Goal: Navigation & Orientation: Find specific page/section

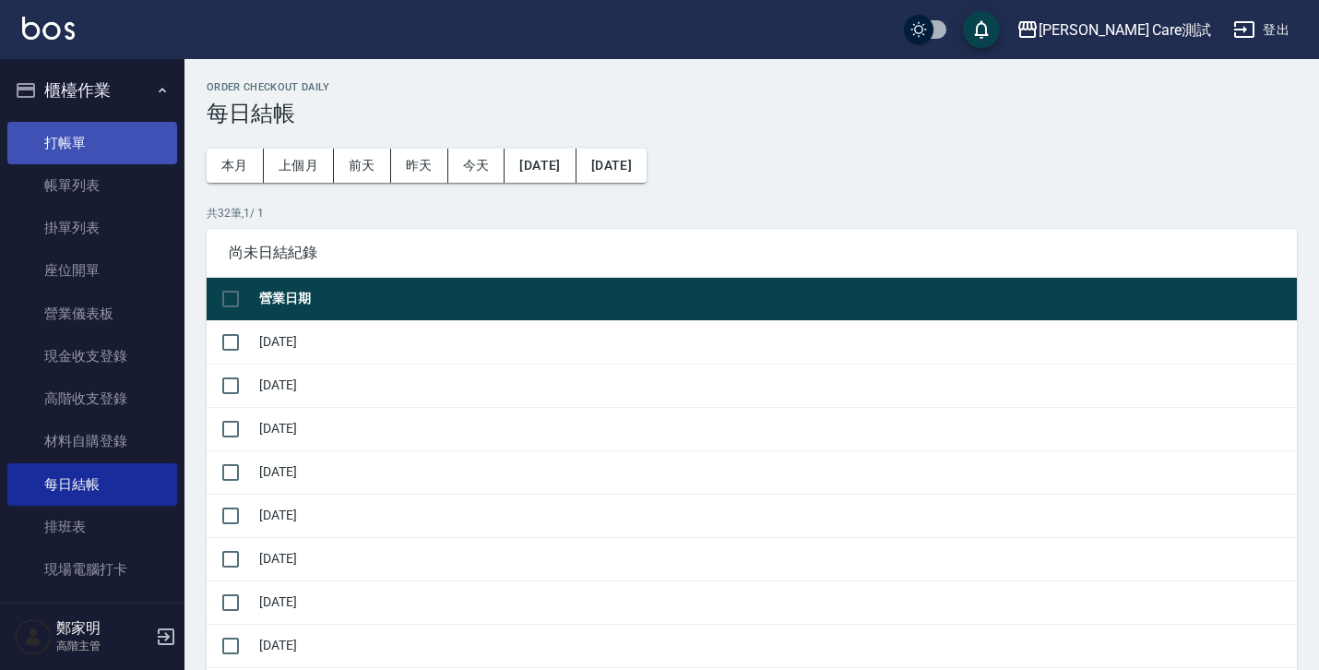
click at [102, 158] on link "打帳單" at bounding box center [92, 143] width 170 height 42
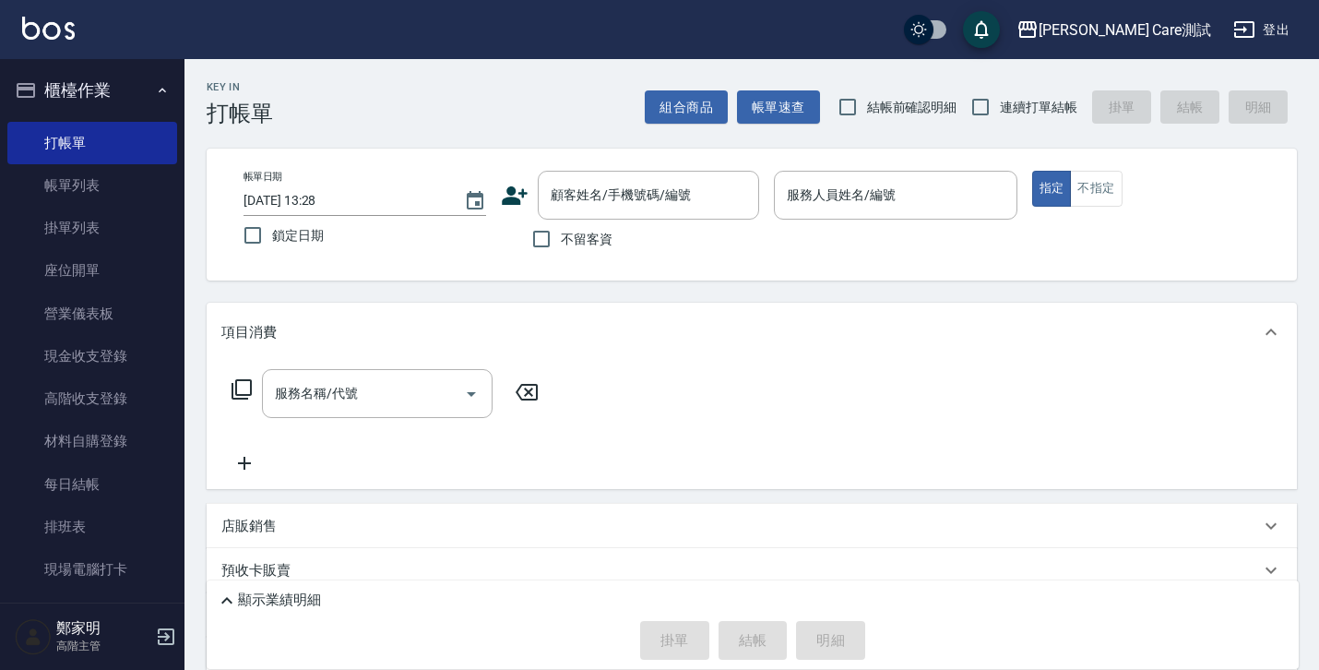
click at [346, 285] on div "Key In 打帳單 組合商品 帳單速查 結帳前確認明細 連續打單結帳 掛單 結帳 明細 帳單日期 2025/08/12 13:28 鎖定日期 顧客姓名/手機…" at bounding box center [752, 487] width 1135 height 856
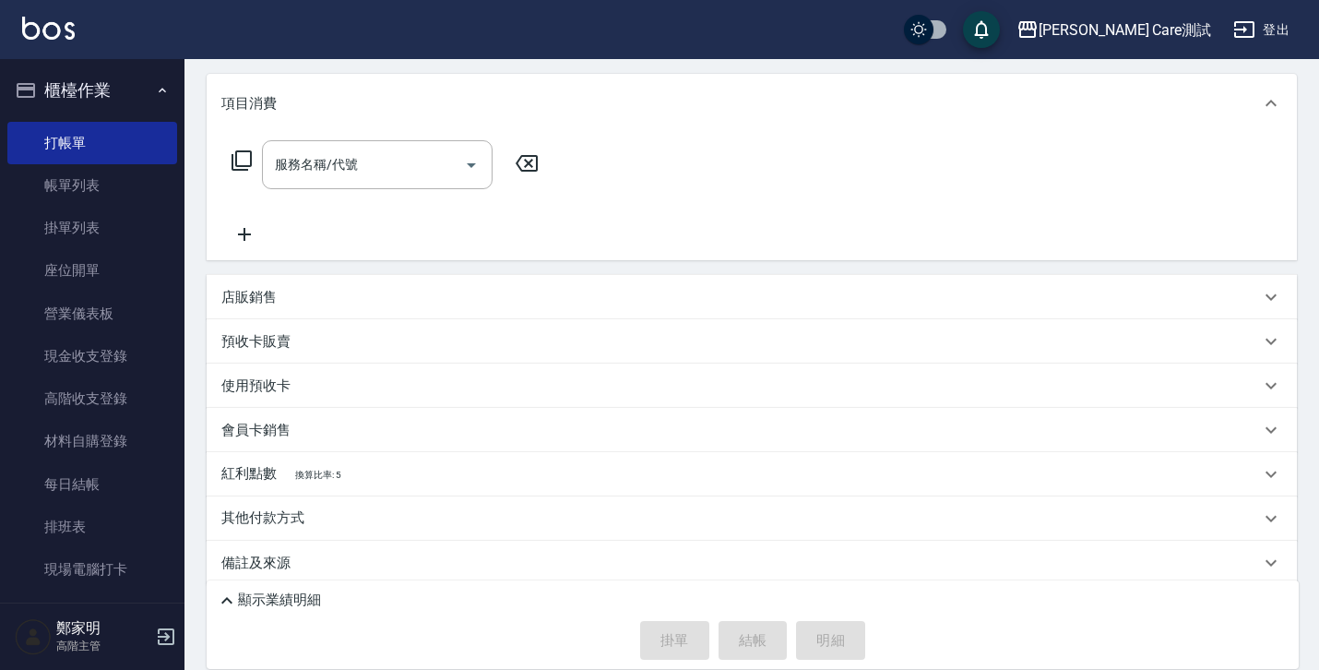
scroll to position [245, 0]
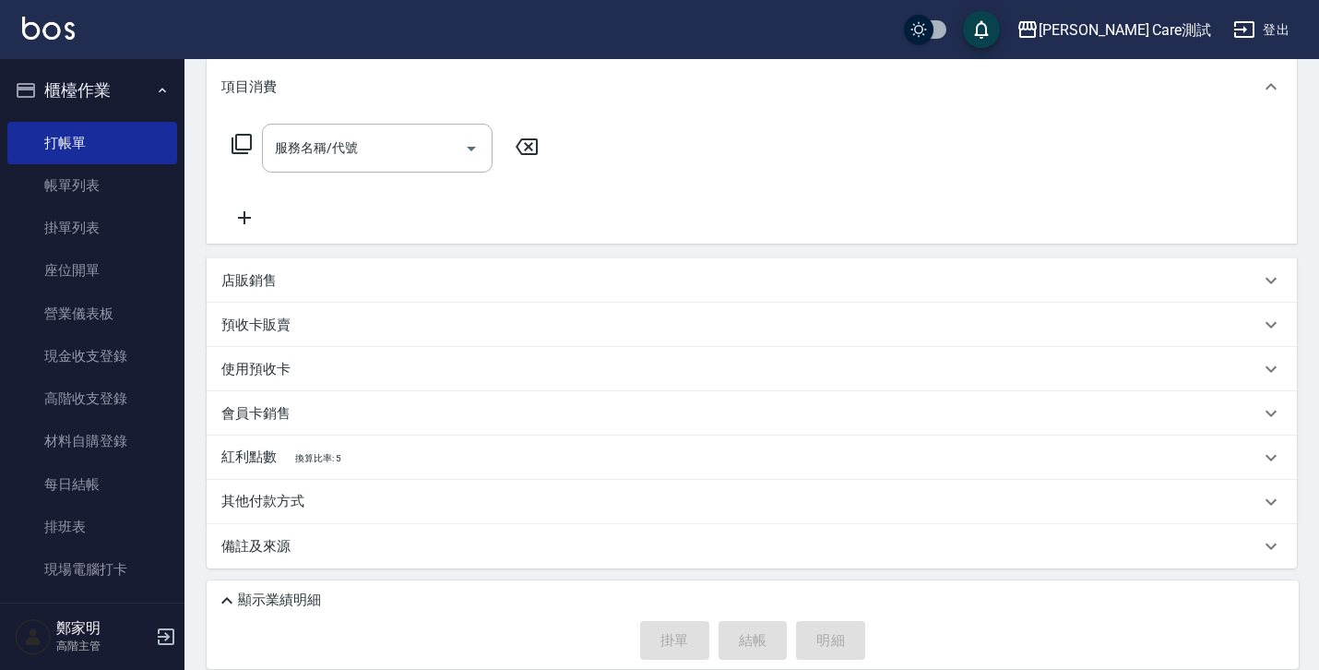
click at [240, 596] on p "顯示業績明細" at bounding box center [279, 599] width 83 height 19
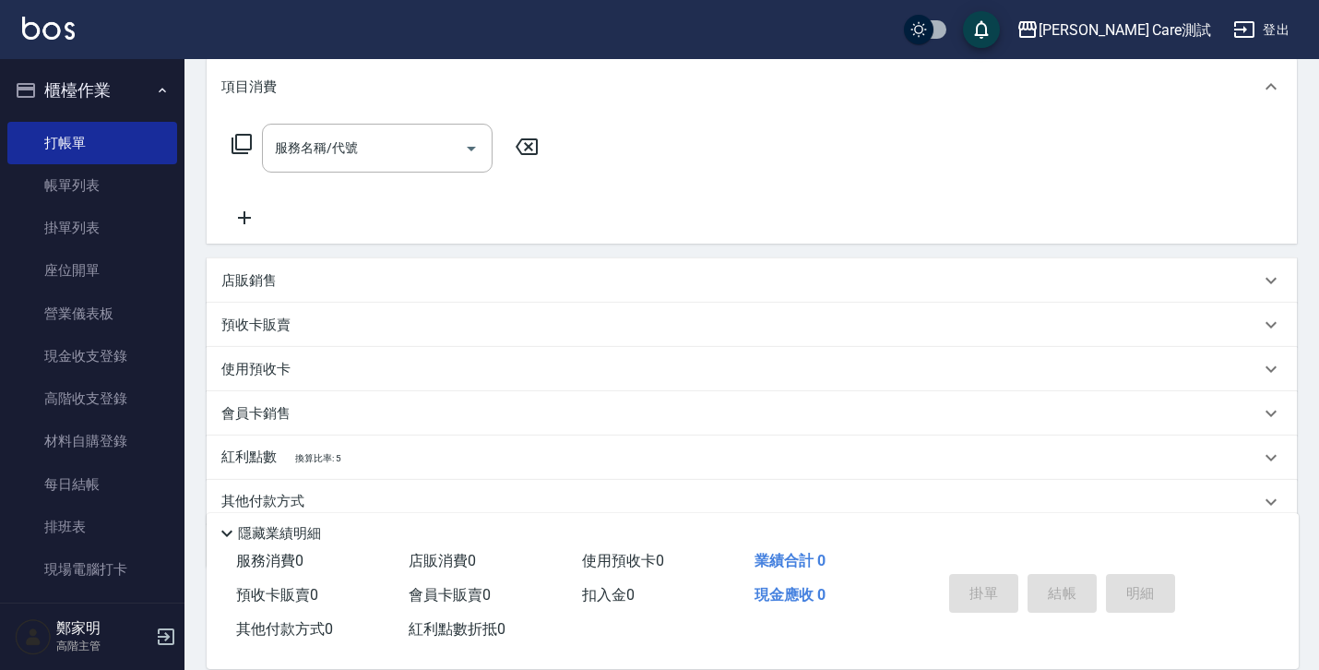
click at [247, 524] on p "隱藏業績明細" at bounding box center [279, 533] width 83 height 19
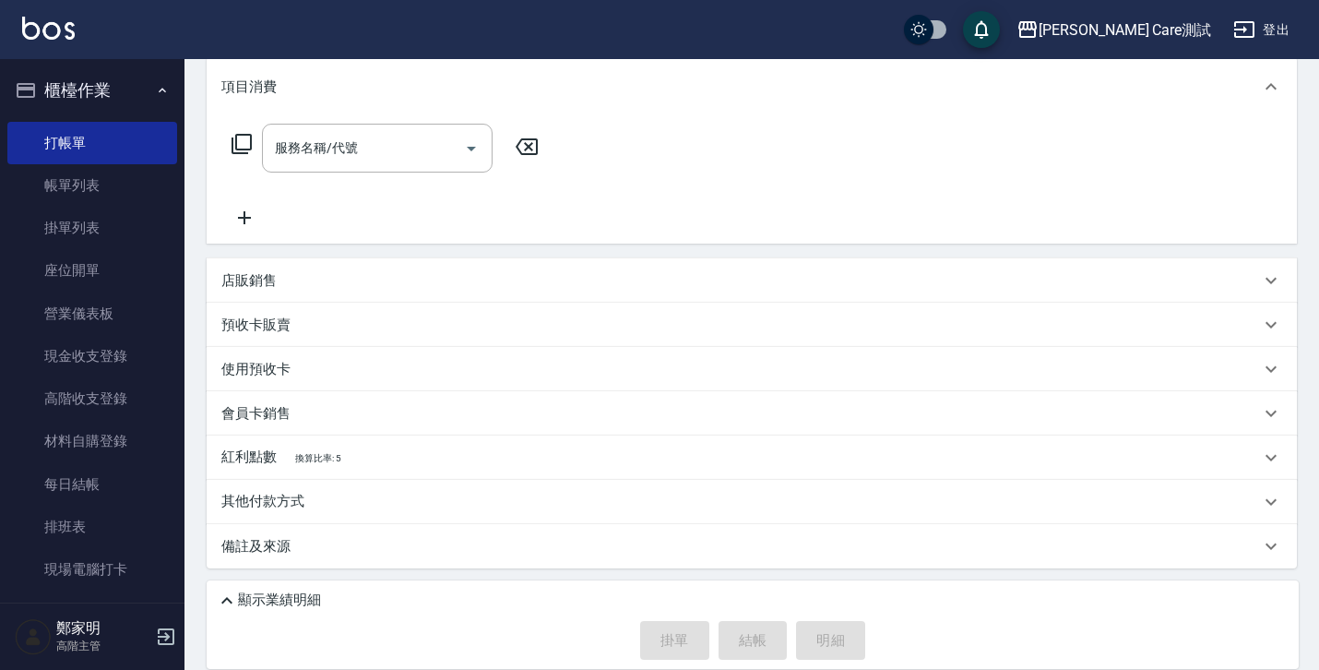
click at [262, 595] on p "顯示業績明細" at bounding box center [279, 599] width 83 height 19
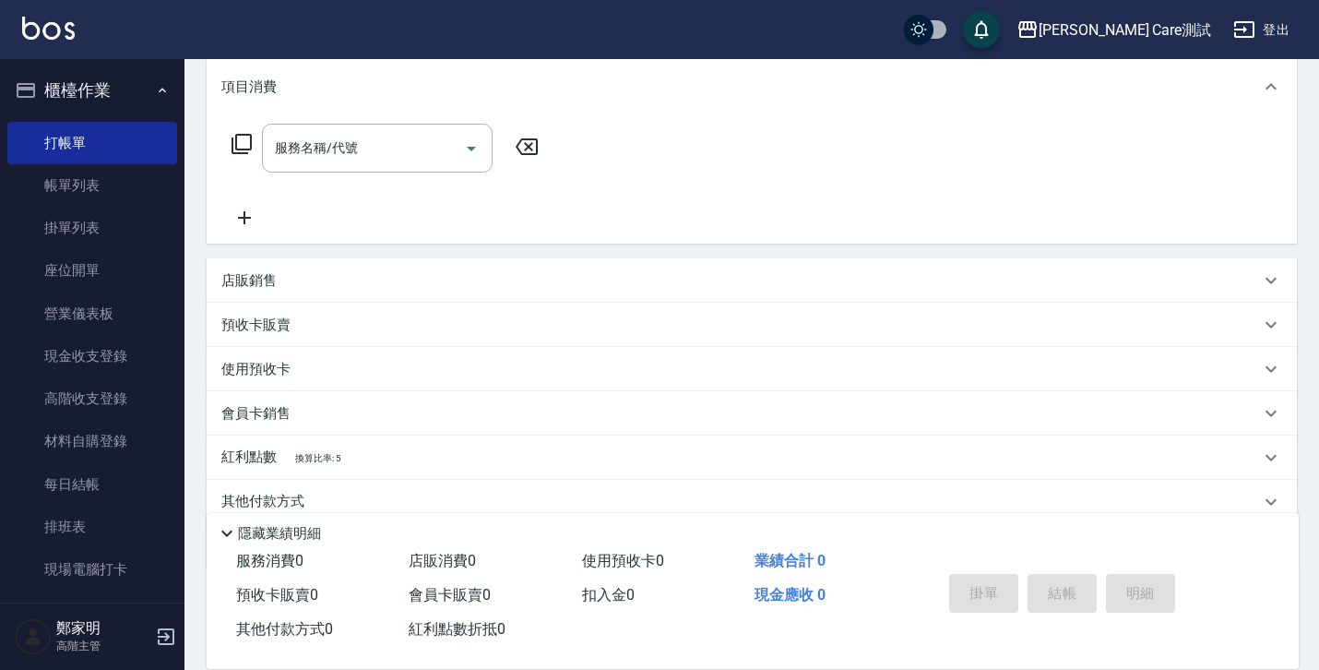
scroll to position [321, 0]
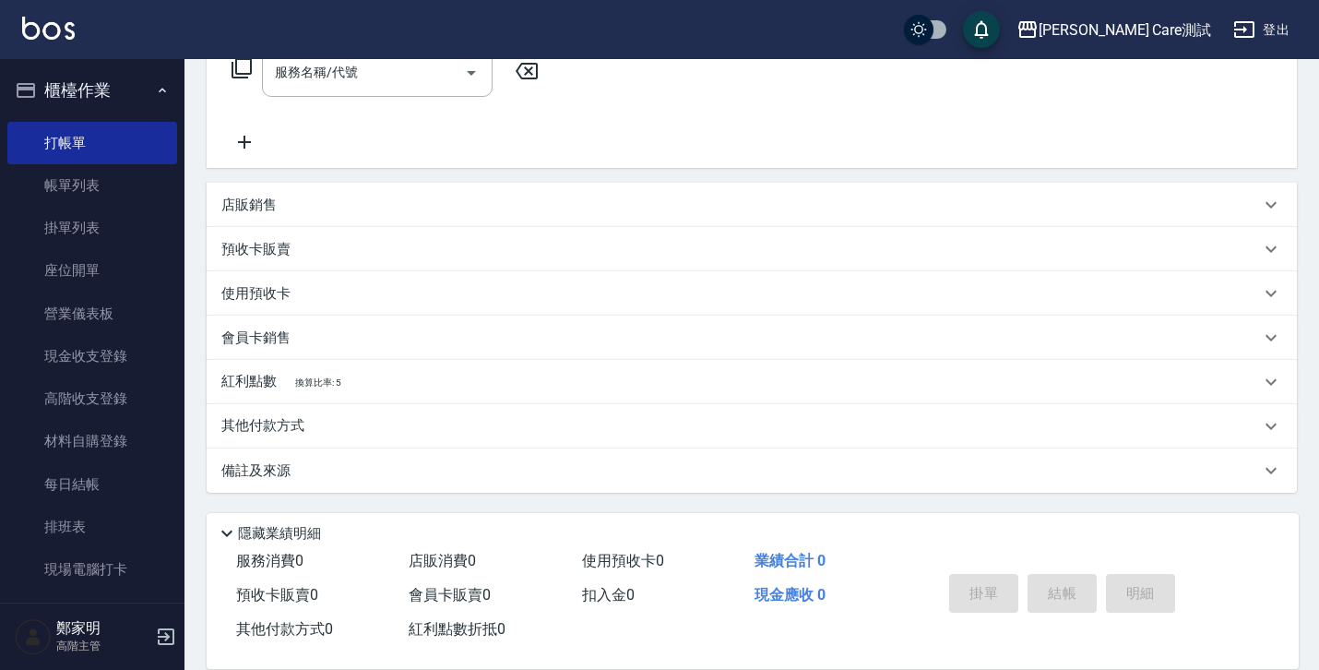
click at [269, 524] on p "隱藏業績明細" at bounding box center [279, 533] width 83 height 19
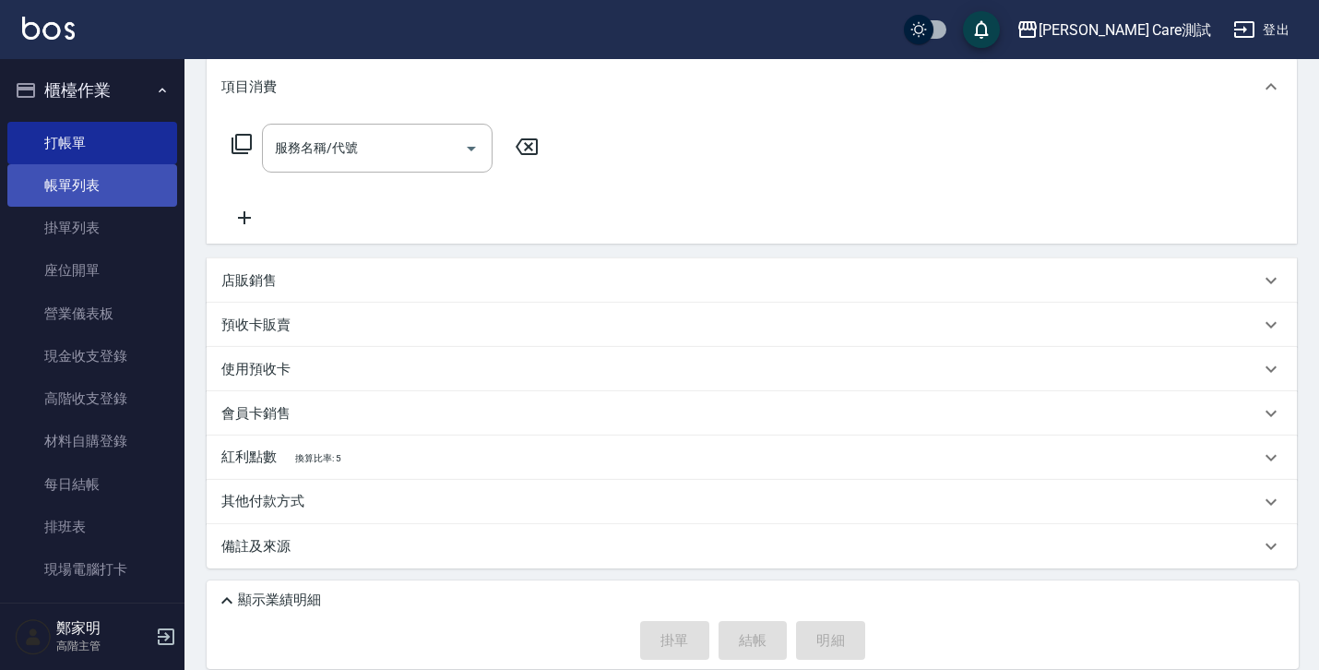
click at [105, 198] on link "帳單列表" at bounding box center [92, 185] width 170 height 42
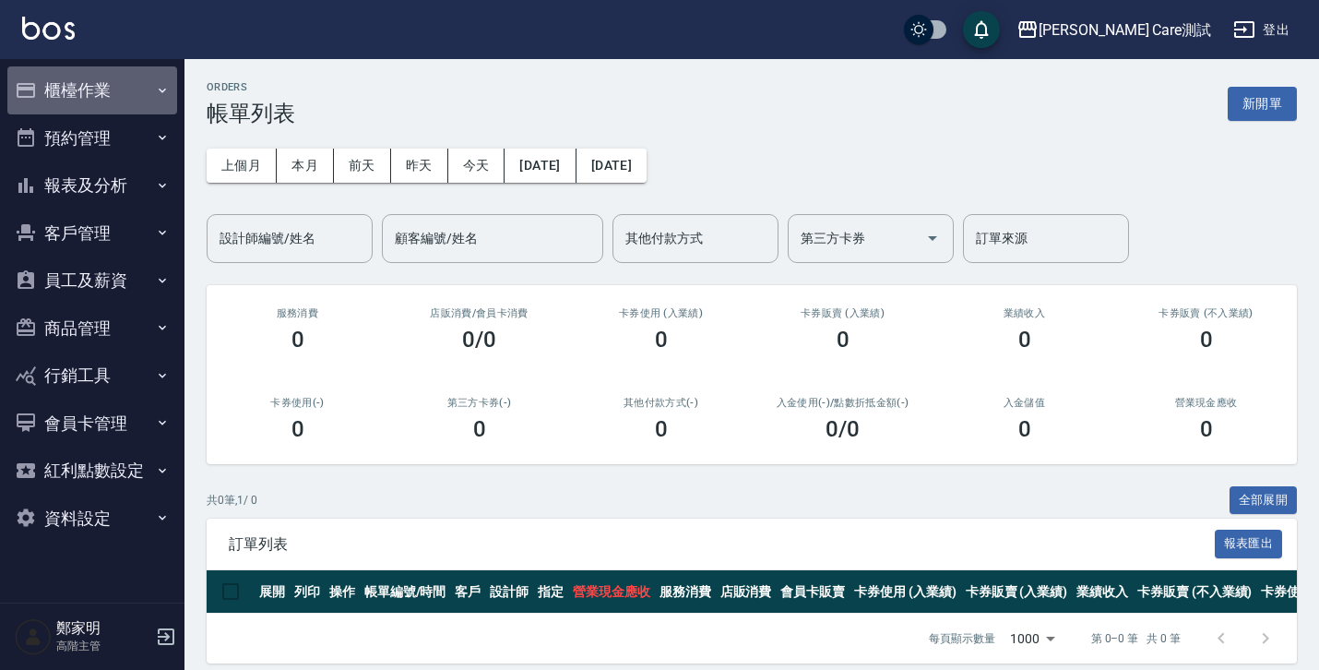
click at [81, 80] on button "櫃檯作業" at bounding box center [92, 90] width 170 height 48
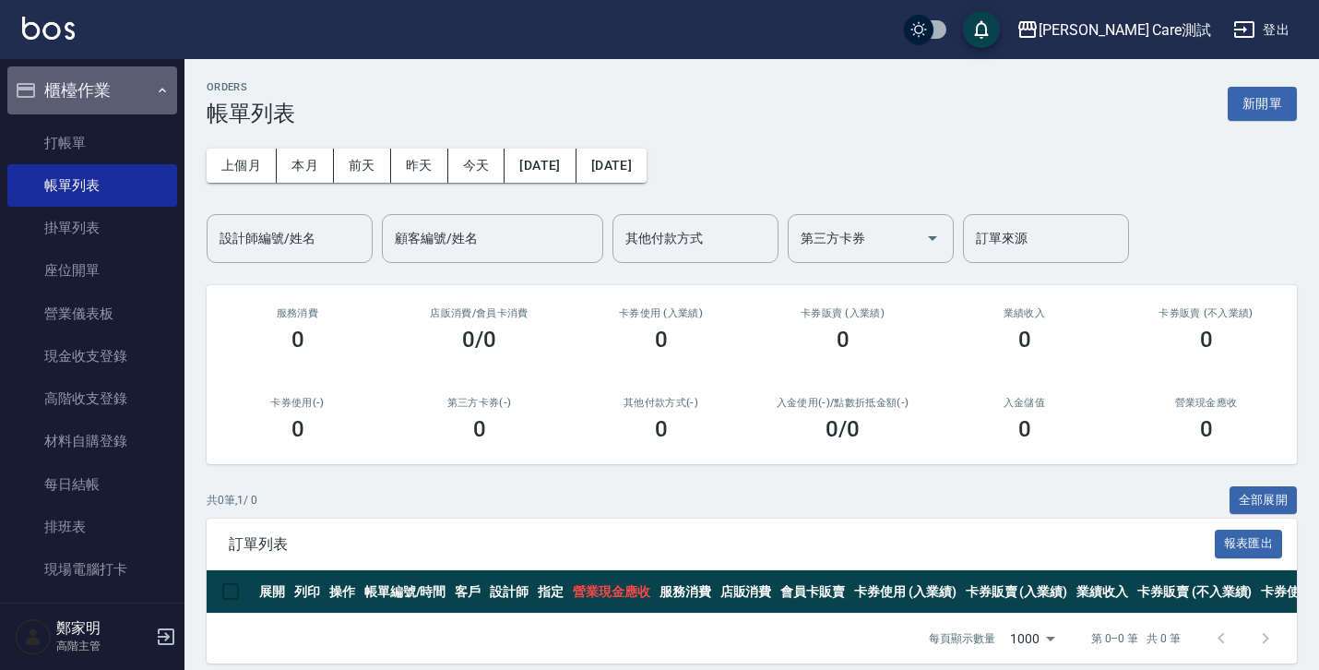
click at [157, 99] on button "櫃檯作業" at bounding box center [92, 90] width 170 height 48
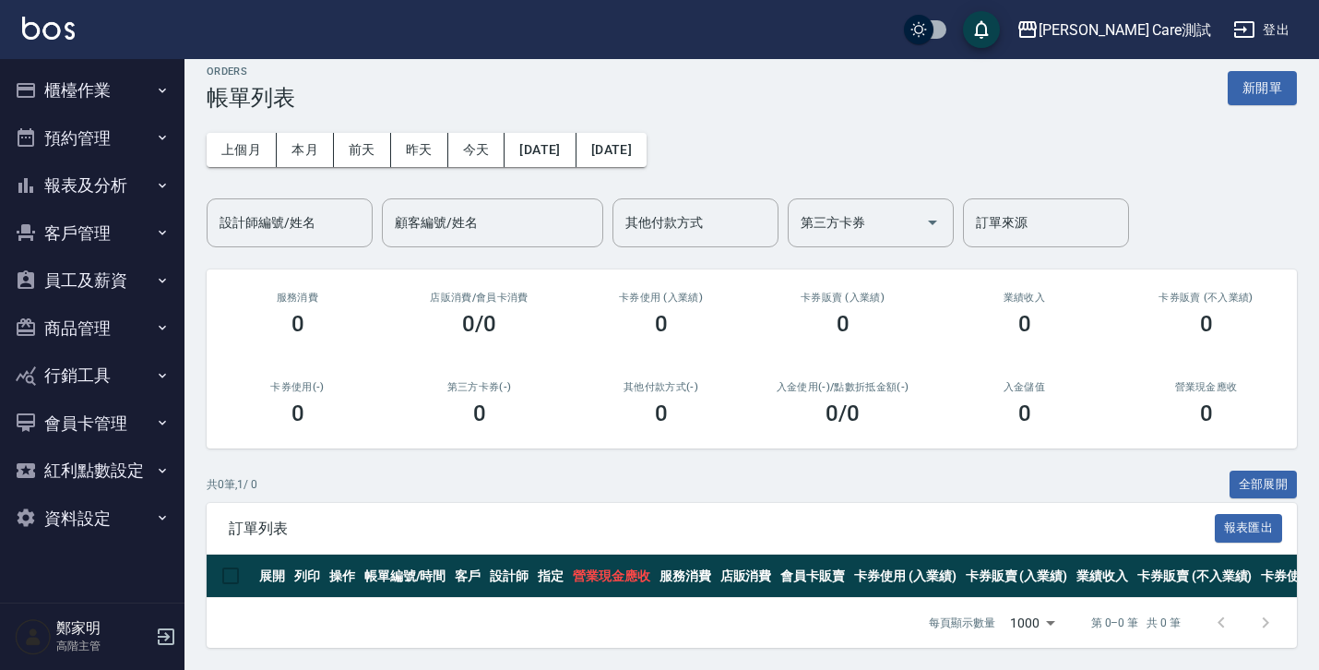
click at [90, 69] on button "櫃檯作業" at bounding box center [92, 90] width 170 height 48
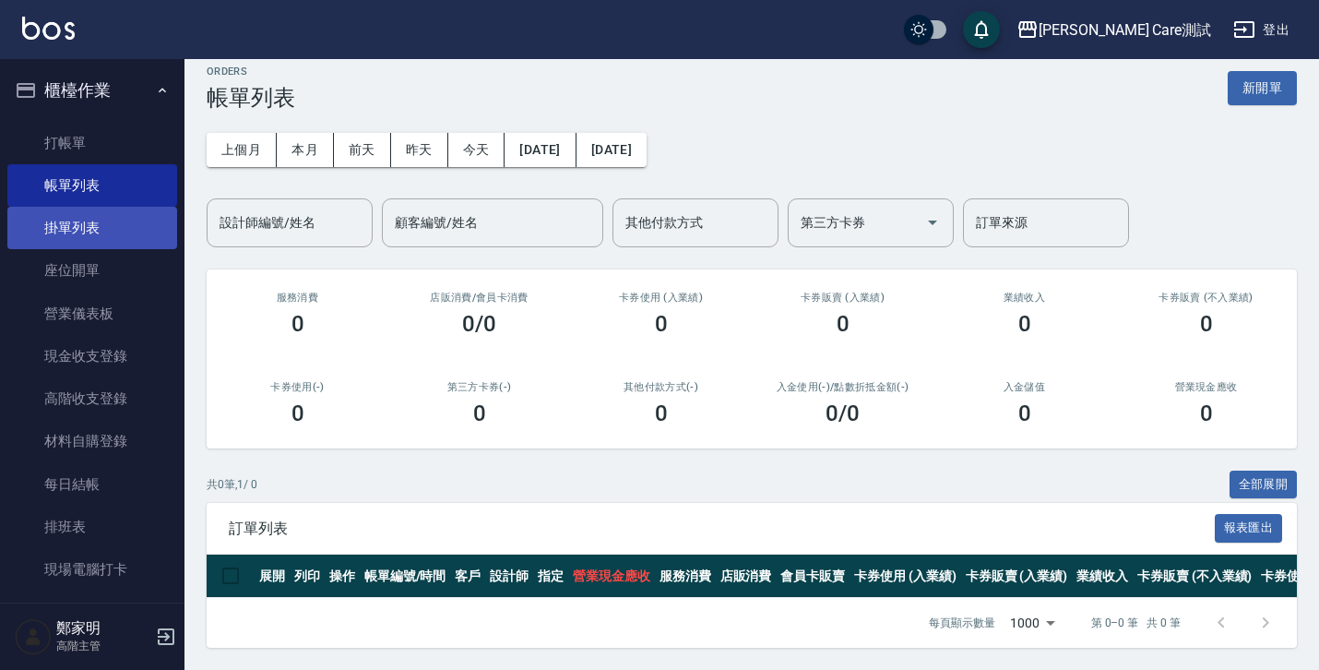
click at [95, 226] on link "掛單列表" at bounding box center [92, 228] width 170 height 42
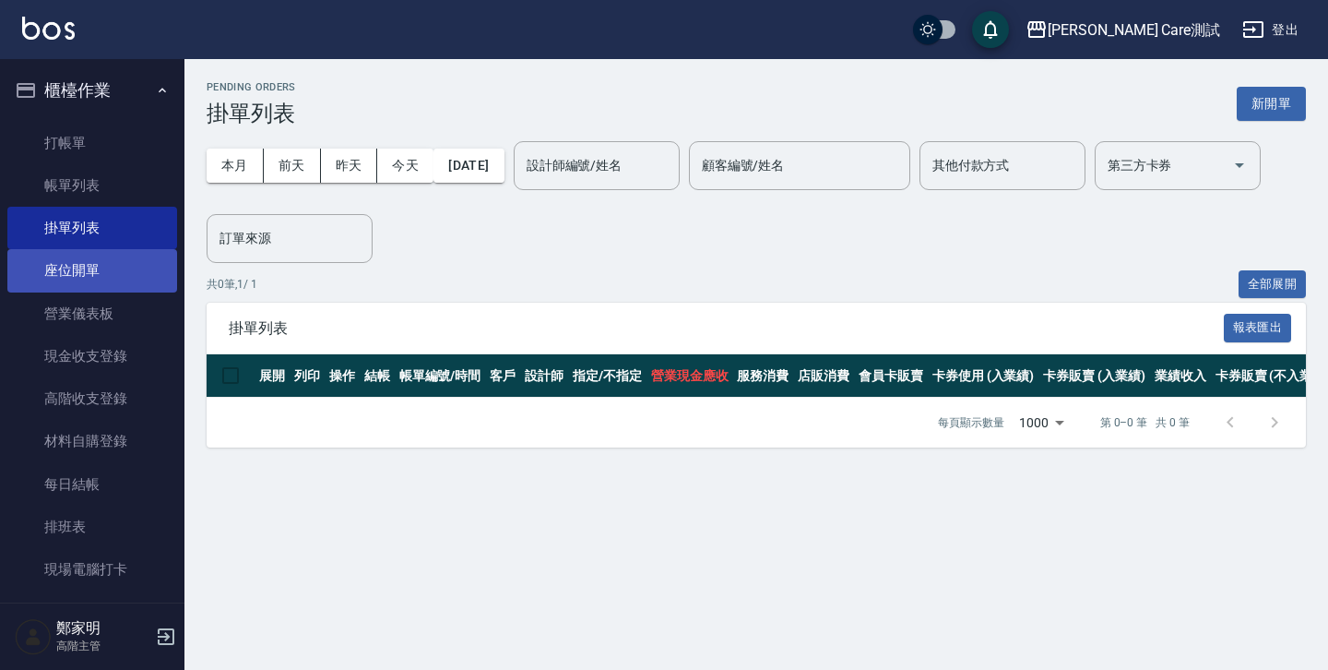
click at [73, 261] on link "座位開單" at bounding box center [92, 270] width 170 height 42
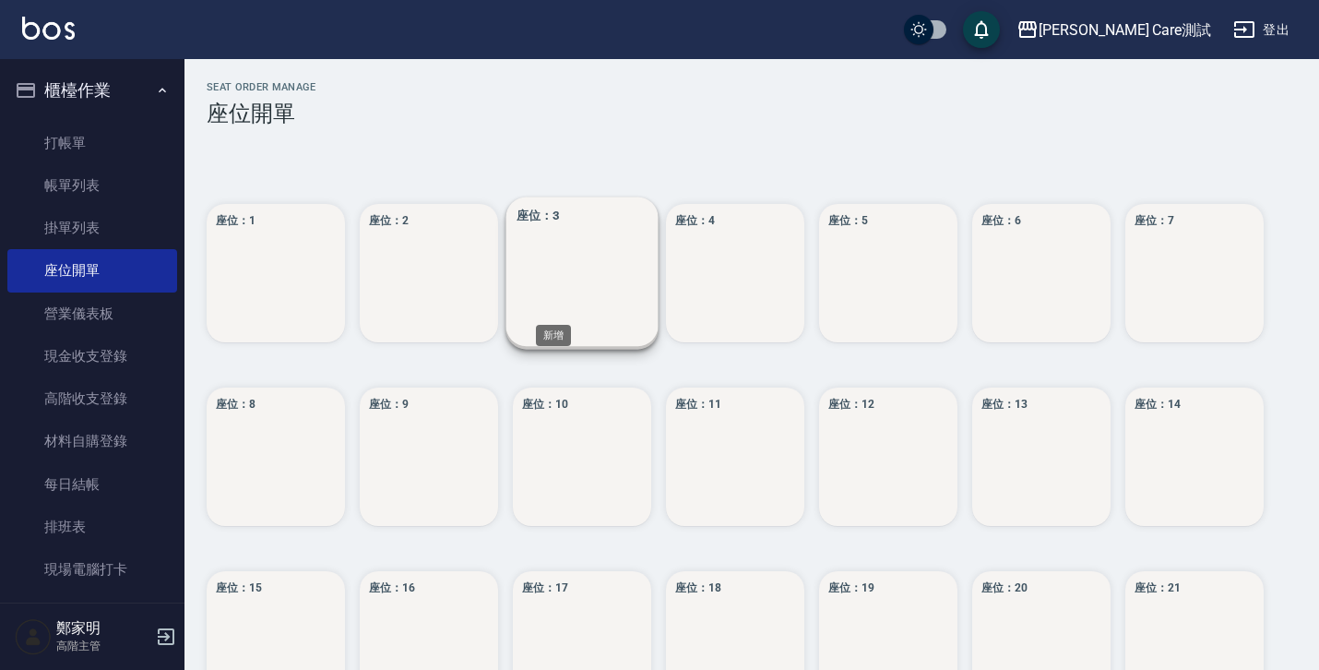
click at [554, 312] on div "座位： 3" at bounding box center [582, 273] width 152 height 152
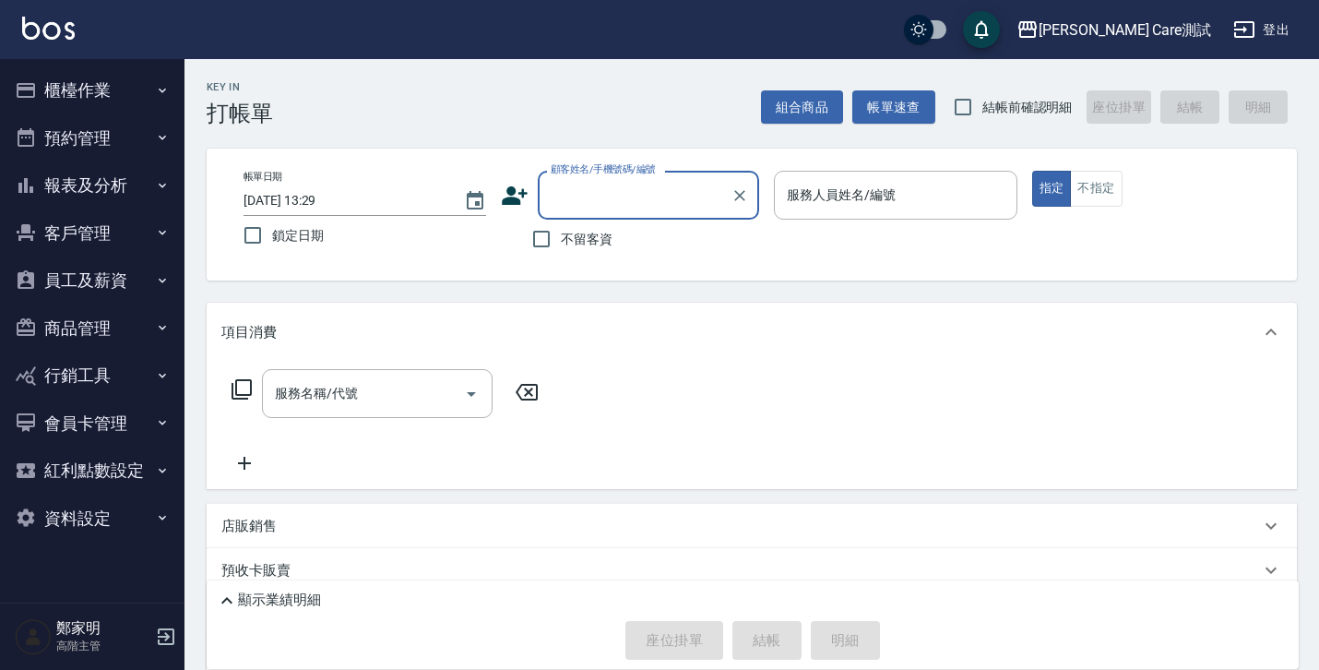
click at [88, 106] on button "櫃檯作業" at bounding box center [92, 90] width 170 height 48
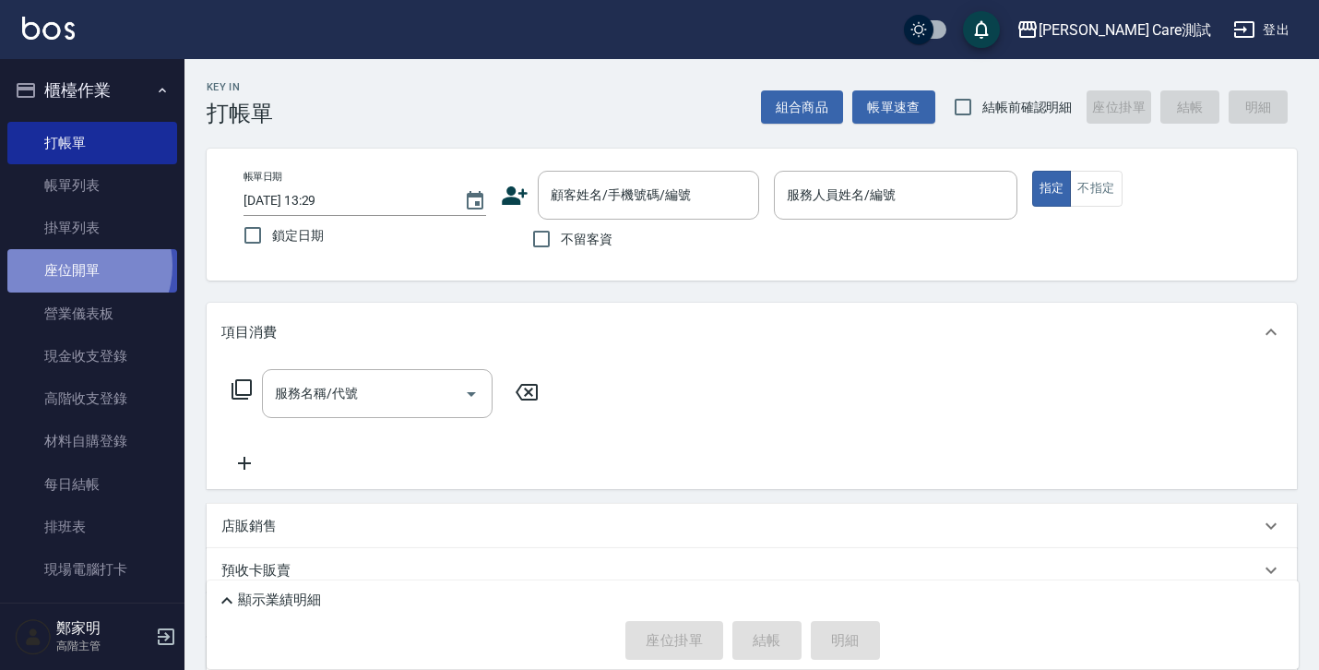
click at [78, 266] on link "座位開單" at bounding box center [92, 270] width 170 height 42
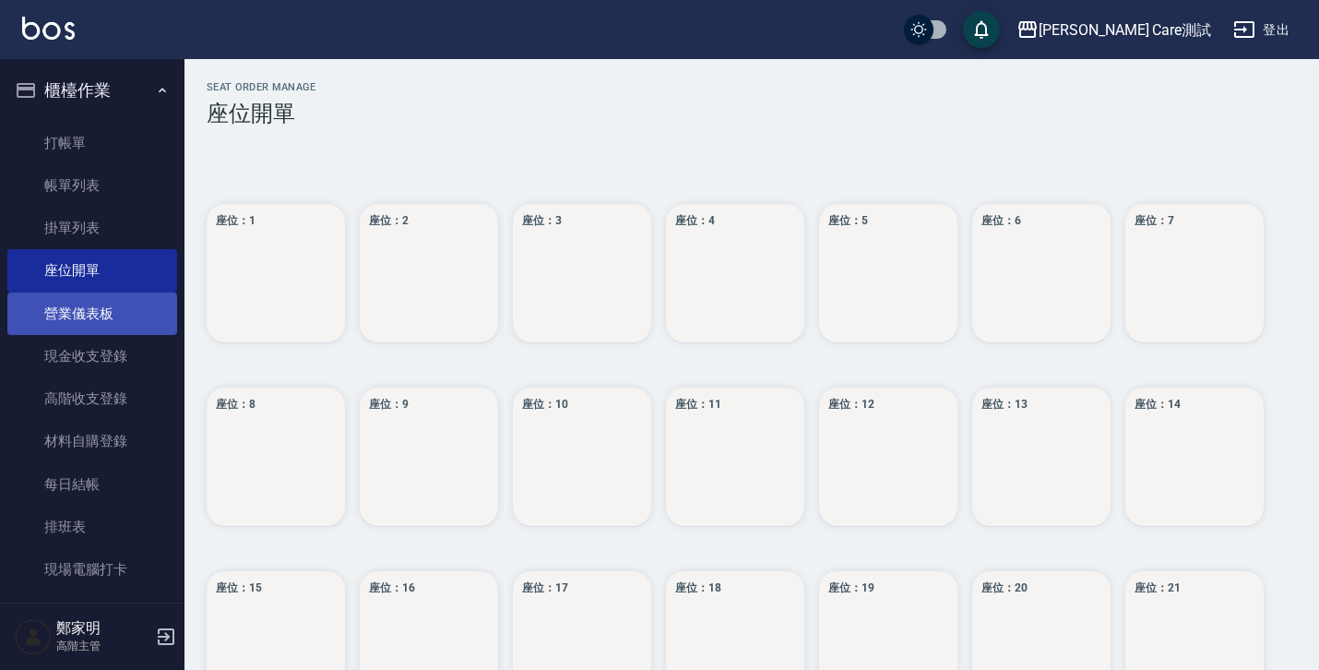
click at [79, 317] on link "營業儀表板" at bounding box center [92, 313] width 170 height 42
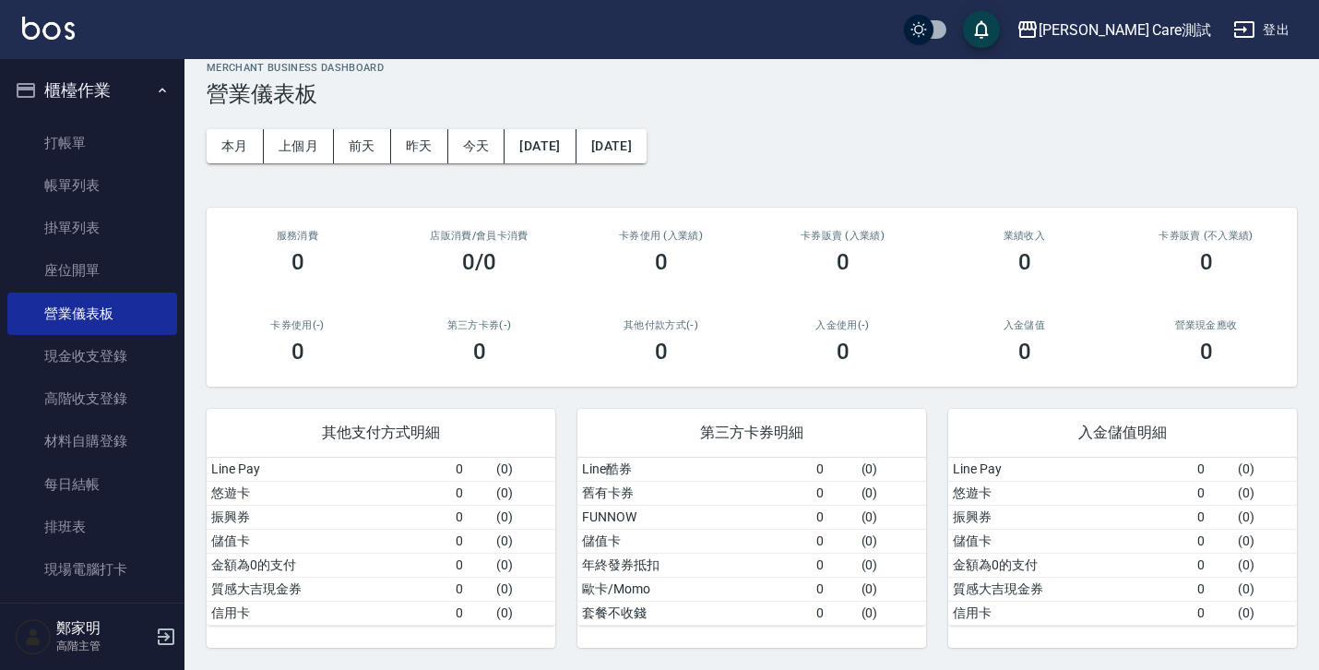
click at [559, 400] on div "第三方卡券明細 Line酷券 0 ( 0 ) 舊有卡券 0 ( 0 ) FUNNOW 0 ( 0 ) 儲值卡 0 ( 0 ) 年終發券抵扣 0 ( 0 ) 歐…" at bounding box center [740, 517] width 371 height 261
click at [301, 142] on button "上個月" at bounding box center [299, 146] width 70 height 34
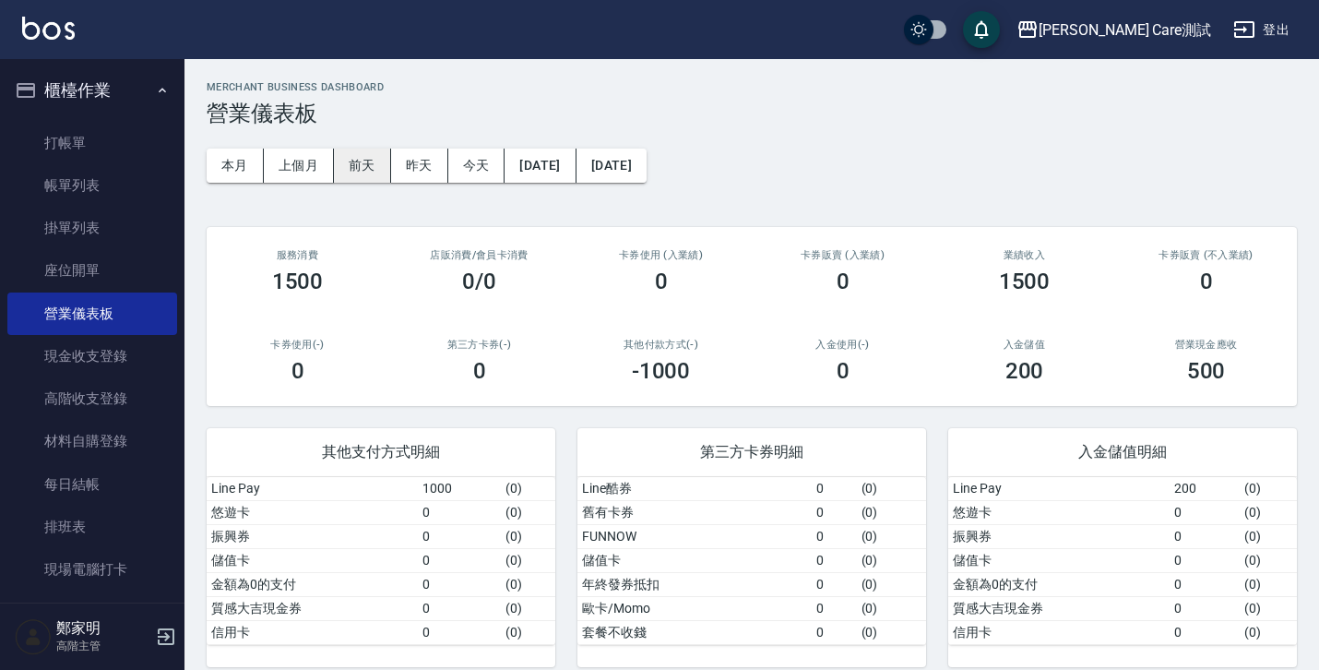
click at [374, 155] on button "前天" at bounding box center [362, 166] width 57 height 34
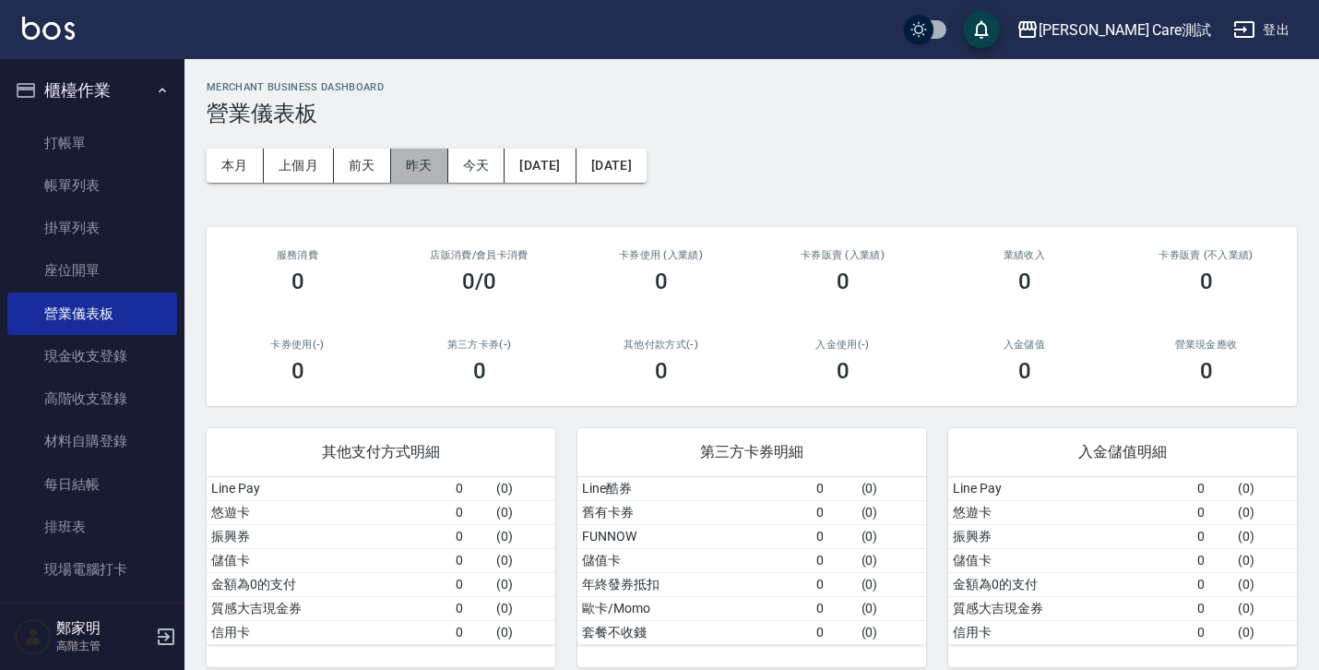
click at [422, 177] on button "昨天" at bounding box center [419, 166] width 57 height 34
click at [236, 167] on button "本月" at bounding box center [235, 166] width 57 height 34
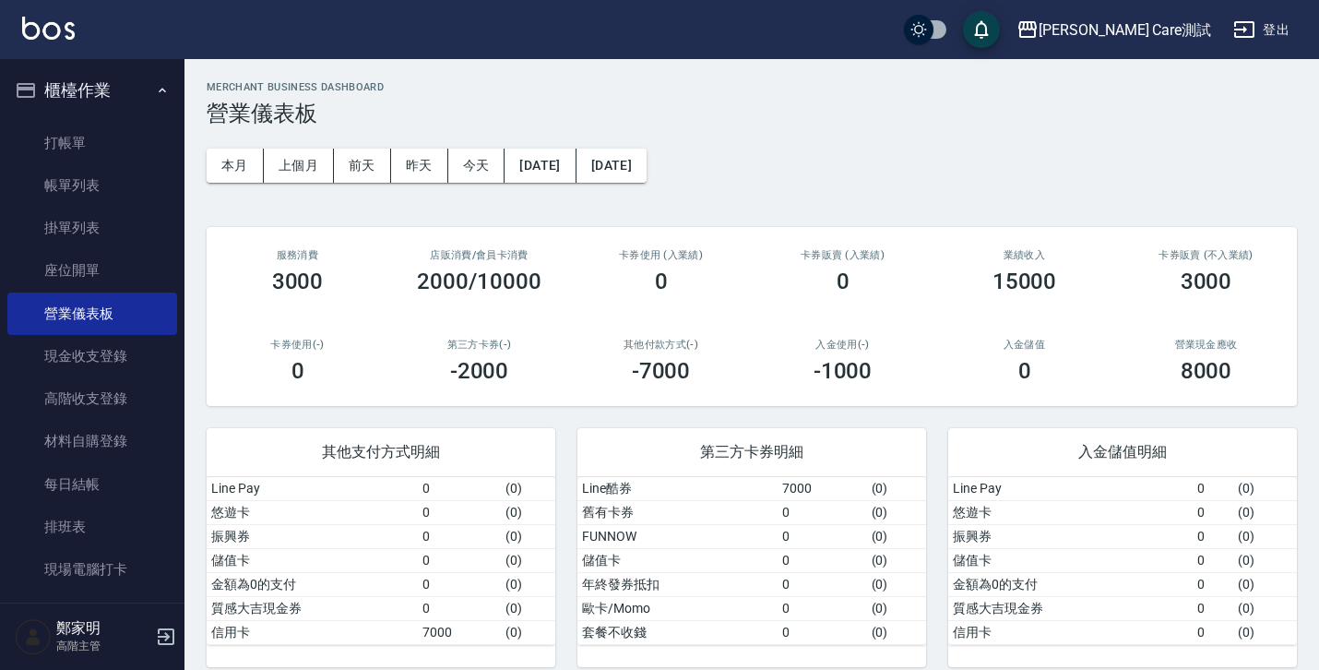
scroll to position [19, 0]
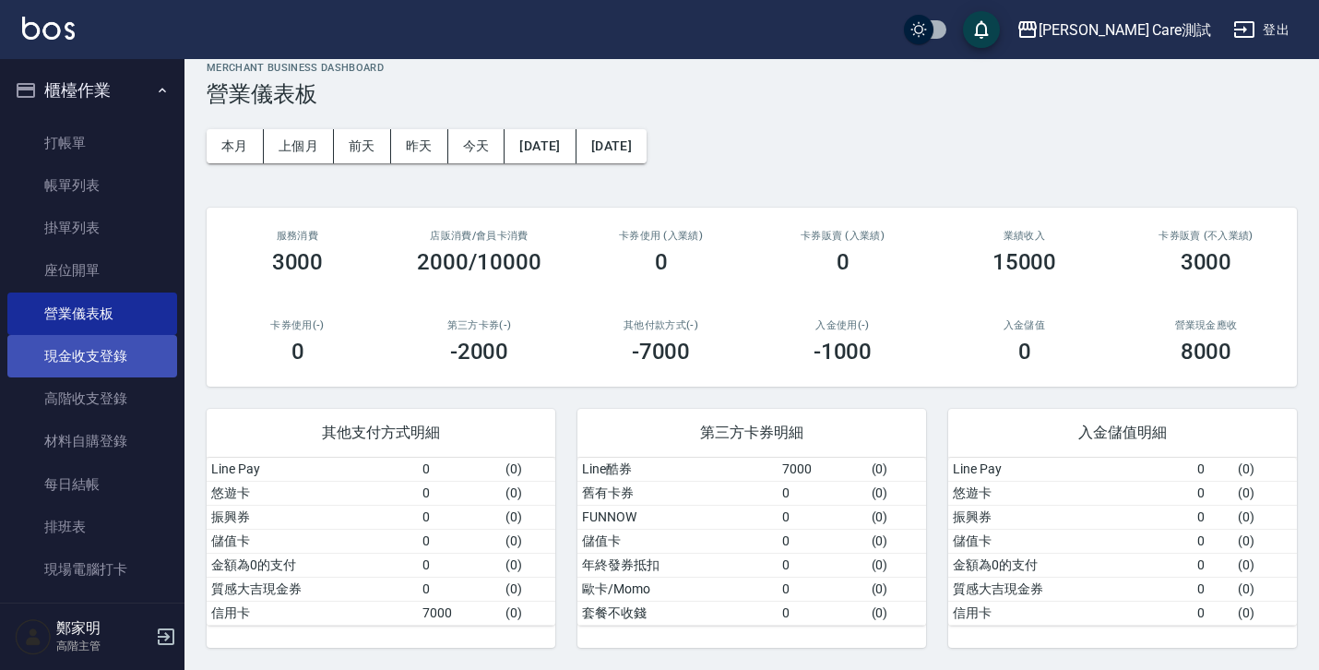
click at [101, 351] on link "現金收支登錄" at bounding box center [92, 356] width 170 height 42
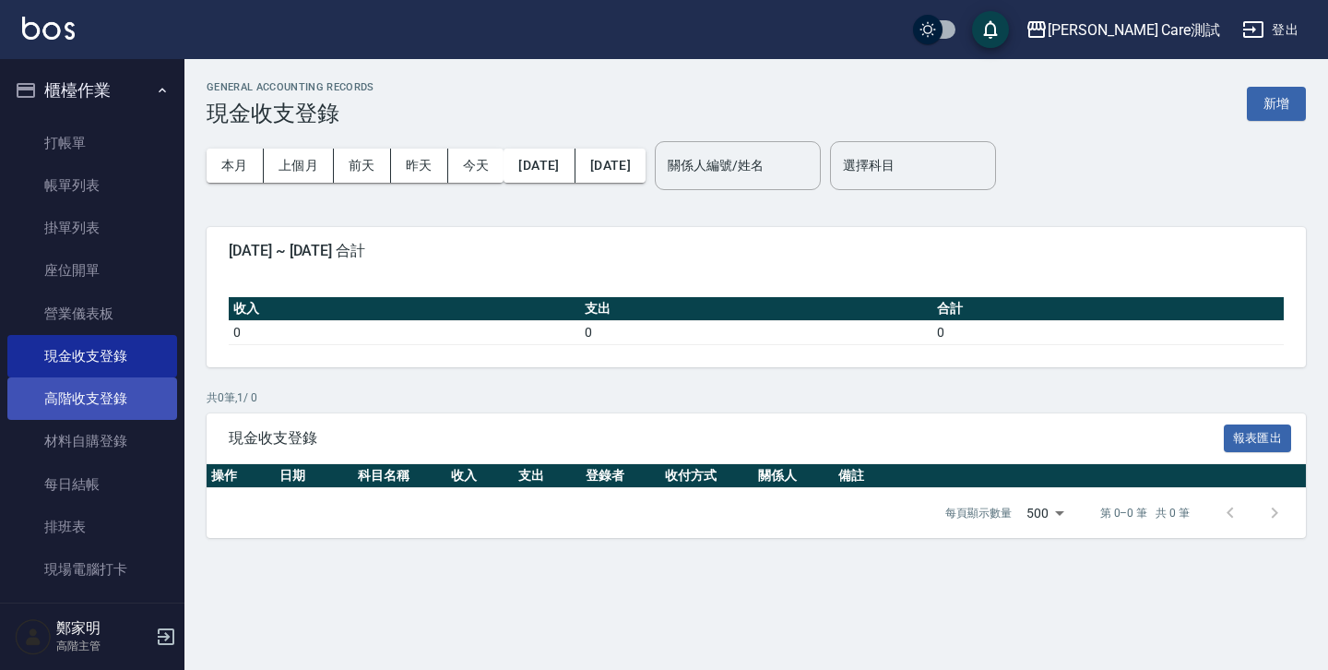
click at [87, 414] on link "高階收支登錄" at bounding box center [92, 398] width 170 height 42
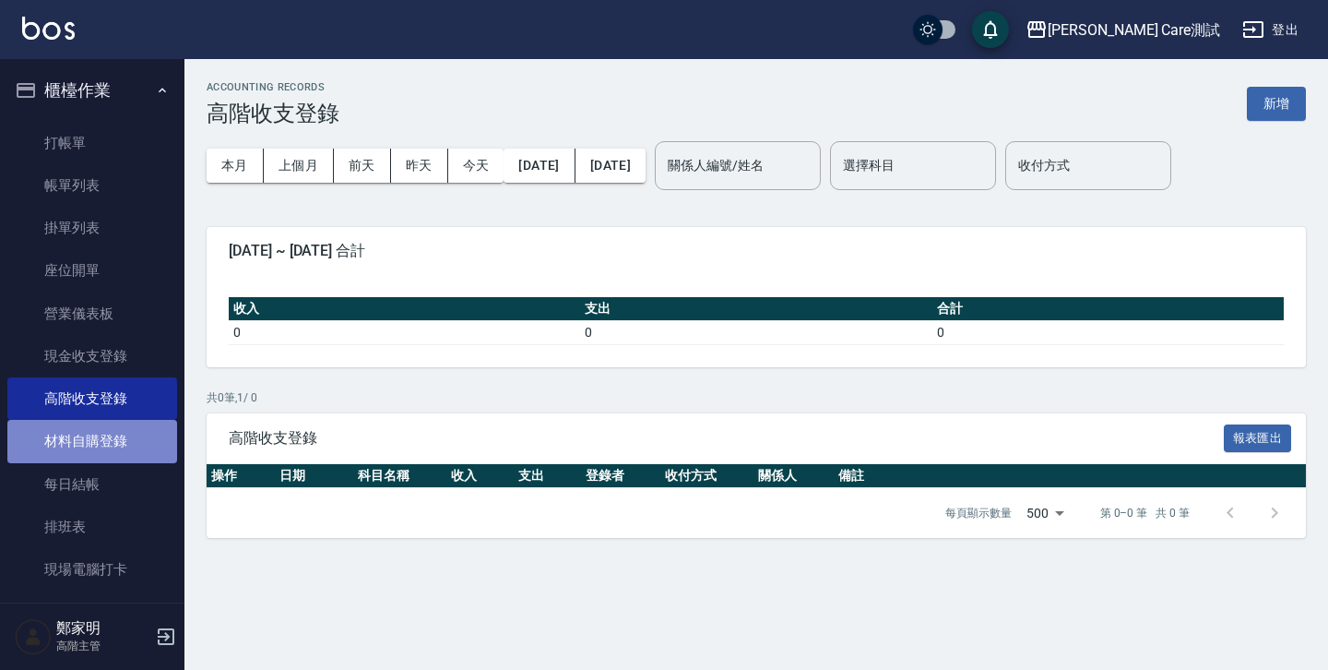
click at [94, 452] on link "材料自購登錄" at bounding box center [92, 441] width 170 height 42
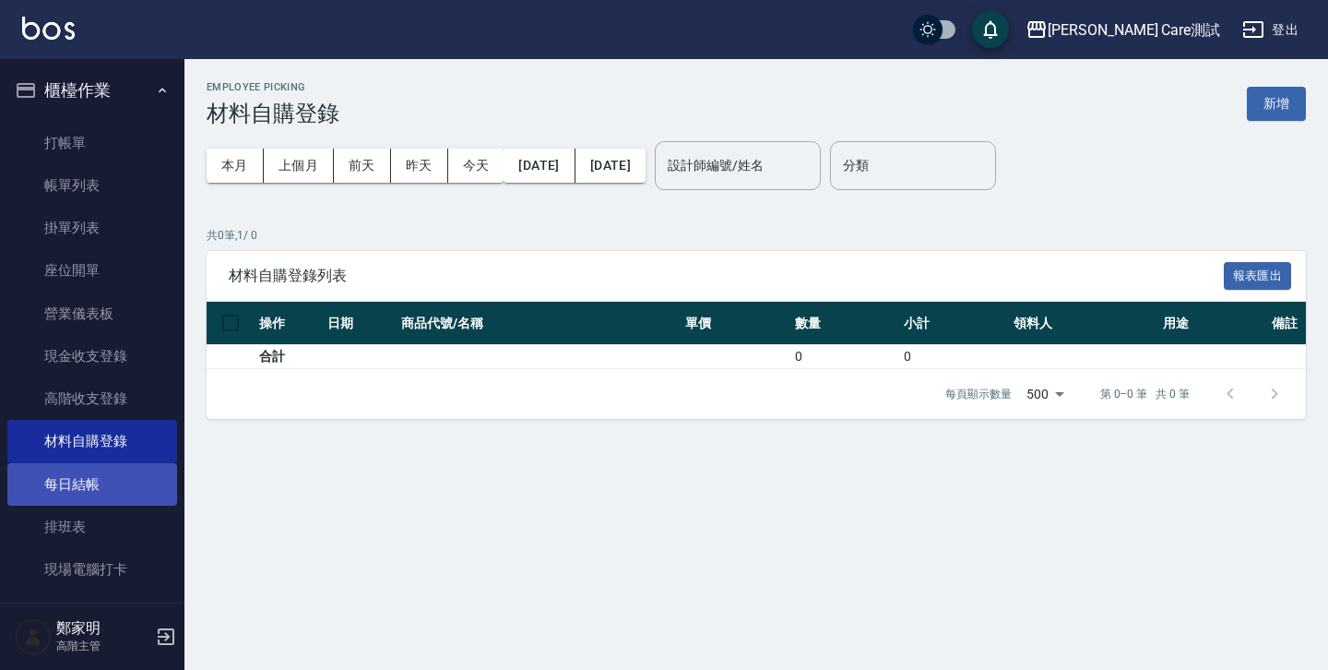
click at [88, 489] on link "每日結帳" at bounding box center [92, 484] width 170 height 42
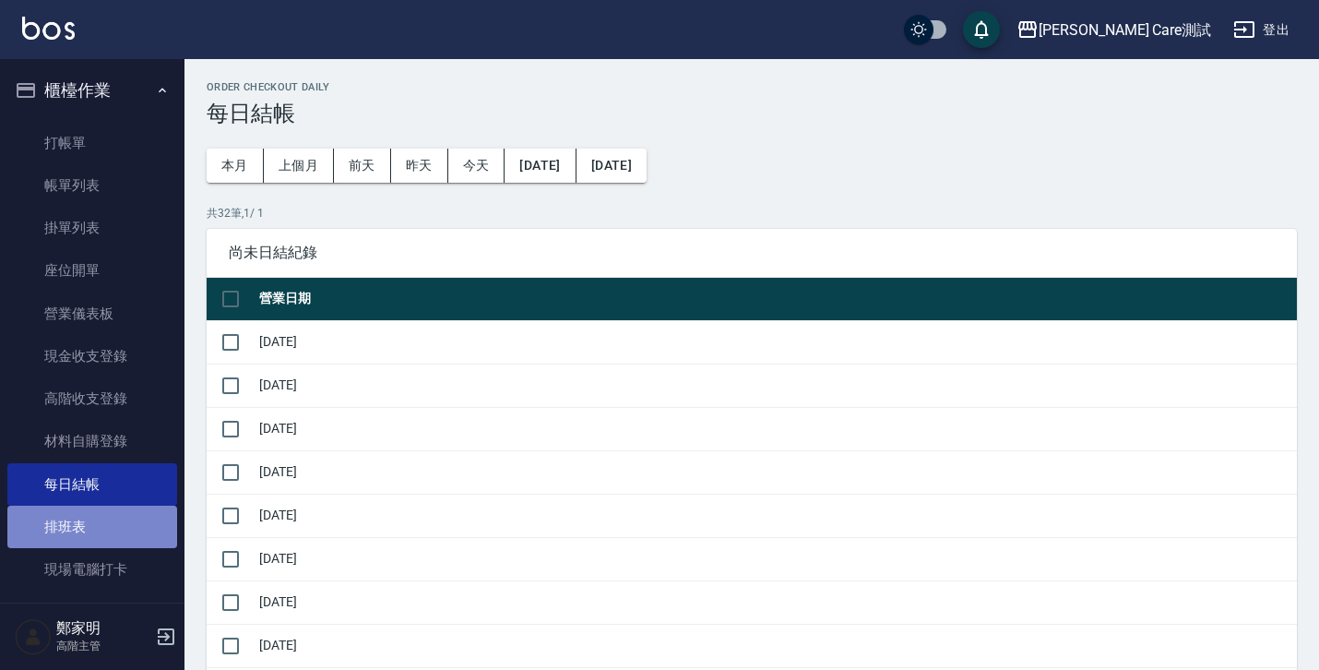
click at [96, 541] on link "排班表" at bounding box center [92, 527] width 170 height 42
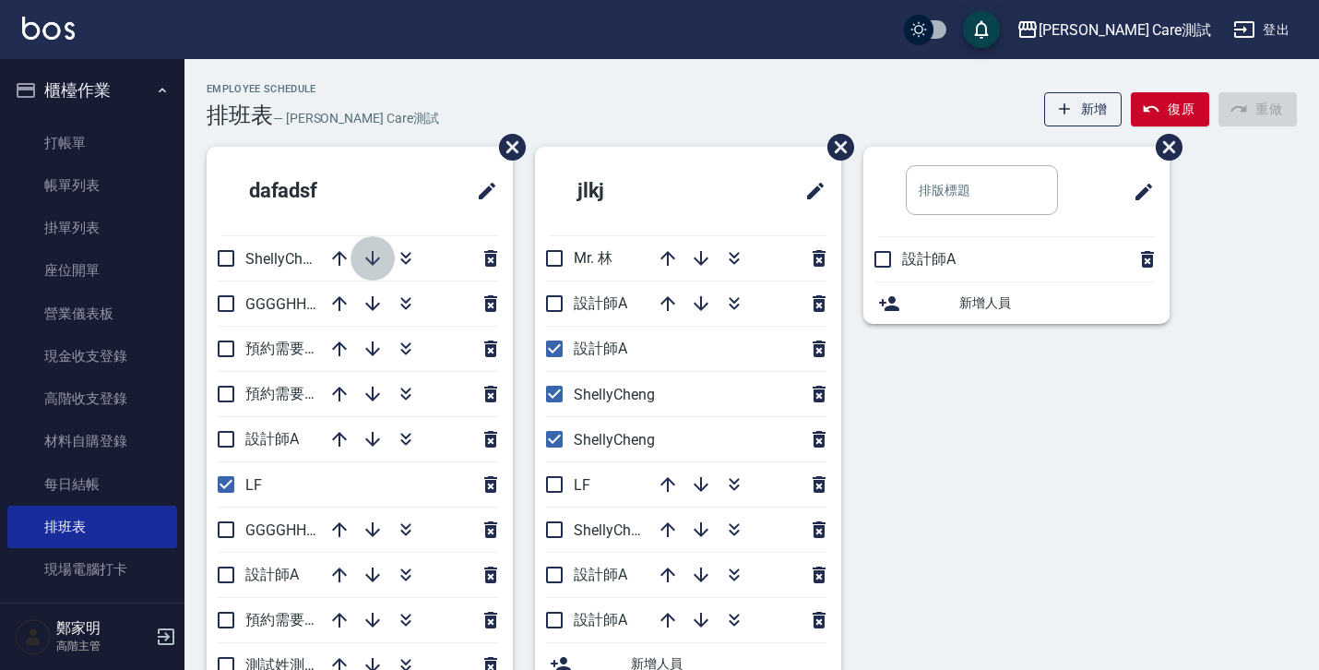
click at [366, 254] on icon "button" at bounding box center [373, 258] width 22 height 22
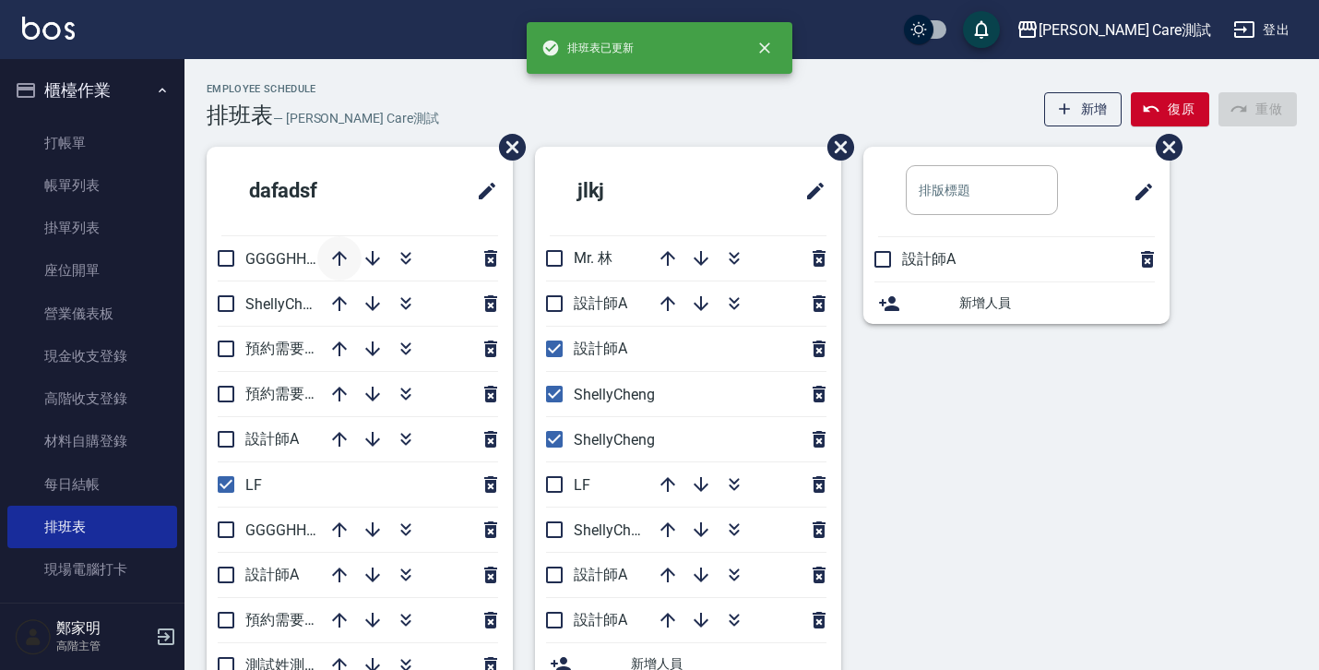
click at [337, 254] on icon "button" at bounding box center [339, 258] width 15 height 15
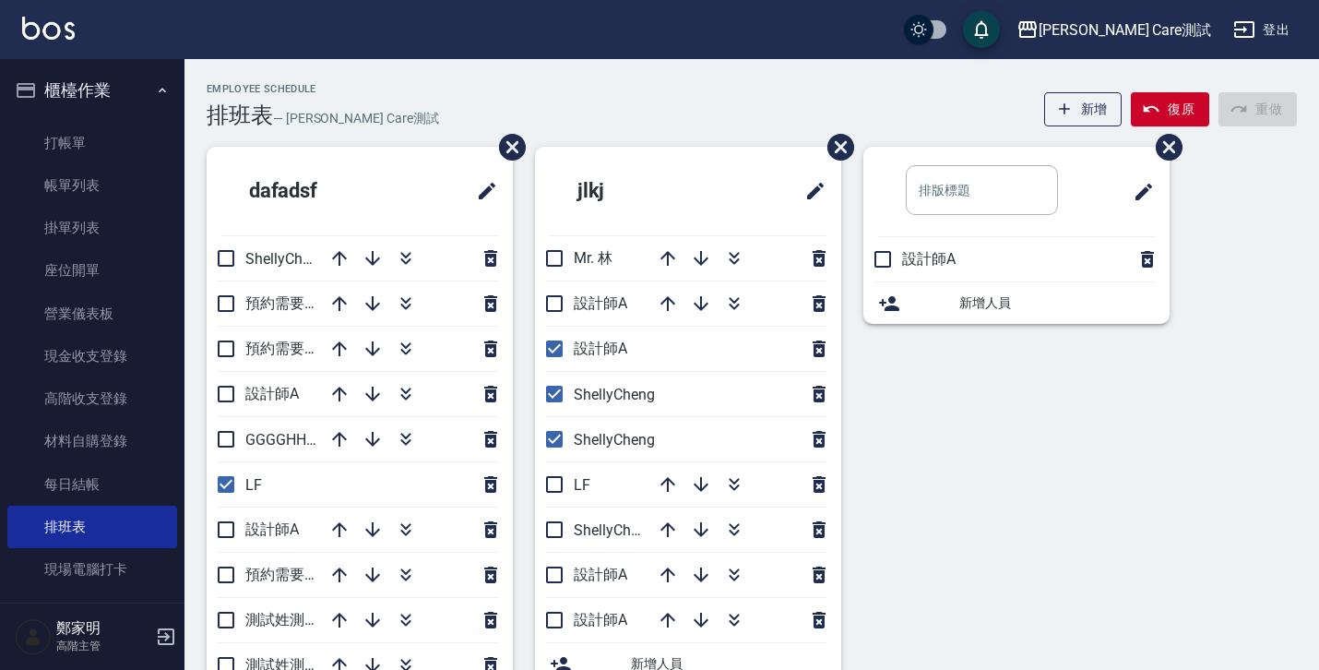
click at [517, 303] on div "jlkj Mr. 林 設計師A 設計師A ShellyCheng ShellyCheng LF ShellyCheng 設計師A 設計師A 新增人員" at bounding box center [677, 495] width 328 height 696
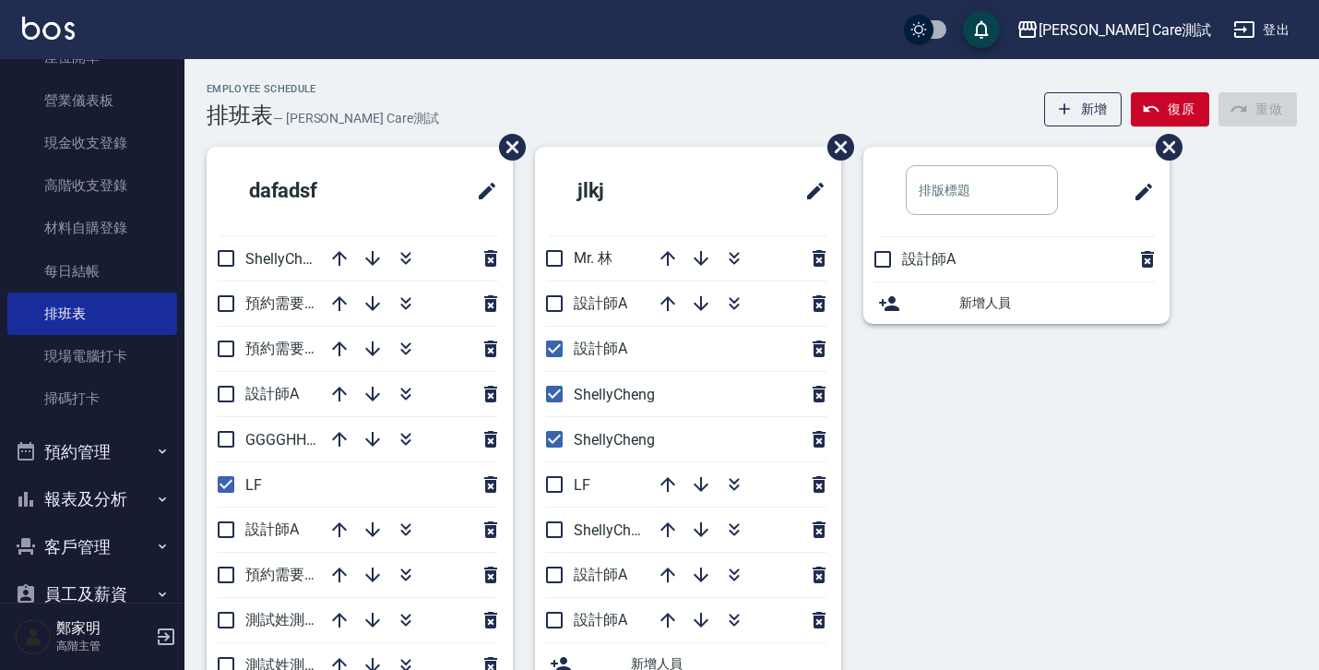
scroll to position [214, 0]
click at [113, 364] on link "現場電腦打卡" at bounding box center [92, 355] width 170 height 42
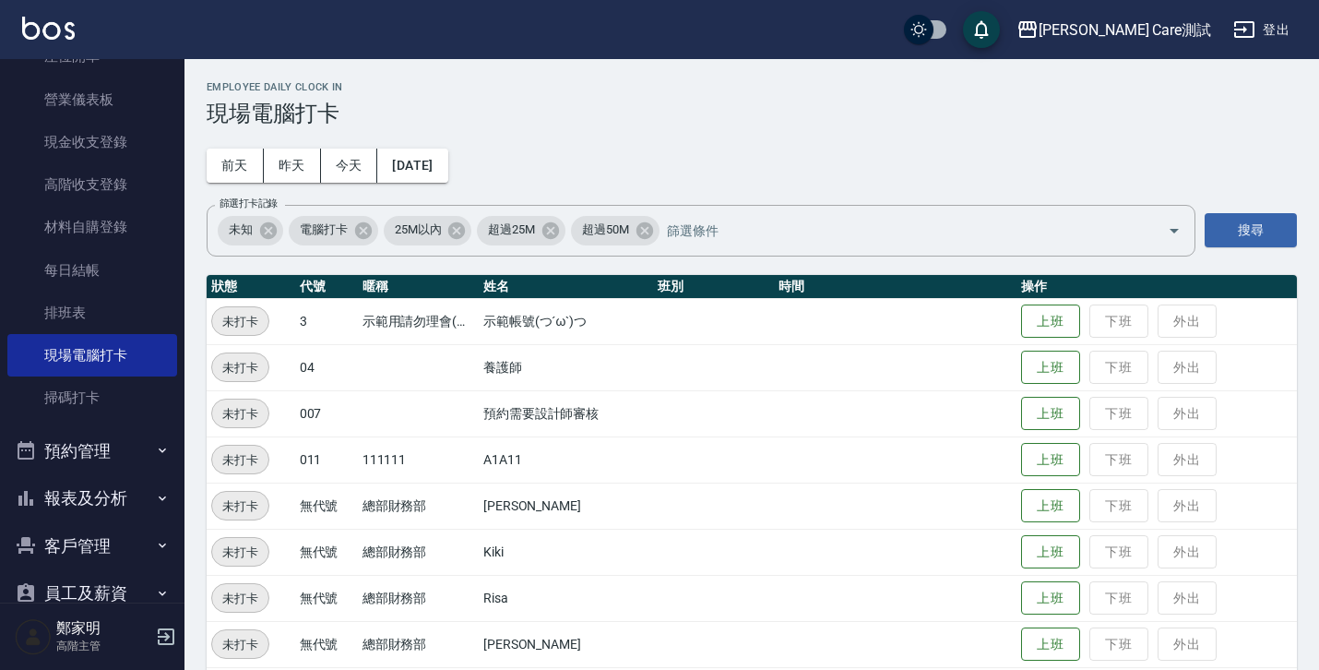
click at [232, 315] on span "未打卡" at bounding box center [240, 321] width 56 height 19
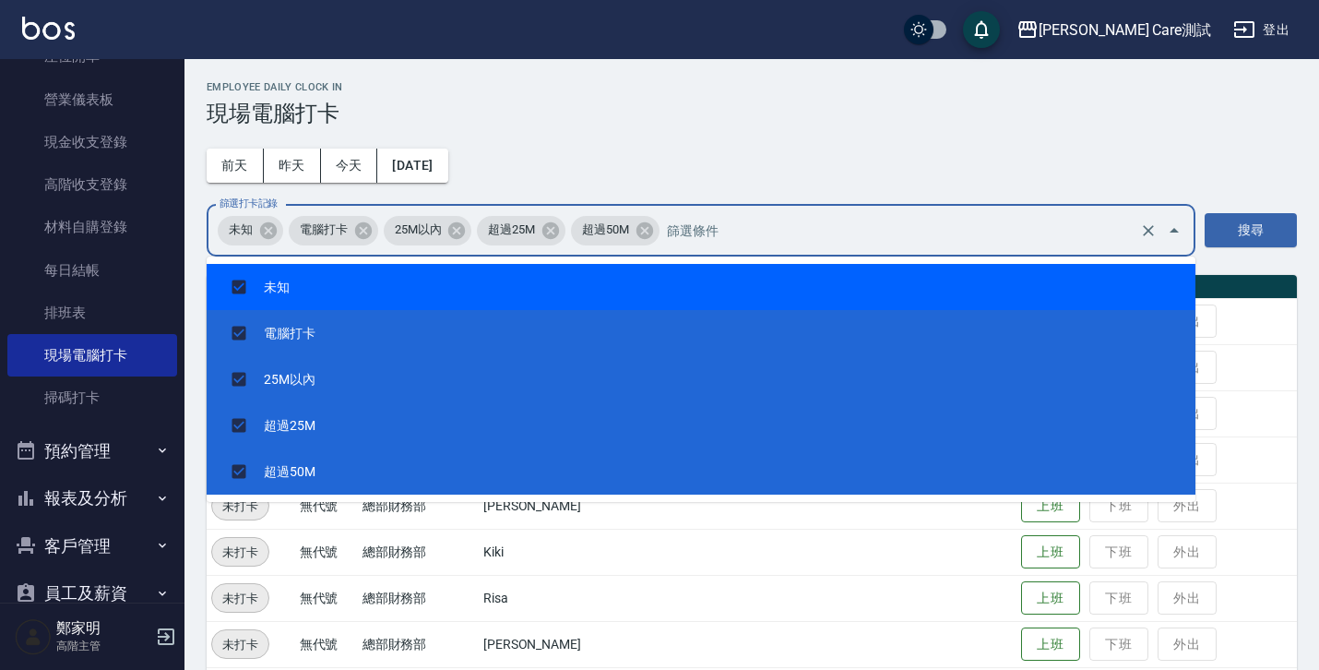
click at [687, 234] on input "篩選打卡記錄" at bounding box center [898, 230] width 473 height 32
click at [627, 301] on li "未知" at bounding box center [701, 287] width 989 height 46
click at [627, 297] on li "未知" at bounding box center [701, 287] width 989 height 46
checkbox input "false"
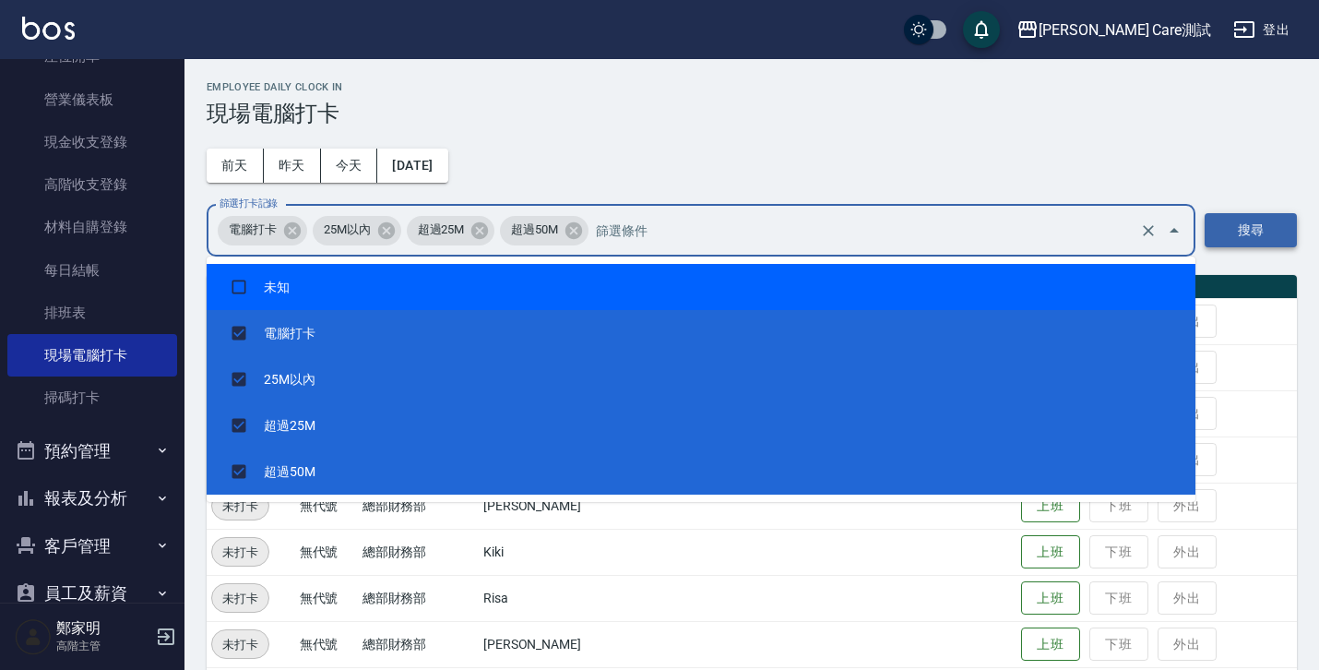
click at [1231, 230] on button "搜尋" at bounding box center [1251, 230] width 92 height 34
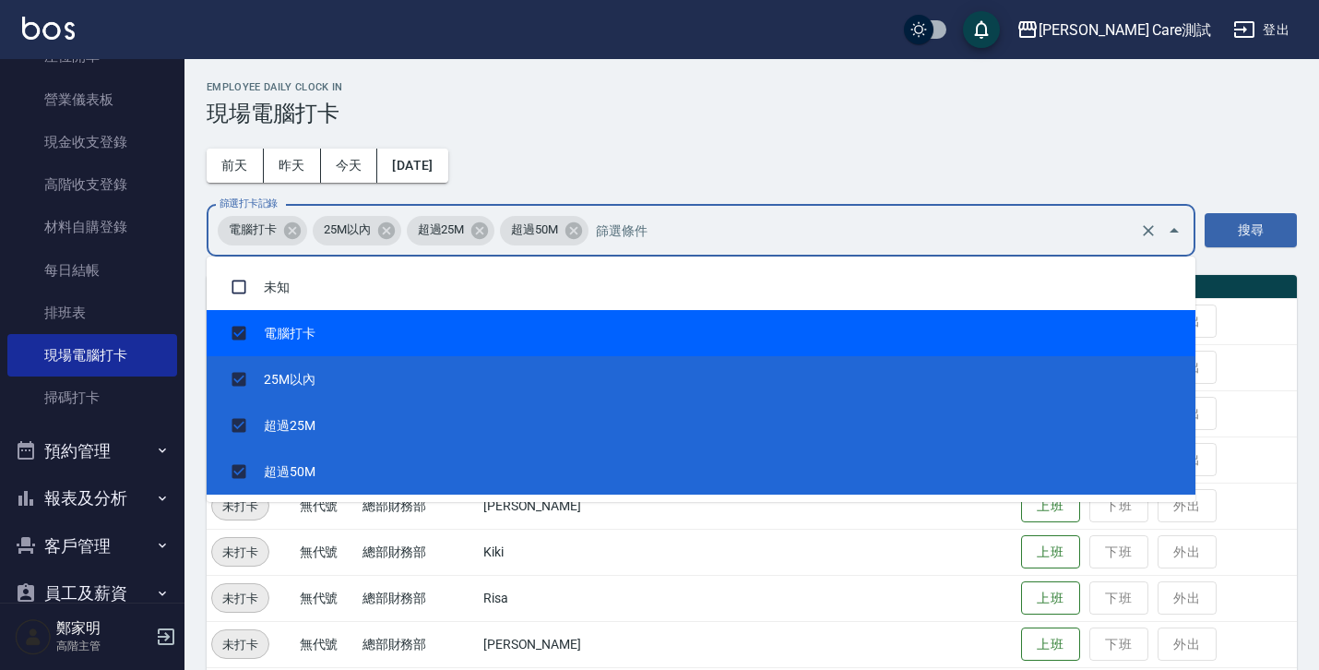
click at [792, 239] on input "篩選打卡記錄" at bounding box center [863, 230] width 544 height 32
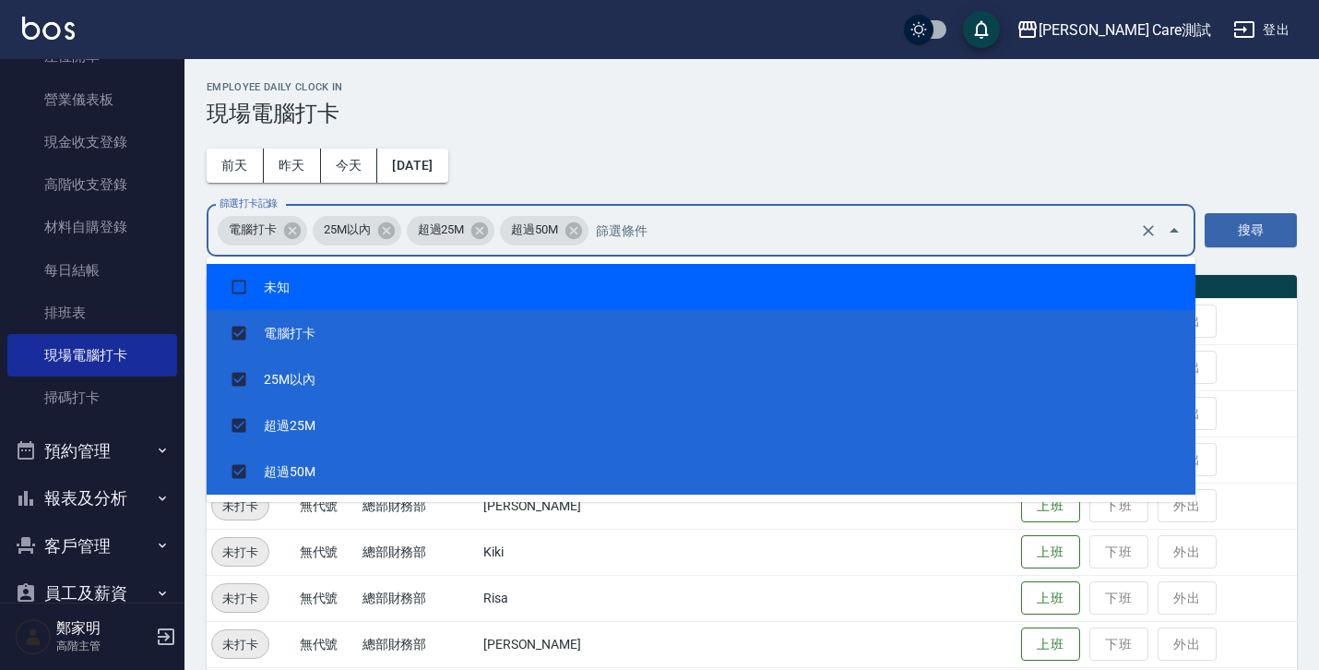
click at [523, 288] on li "未知" at bounding box center [701, 287] width 989 height 46
checkbox input "true"
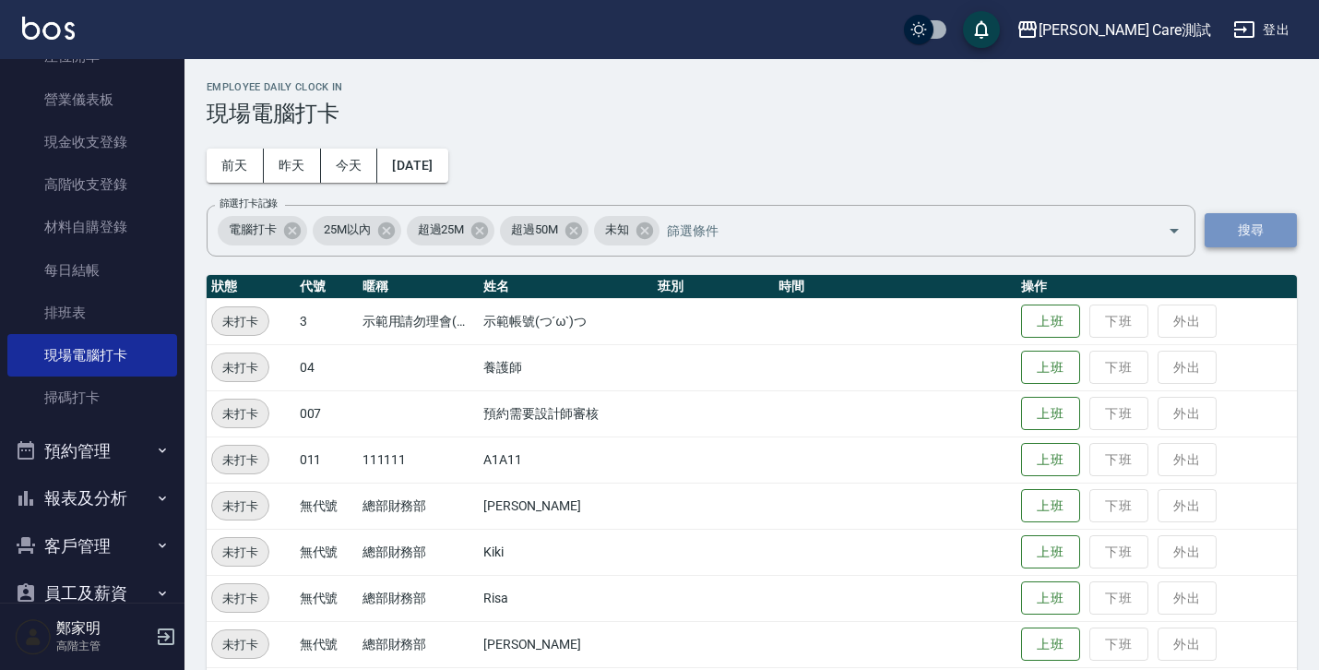
click at [1265, 227] on button "搜尋" at bounding box center [1251, 230] width 92 height 34
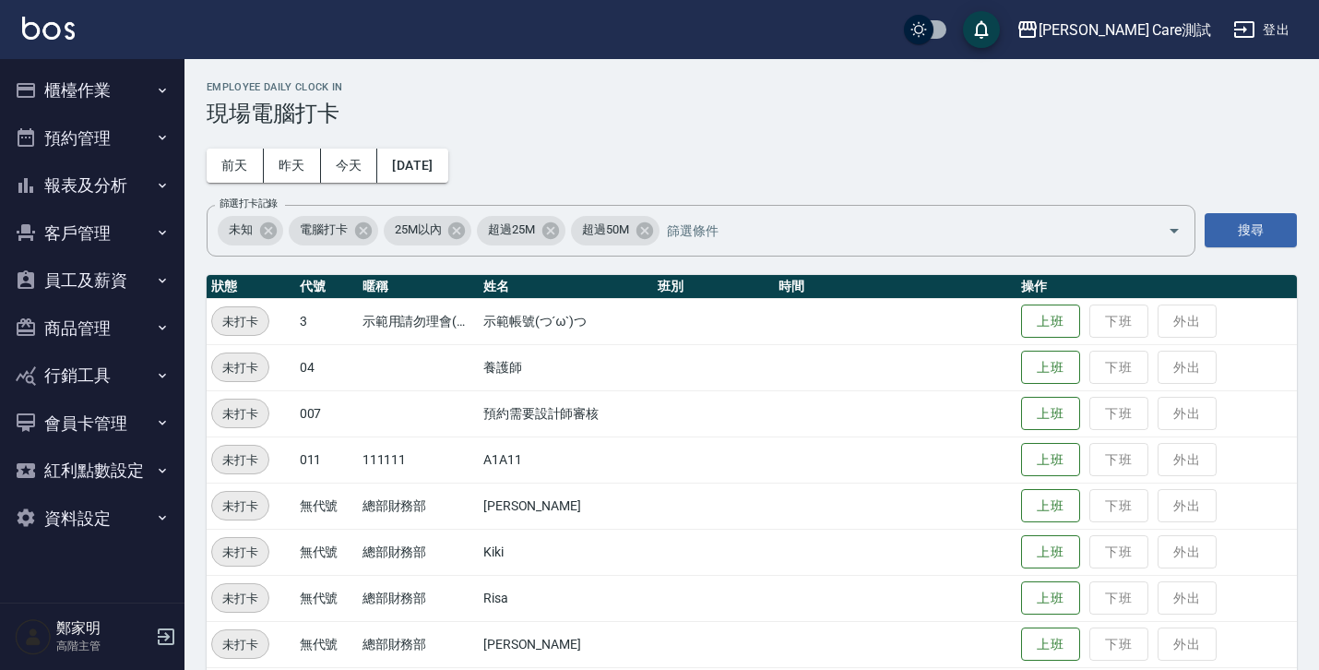
click at [108, 87] on button "櫃檯作業" at bounding box center [92, 90] width 170 height 48
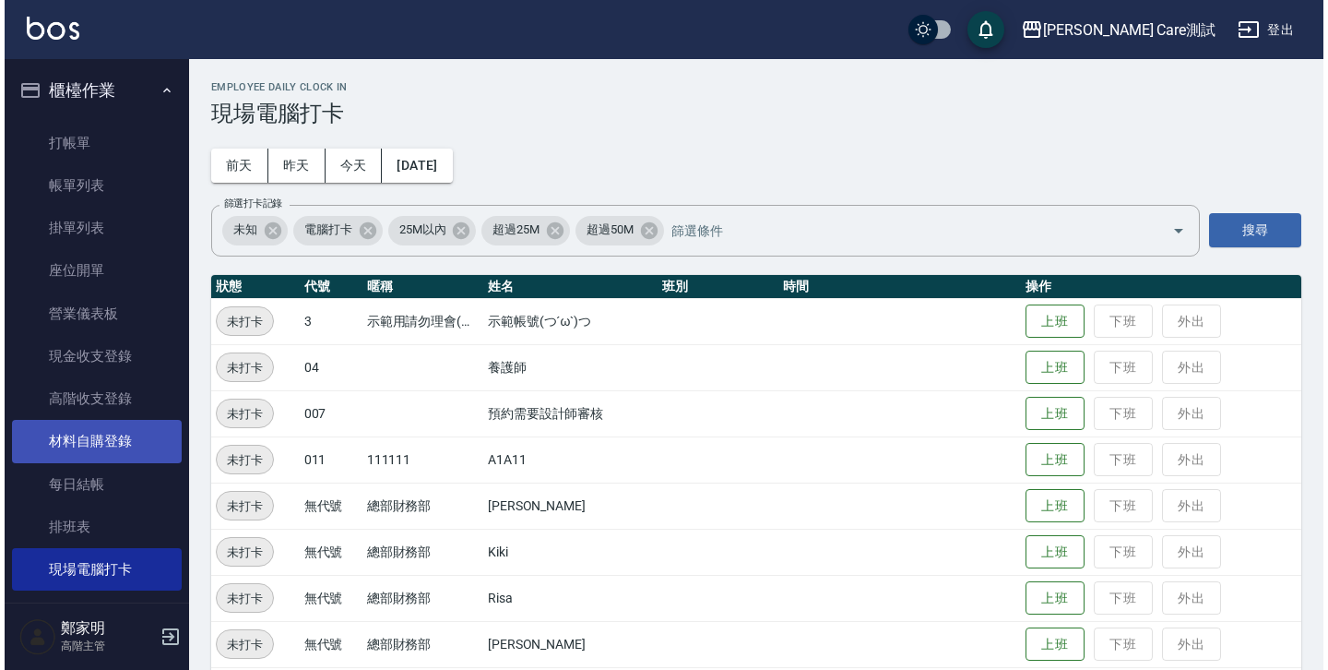
scroll to position [164, 0]
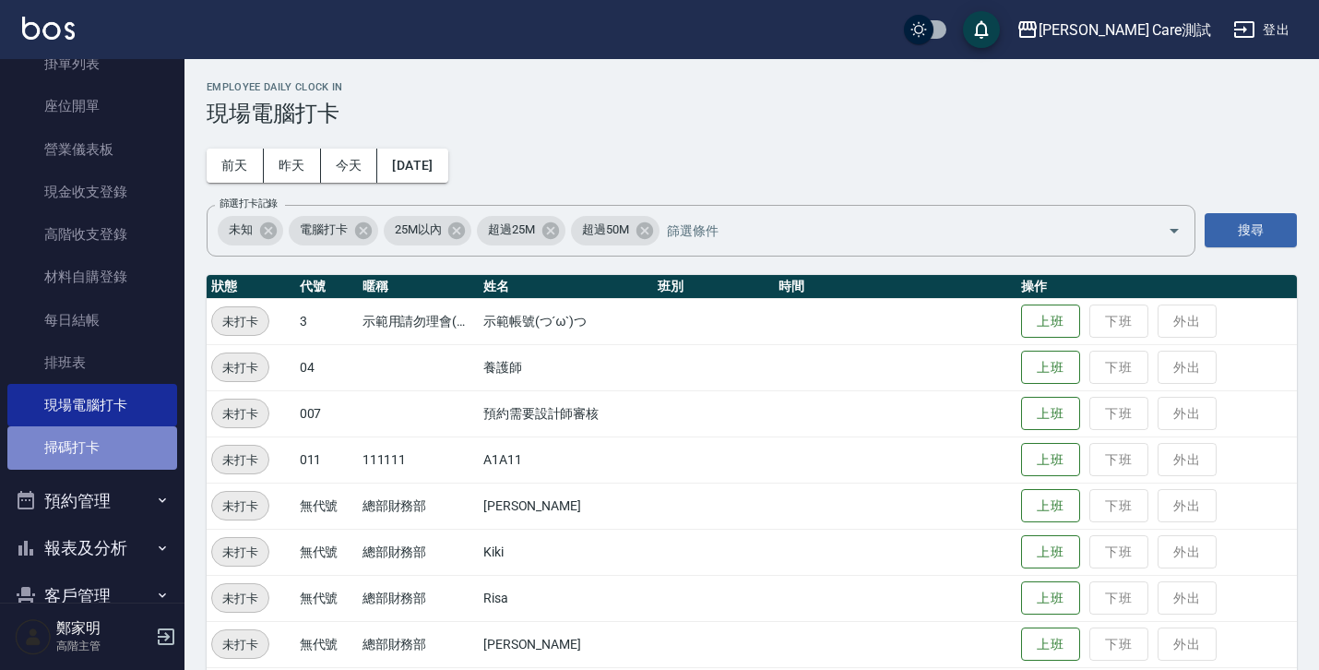
click at [111, 453] on link "掃碼打卡" at bounding box center [92, 447] width 170 height 42
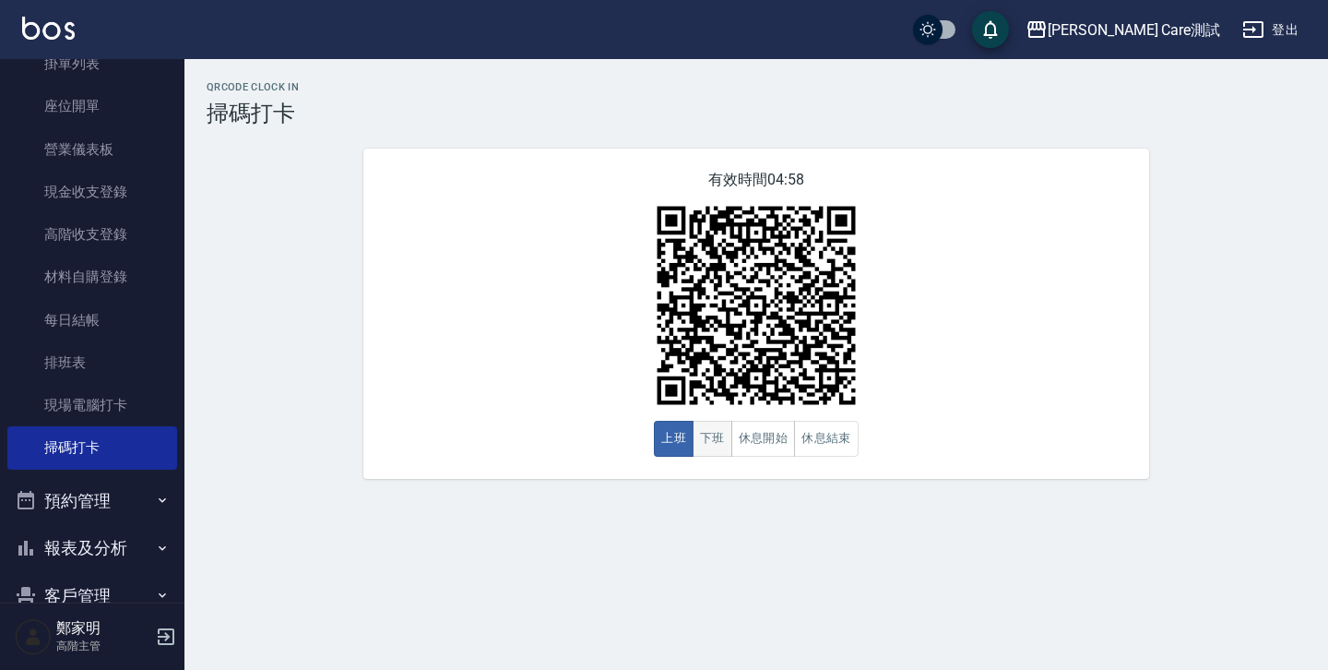
click at [703, 442] on button "下班" at bounding box center [713, 439] width 40 height 36
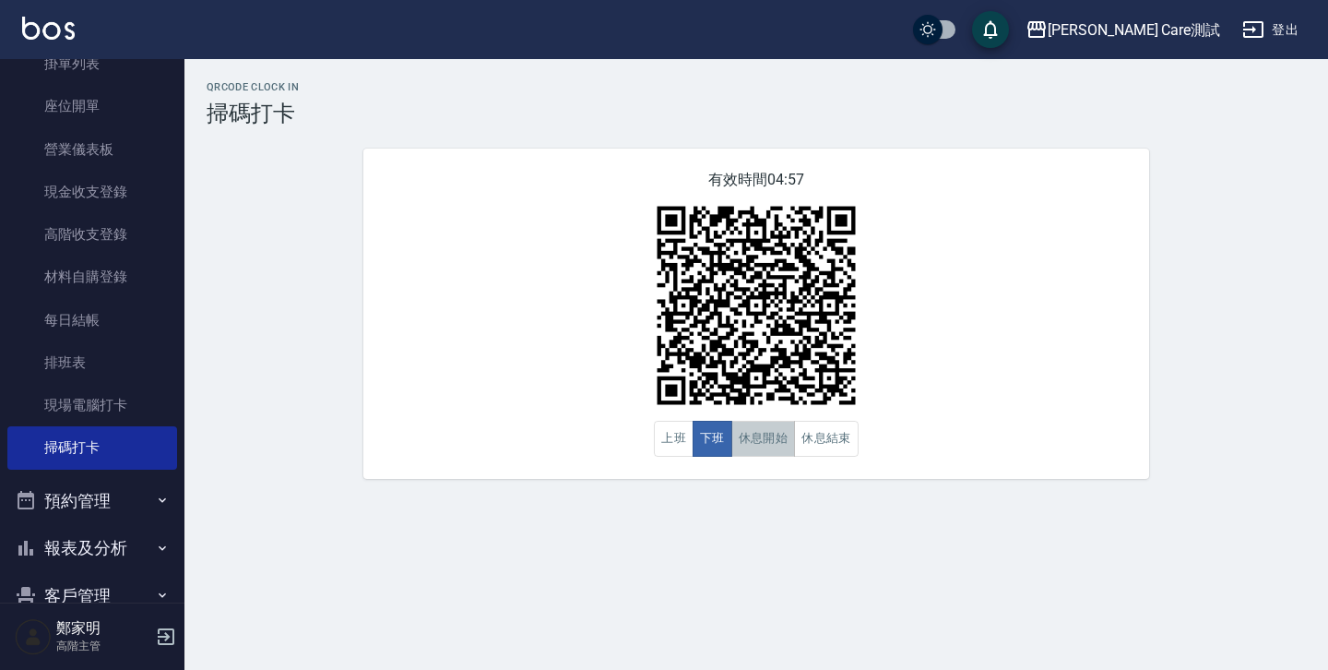
click at [764, 444] on button "休息開始" at bounding box center [764, 439] width 65 height 36
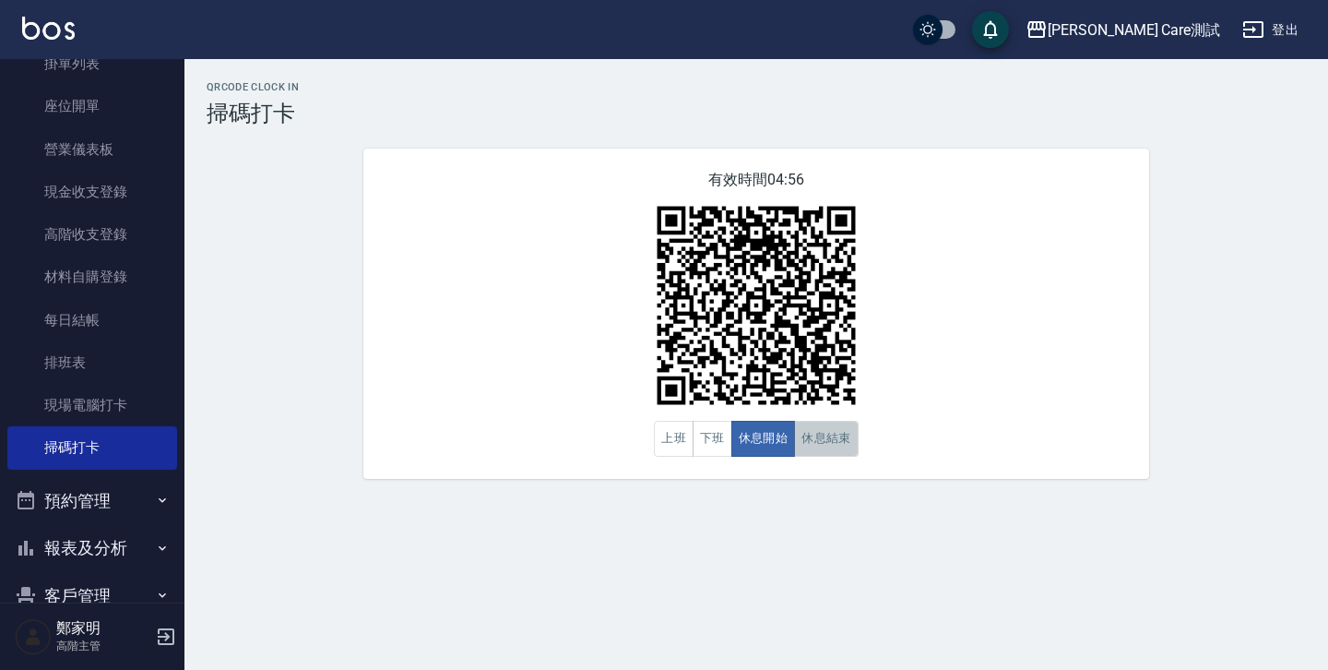
click at [811, 447] on button "休息結束" at bounding box center [826, 439] width 65 height 36
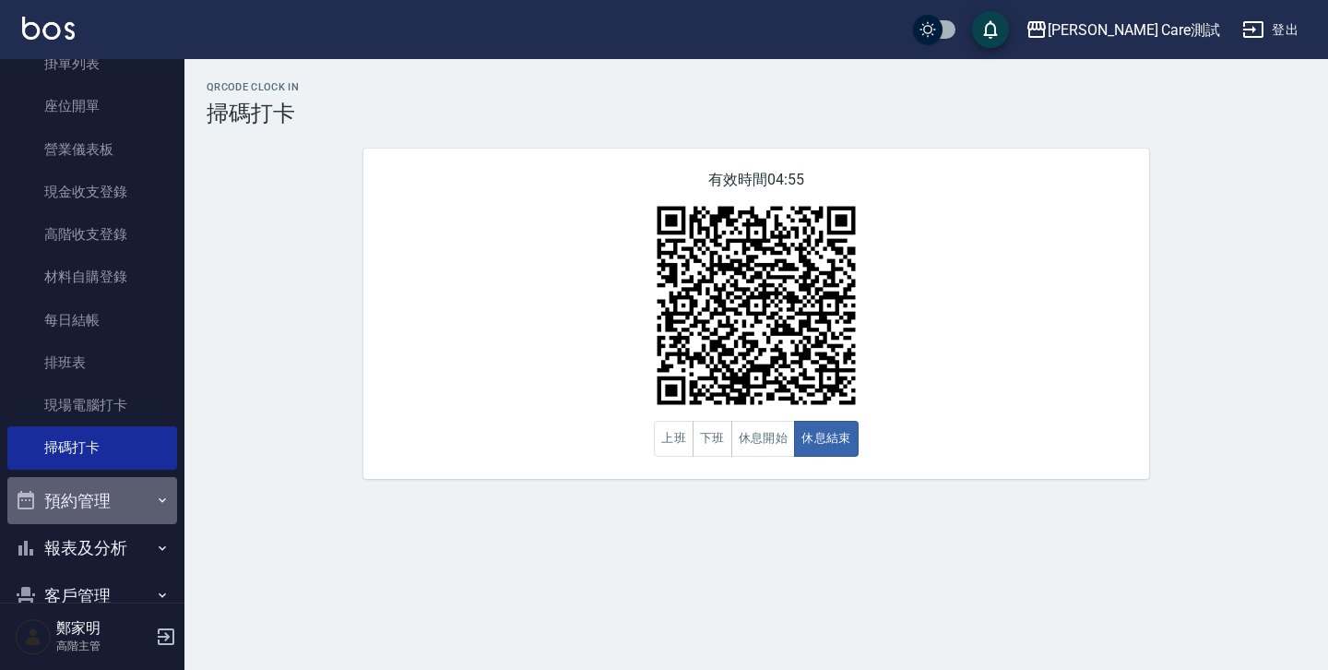
click at [91, 498] on button "預約管理" at bounding box center [92, 501] width 170 height 48
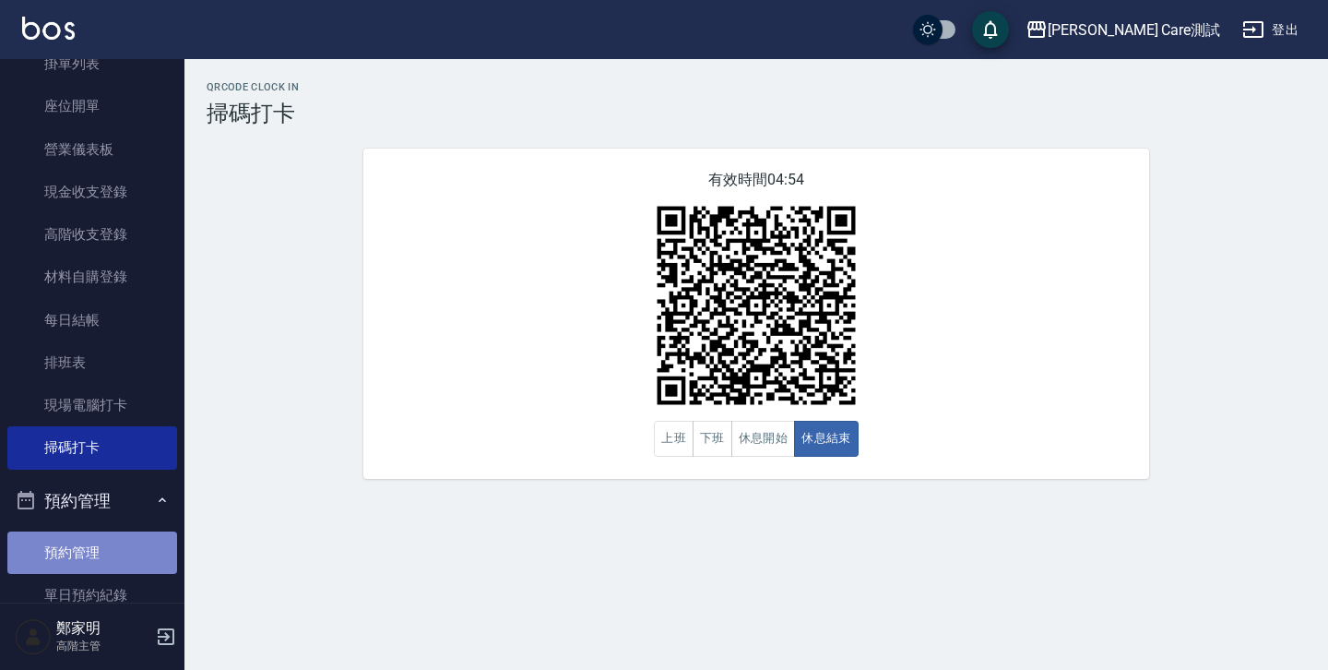
click at [95, 534] on link "預約管理" at bounding box center [92, 552] width 170 height 42
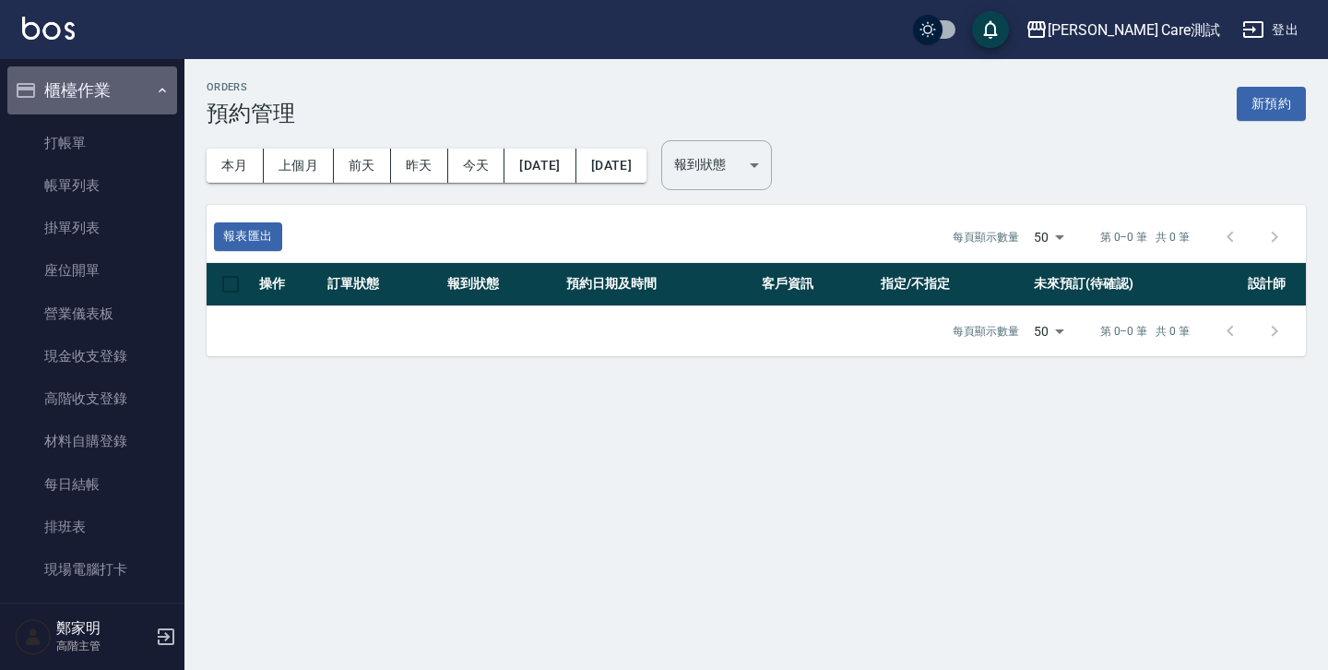
click at [93, 83] on button "櫃檯作業" at bounding box center [92, 90] width 170 height 48
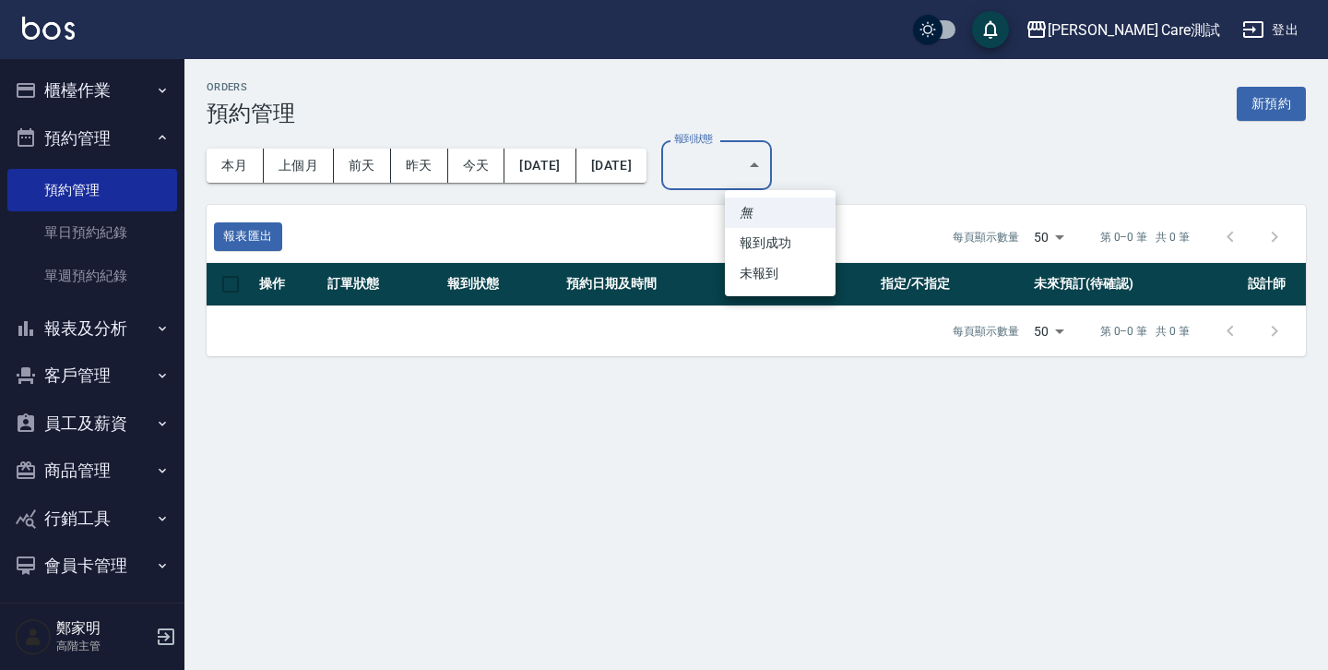
click at [816, 170] on body "Jean Care測試 登出 櫃檯作業 打帳單 帳單列表 掛單列表 座位開單 營業儀表板 現金收支登錄 高階收支登錄 材料自購登錄 每日結帳 排班表 現場電腦…" at bounding box center [664, 335] width 1328 height 670
click at [972, 171] on div at bounding box center [664, 335] width 1328 height 670
click at [788, 177] on body "Jean Care測試 登出 櫃檯作業 打帳單 帳單列表 掛單列表 座位開單 營業儀表板 現金收支登錄 高階收支登錄 材料自購登錄 每日結帳 排班表 現場電腦…" at bounding box center [664, 335] width 1328 height 670
click at [906, 158] on div at bounding box center [664, 335] width 1328 height 670
click at [805, 161] on body "Jean Care測試 登出 櫃檯作業 打帳單 帳單列表 掛單列表 座位開單 營業儀表板 現金收支登錄 高階收支登錄 材料自購登錄 每日結帳 排班表 現場電腦…" at bounding box center [664, 335] width 1328 height 670
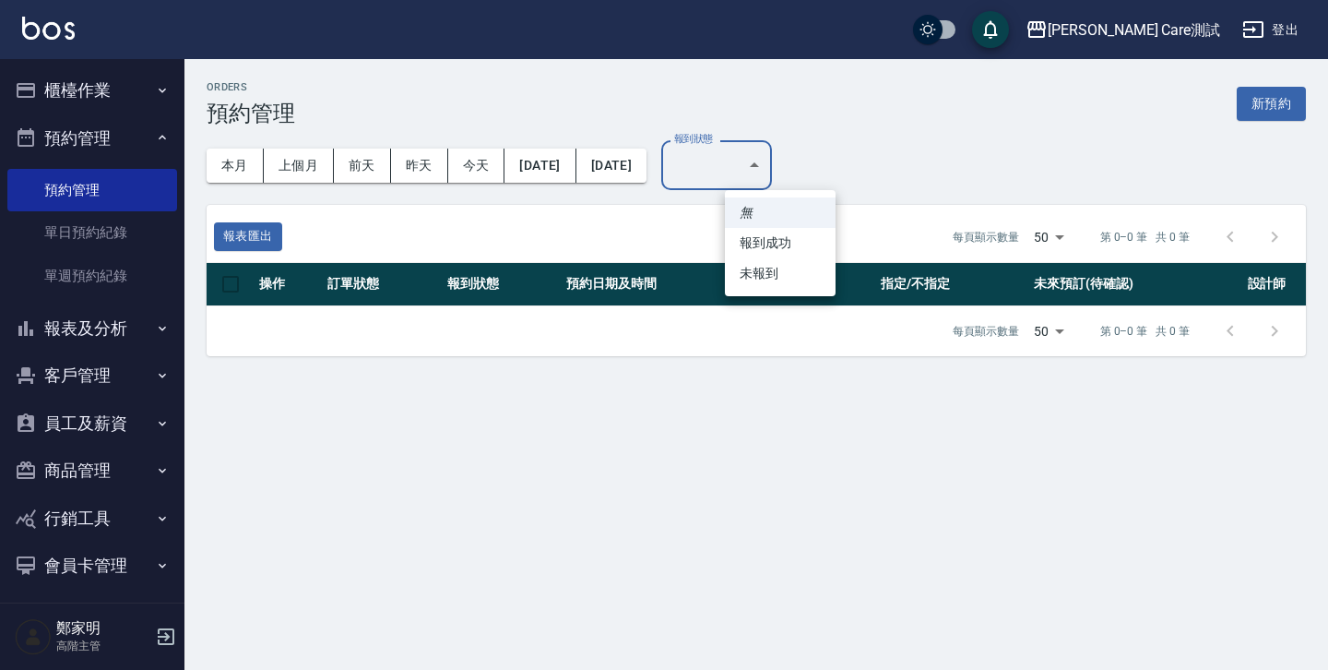
click at [788, 208] on li "無" at bounding box center [780, 212] width 111 height 30
click at [897, 180] on div "本月 上個月 前天 昨天 今天 2025/08/01 2025/11/10 報到狀態 ​ 報到狀態" at bounding box center [749, 158] width 1114 height 93
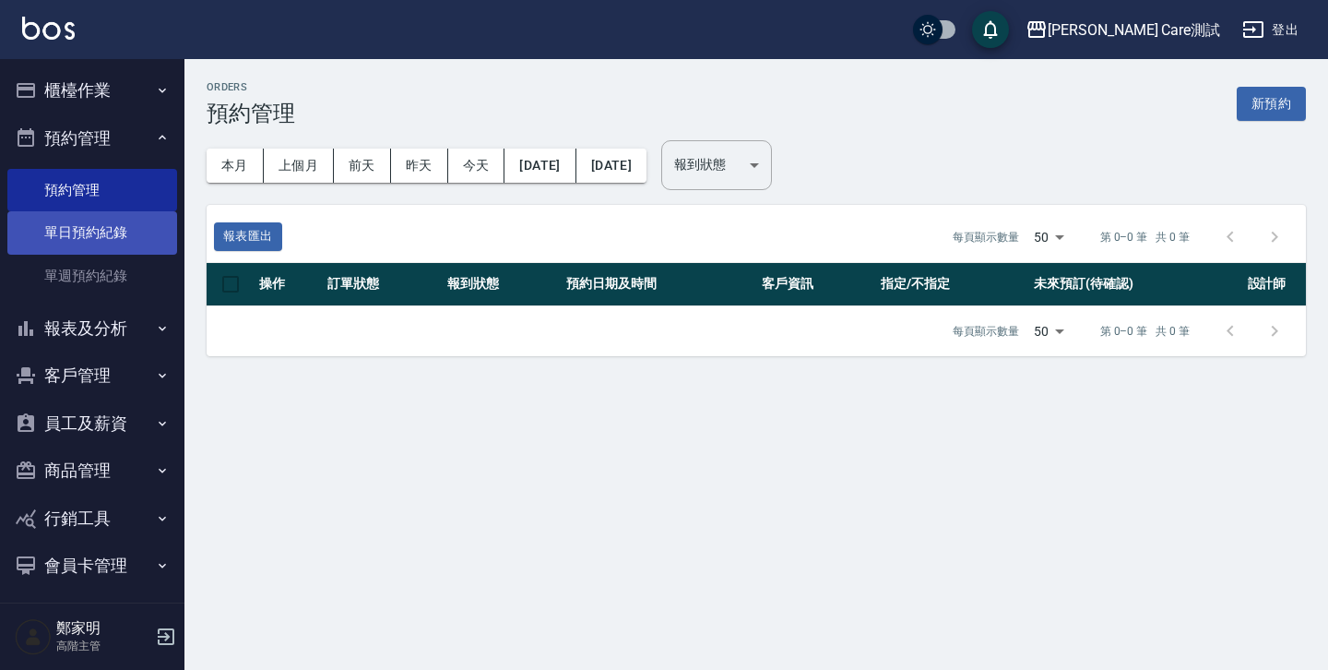
click at [125, 218] on link "單日預約紀錄" at bounding box center [92, 232] width 170 height 42
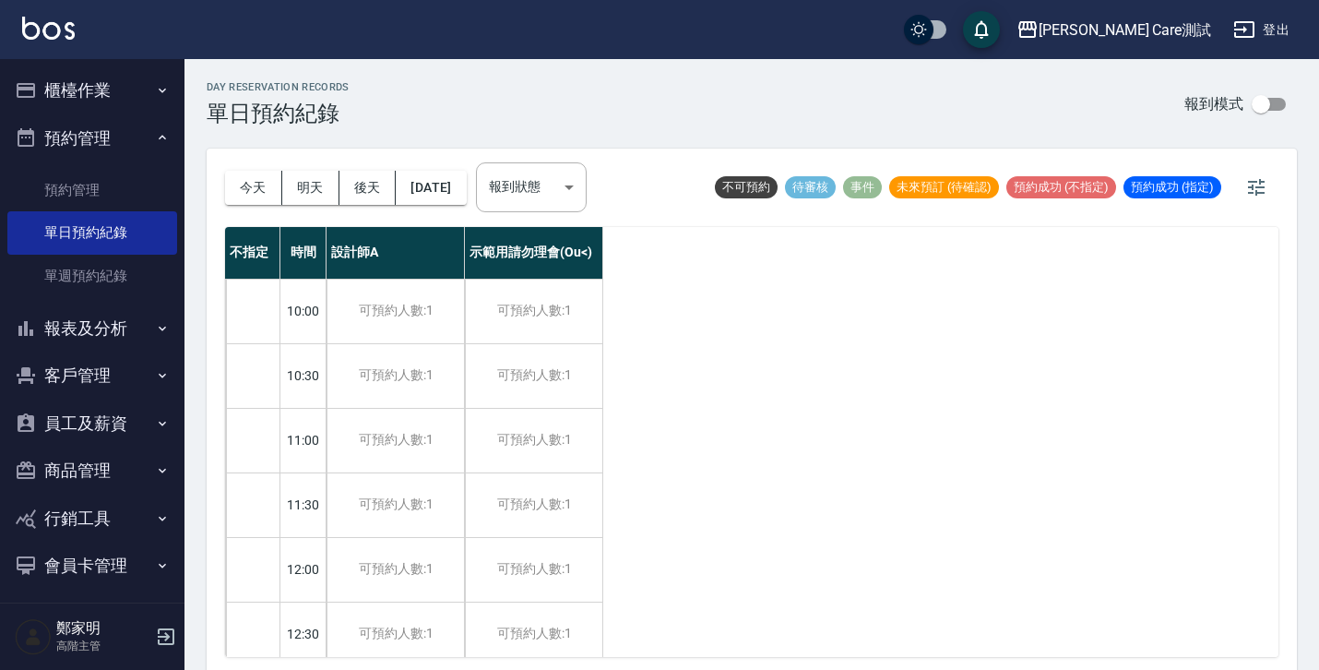
scroll to position [6, 0]
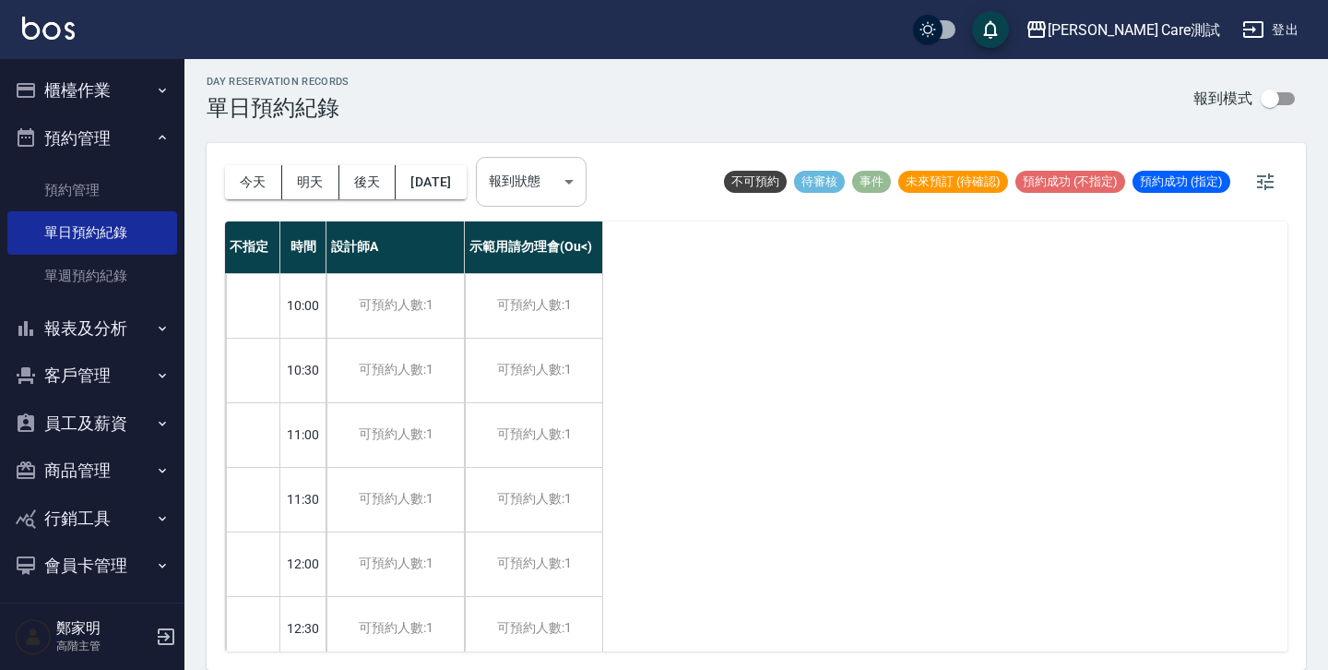
click at [554, 190] on body "Jean Care測試 登出 櫃檯作業 打帳單 帳單列表 掛單列表 座位開單 營業儀表板 現金收支登錄 高階收支登錄 材料自購登錄 每日結帳 排班表 現場電腦…" at bounding box center [664, 331] width 1328 height 675
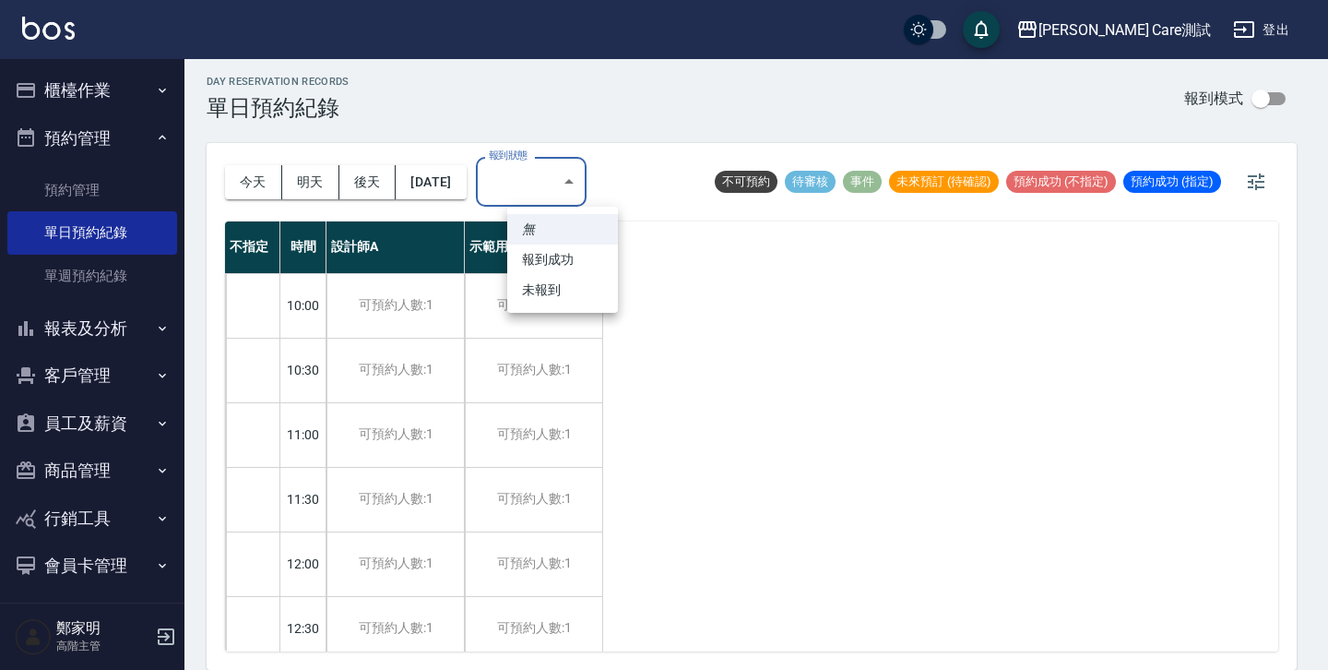
click at [680, 162] on div at bounding box center [664, 335] width 1328 height 670
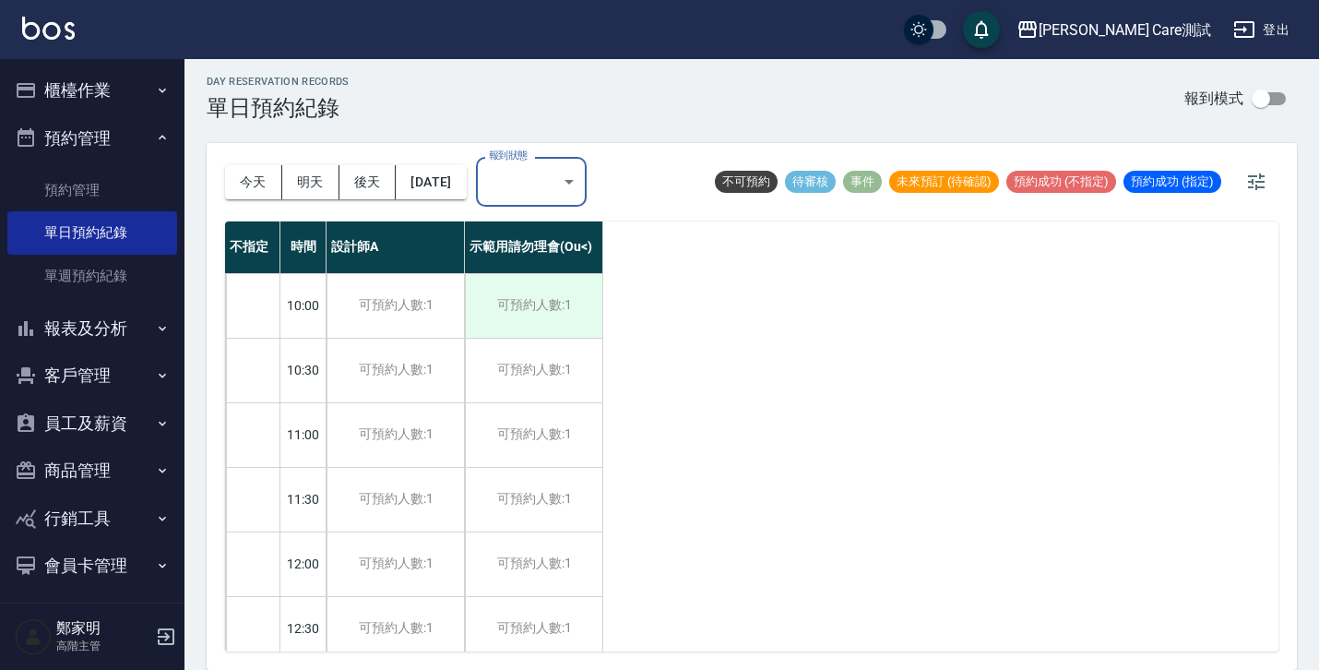
scroll to position [0, 0]
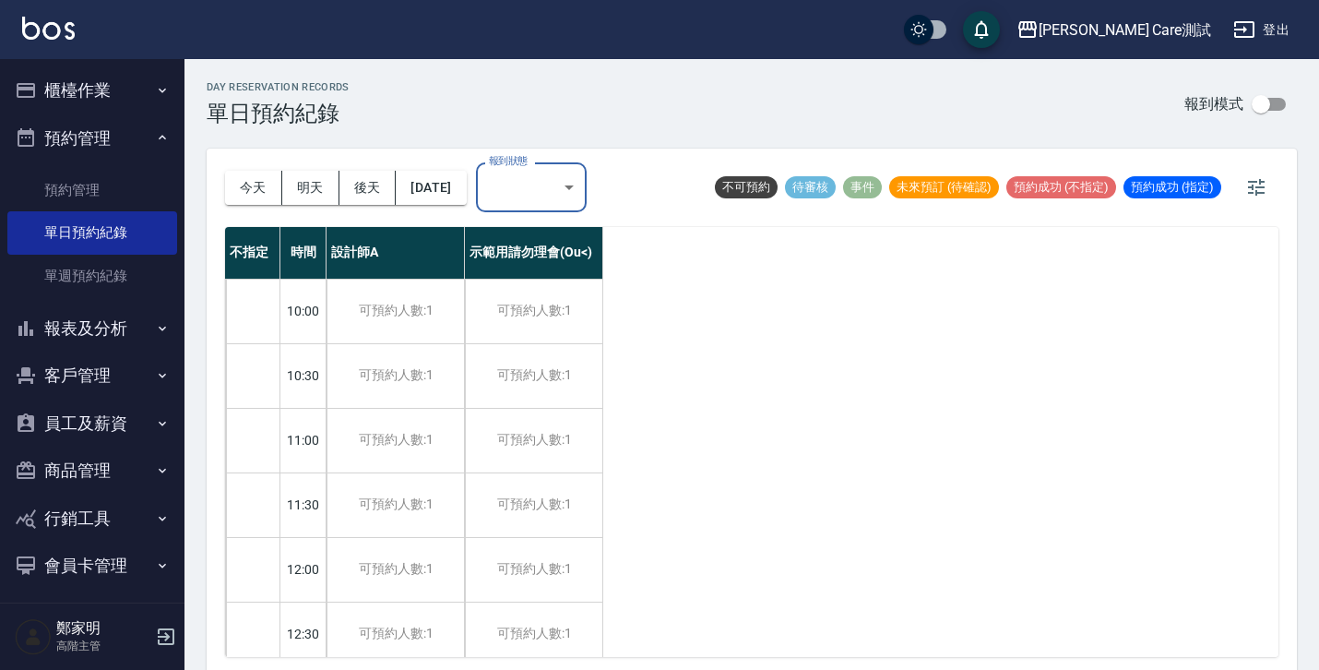
click at [91, 300] on ul "預約管理 單日預約紀錄 單週預約紀錄" at bounding box center [92, 232] width 170 height 143
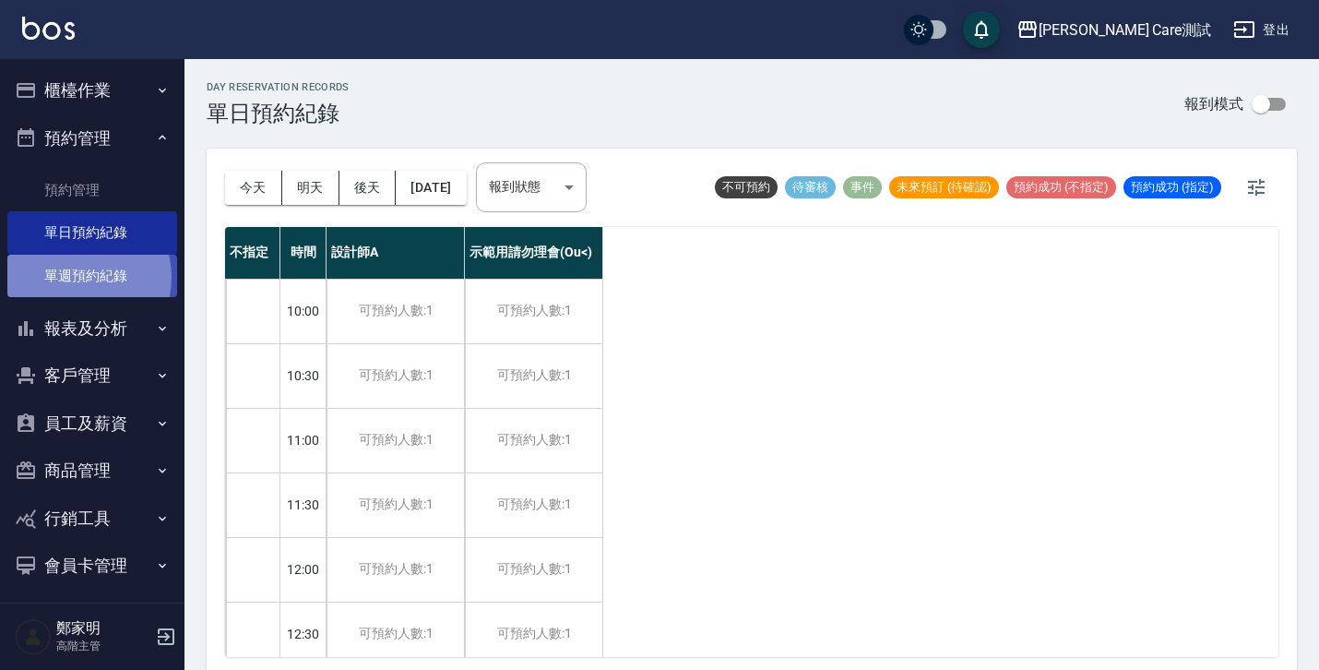
click at [78, 277] on link "單週預約紀錄" at bounding box center [92, 276] width 170 height 42
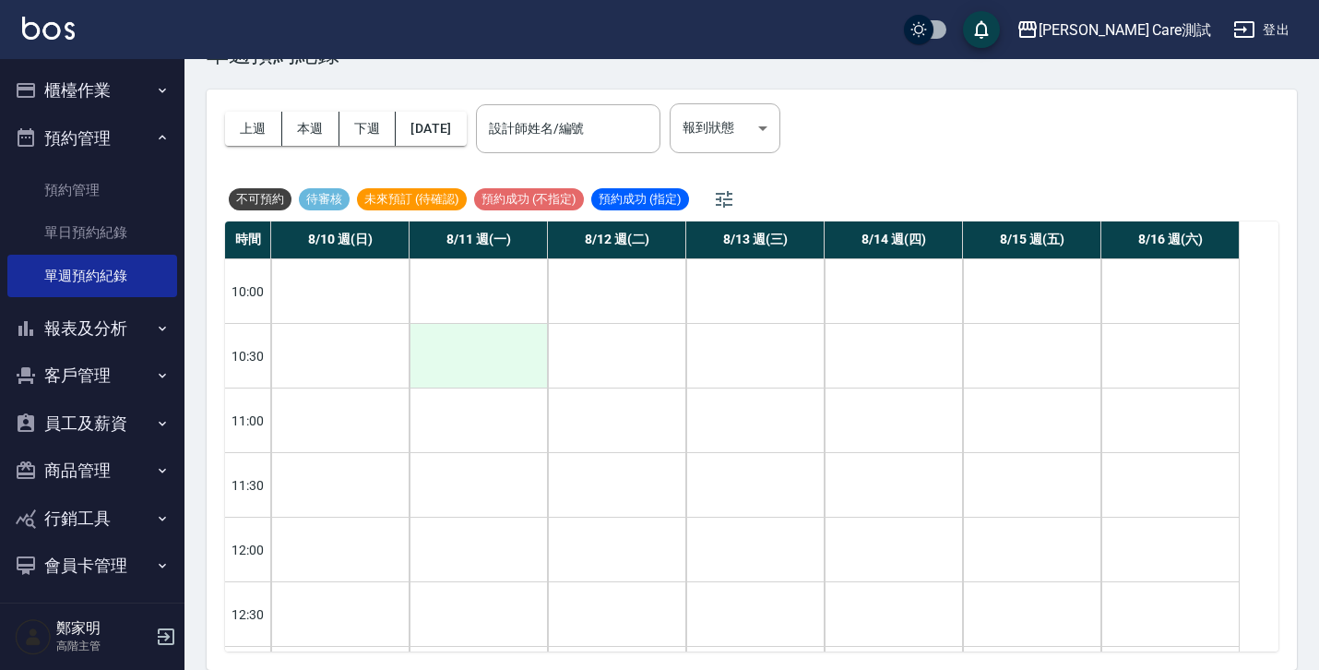
click at [517, 369] on div at bounding box center [478, 356] width 137 height 64
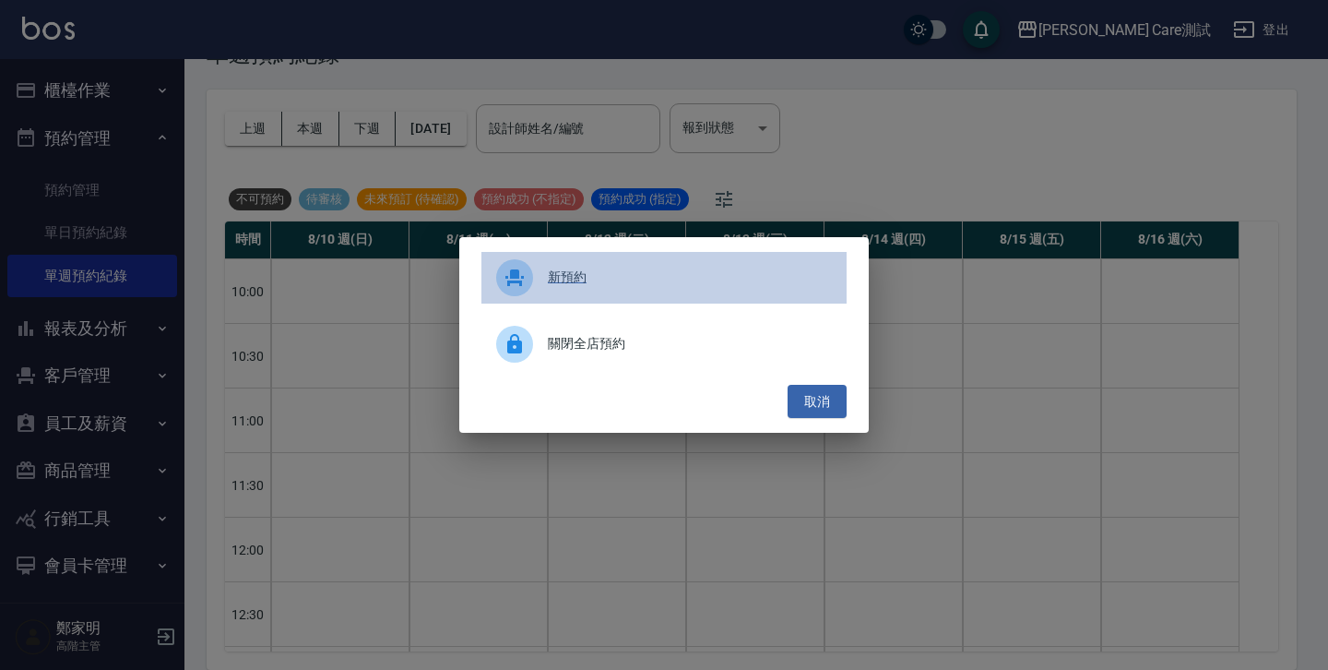
click at [638, 283] on span "新預約" at bounding box center [690, 277] width 284 height 19
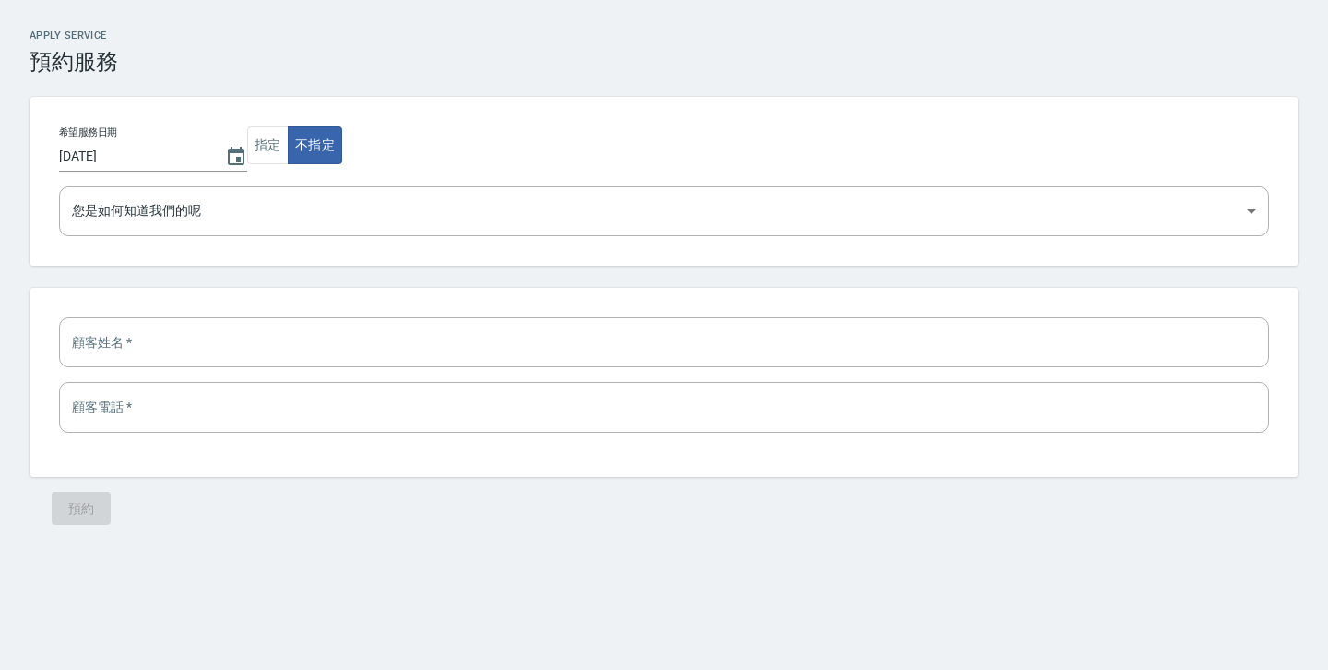
select select "1754879400000"
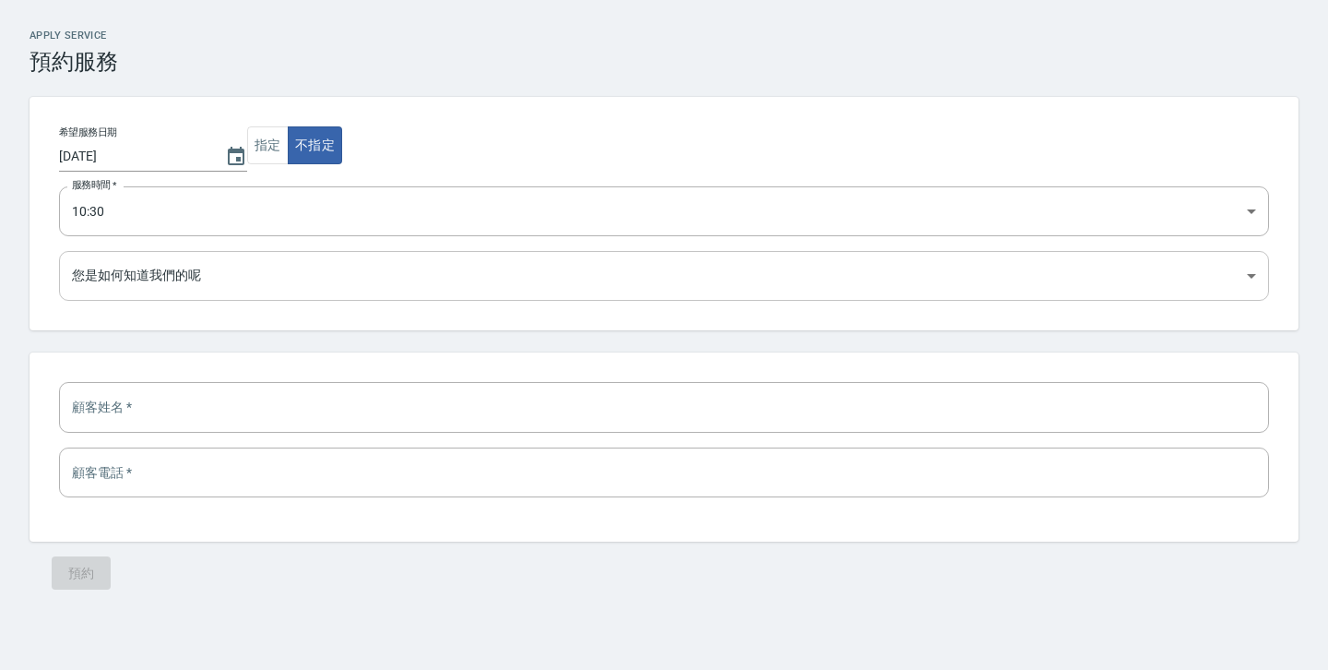
click at [253, 299] on select "Google 搜尋 Google 地圖 Facebook 粉專/廣告 Instagram/廣告 朋友推薦 設計師推薦 剛好路過 設計師原本客人 東森員工 其他" at bounding box center [664, 276] width 1210 height 50
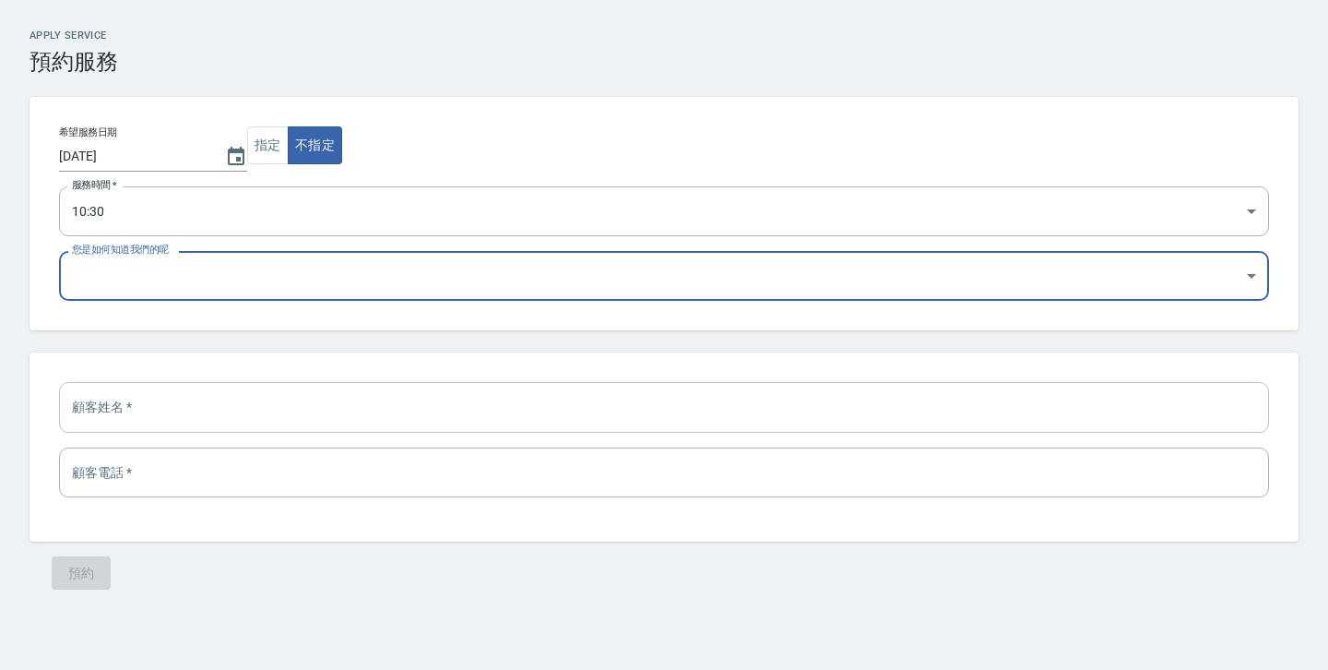
click at [167, 414] on input "text" at bounding box center [664, 407] width 1210 height 50
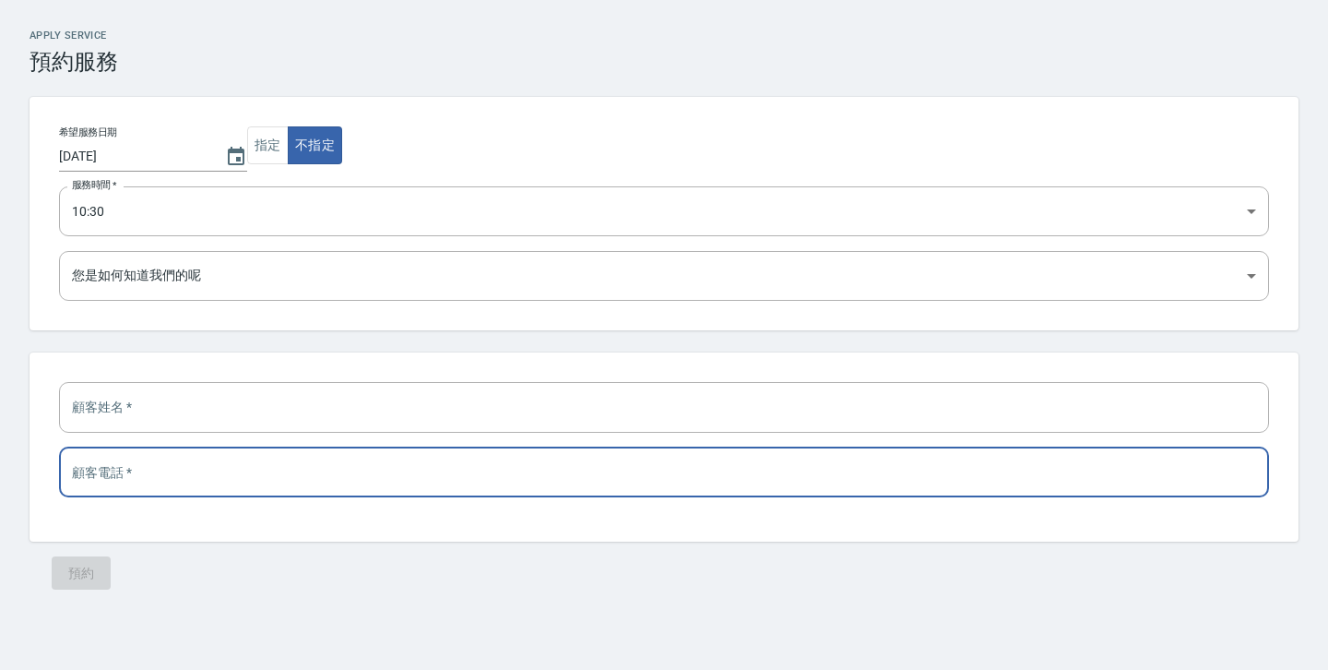
click at [179, 470] on input "tel" at bounding box center [664, 472] width 1210 height 50
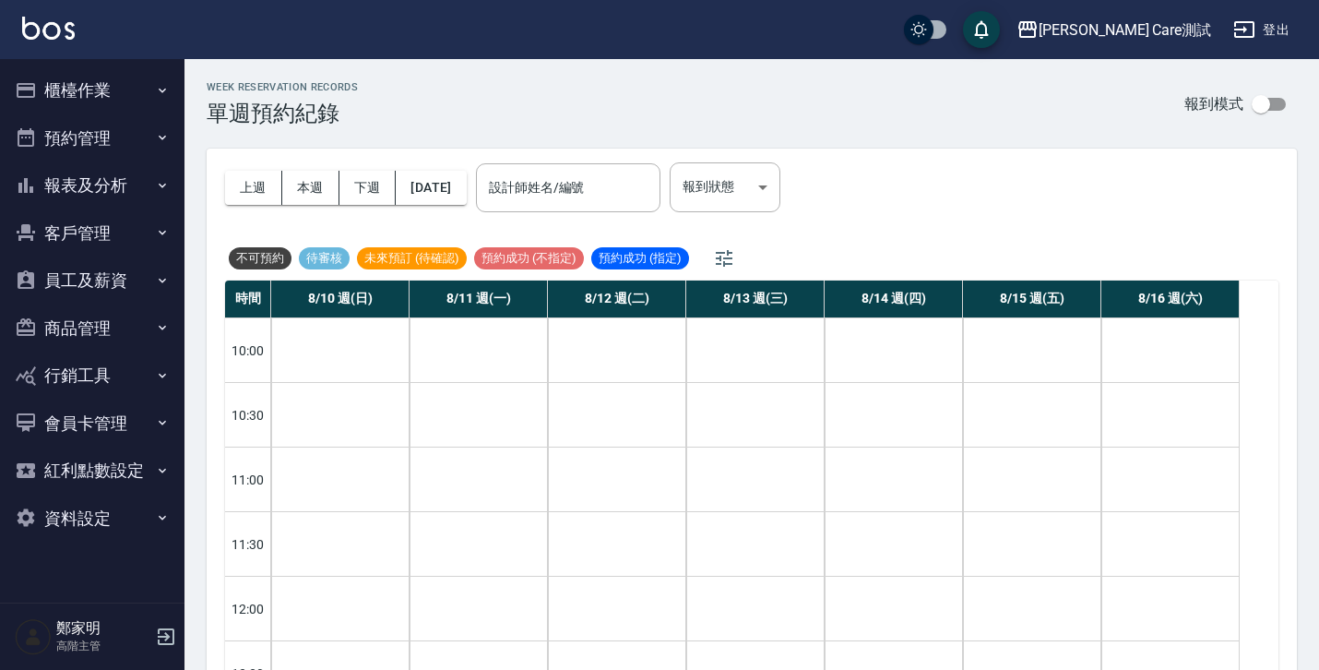
click at [140, 145] on button "預約管理" at bounding box center [92, 138] width 170 height 48
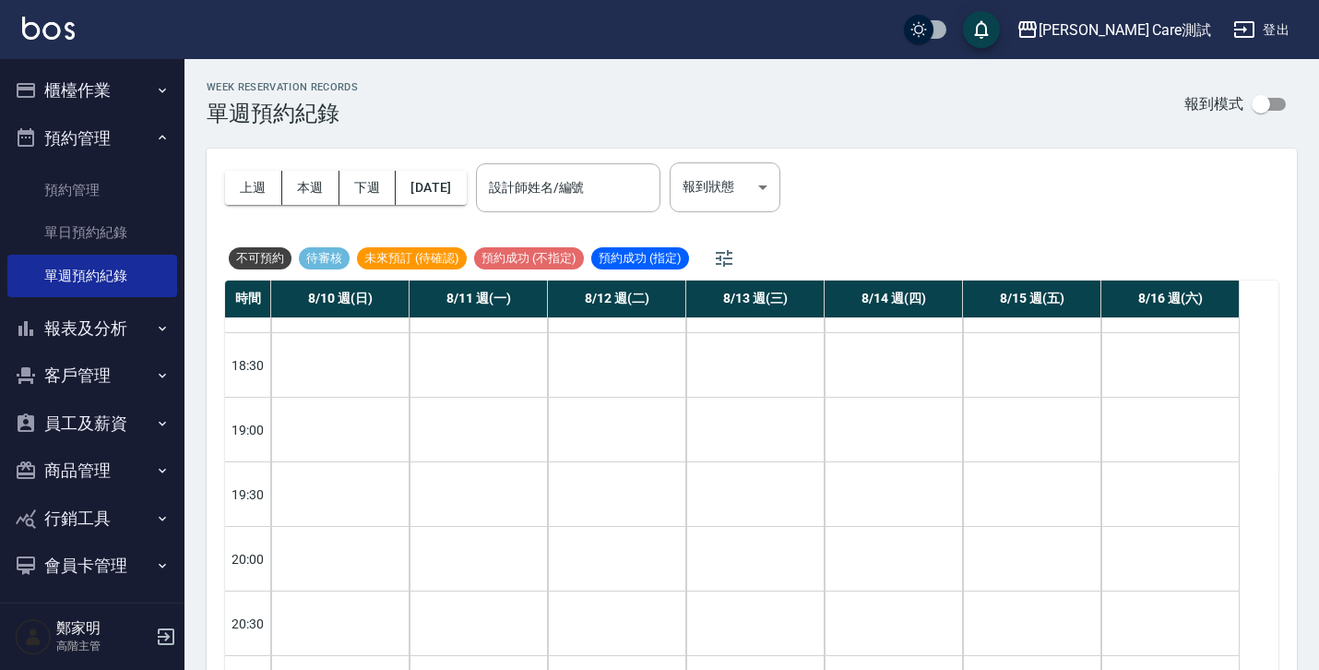
scroll to position [1173, 0]
click at [299, 195] on button "本週" at bounding box center [310, 188] width 57 height 34
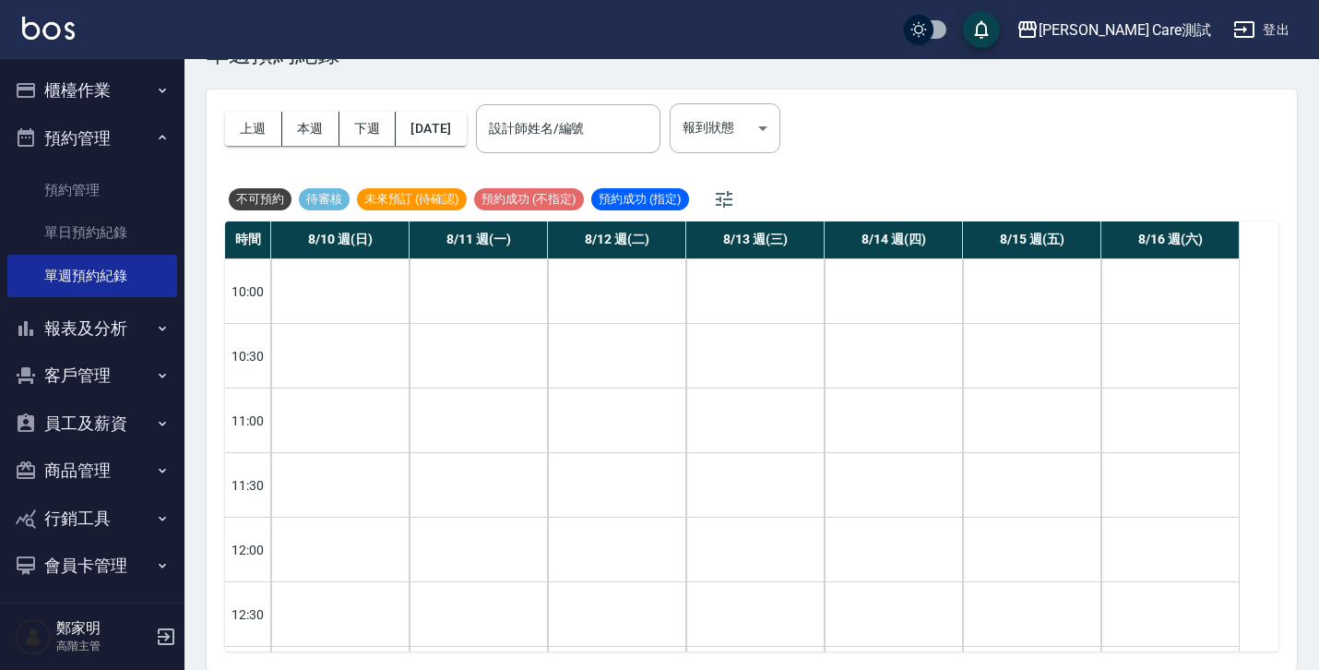
click at [333, 199] on span "待審核" at bounding box center [324, 199] width 51 height 17
click at [399, 204] on span "未來預訂 (待確認)" at bounding box center [412, 199] width 110 height 17
click at [724, 194] on icon "button" at bounding box center [724, 199] width 22 height 22
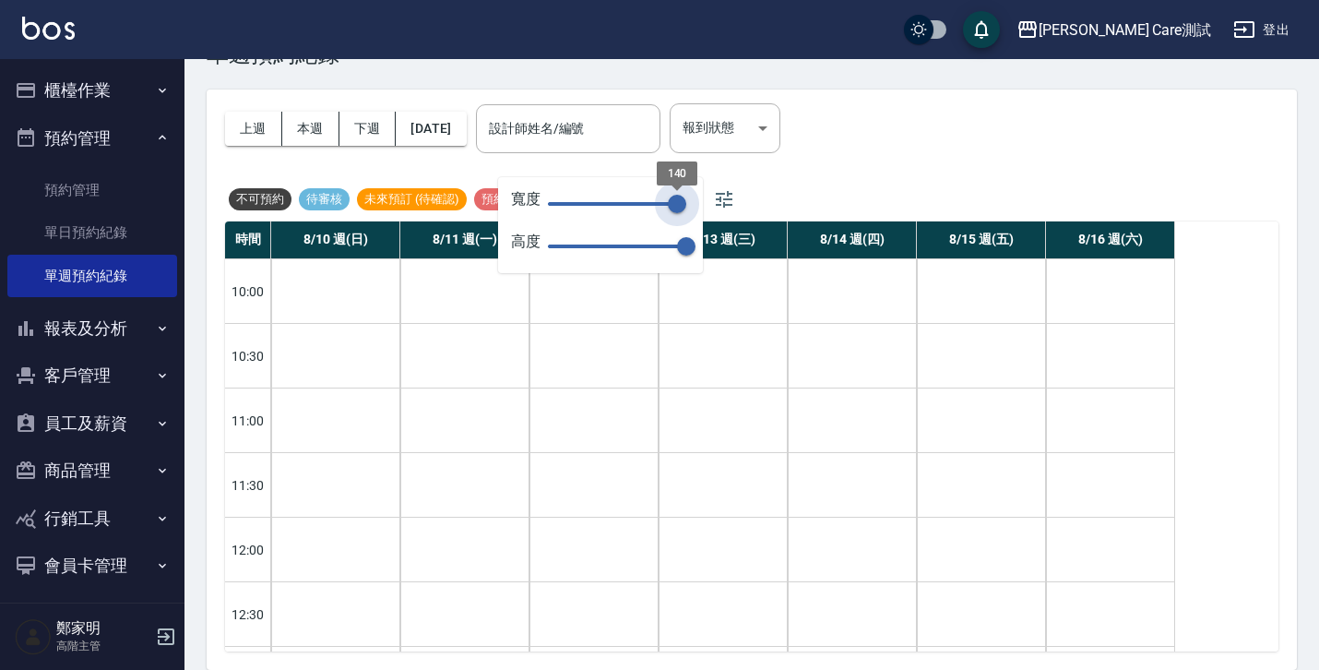
type input "150"
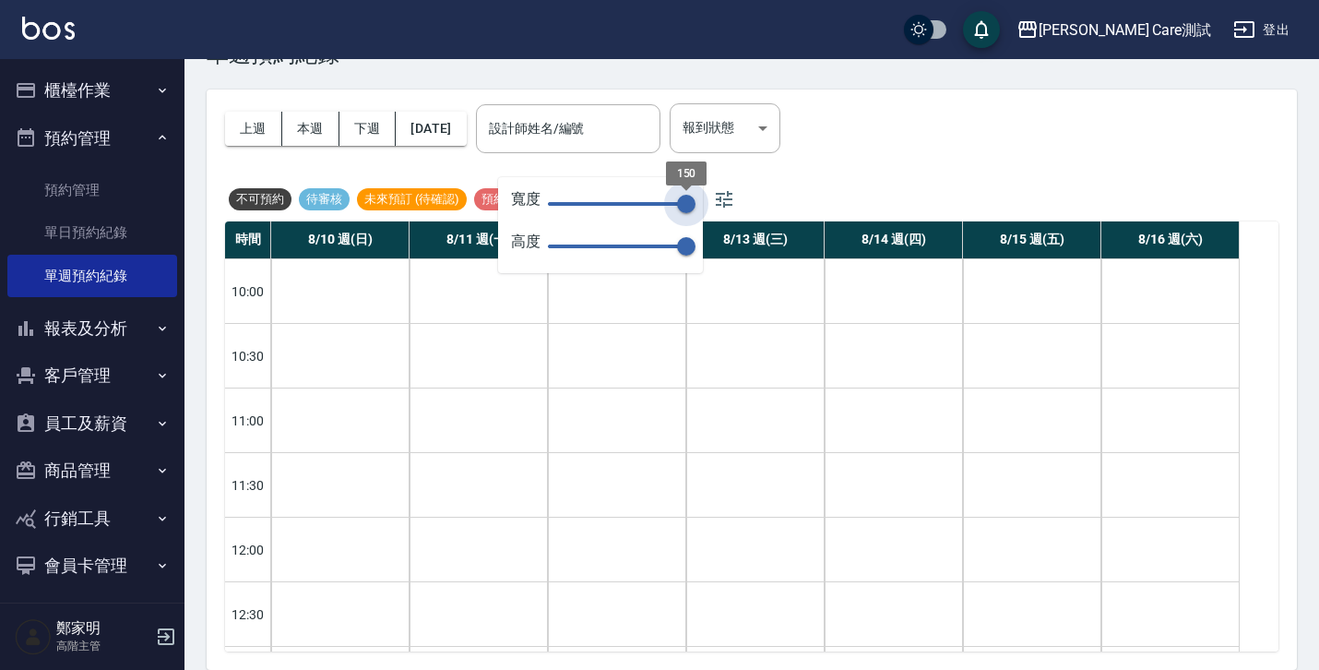
drag, startPoint x: 685, startPoint y: 202, endPoint x: 776, endPoint y: 225, distance: 94.2
click at [776, 225] on body "Jean Care測試 登出 櫃檯作業 打帳單 帳單列表 掛單列表 座位開單 營業儀表板 現金收支登錄 高階收支登錄 材料自購登錄 每日結帳 排班表 現場電腦…" at bounding box center [659, 305] width 1319 height 729
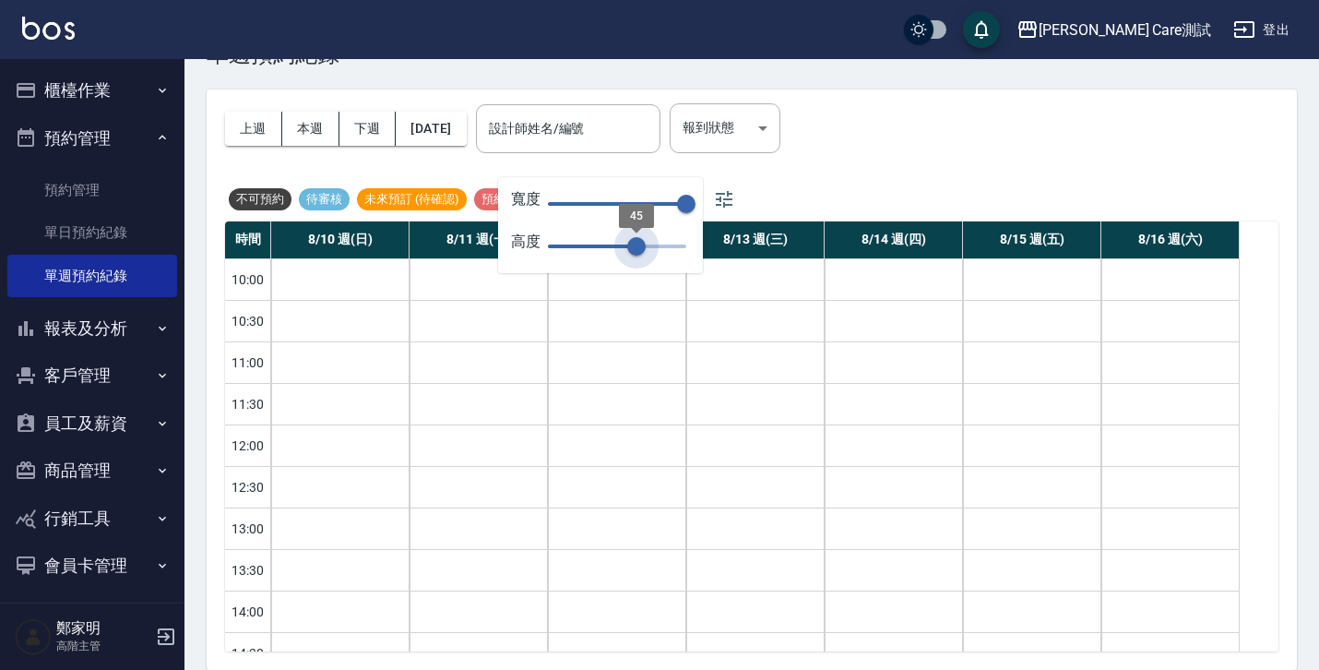
type input "70"
drag, startPoint x: 688, startPoint y: 240, endPoint x: 733, endPoint y: 254, distance: 47.3
click at [733, 254] on body "Jean Care測試 登出 櫃檯作業 打帳單 帳單列表 掛單列表 座位開單 營業儀表板 現金收支登錄 高階收支登錄 材料自購登錄 每日結帳 排班表 現場電腦…" at bounding box center [659, 305] width 1319 height 729
click at [861, 190] on div "上週 本週 下週 2025/08/10 設計師姓名/編號 設計師姓名/編號 報到狀態 ​ 報到狀態 不可預約 待審核 未來預訂 (待確認) 預約成功 (不指定…" at bounding box center [752, 155] width 1054 height 132
click at [84, 333] on button "報表及分析" at bounding box center [92, 328] width 170 height 48
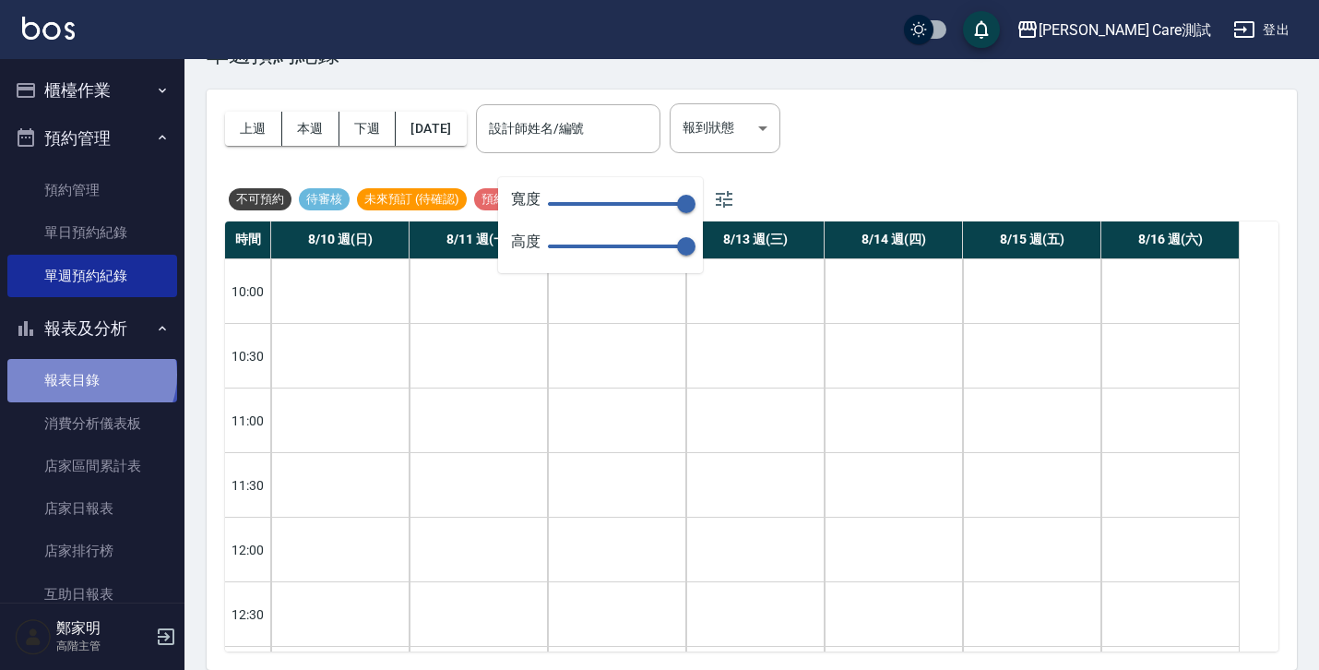
click at [89, 375] on link "報表目錄" at bounding box center [92, 380] width 170 height 42
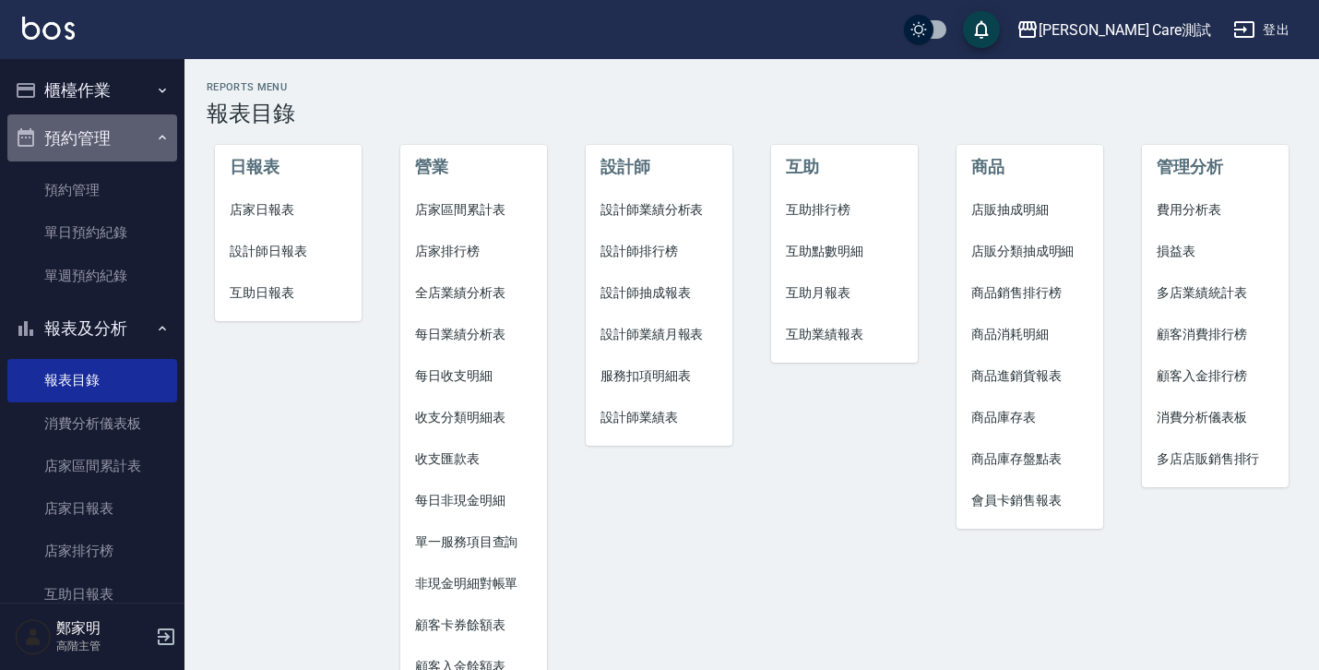
click at [131, 143] on button "預約管理" at bounding box center [92, 138] width 170 height 48
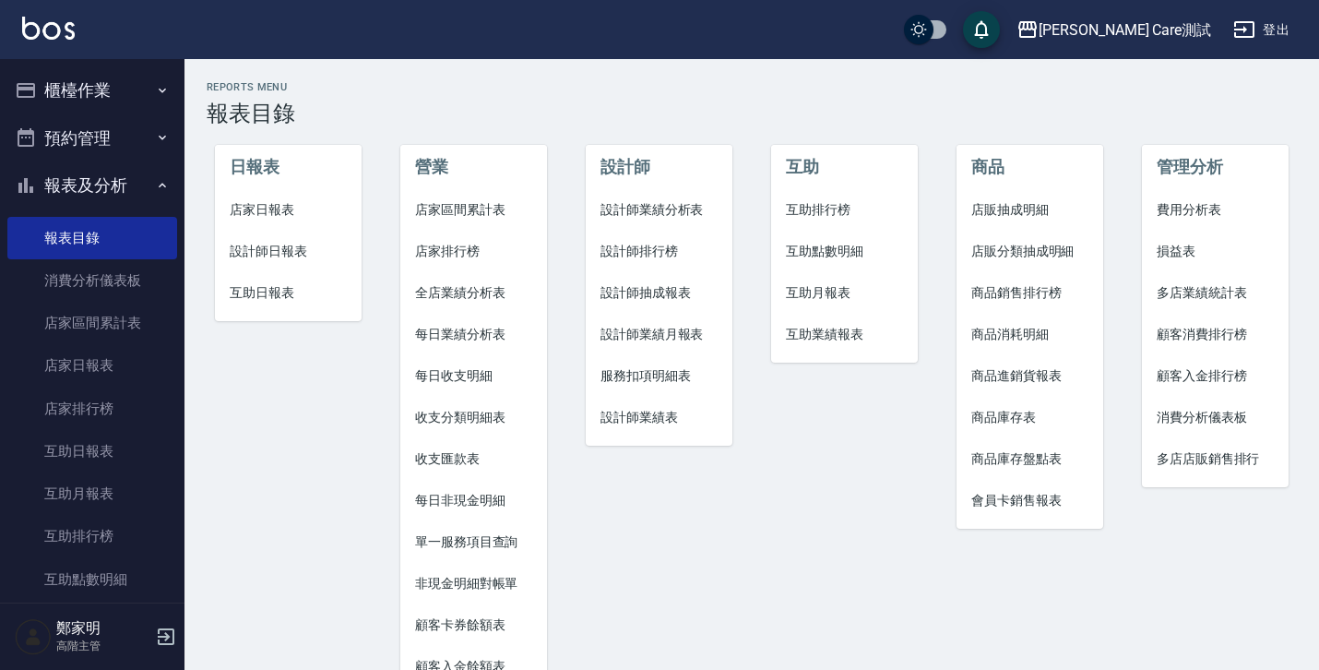
click at [466, 256] on span "店家排行榜" at bounding box center [473, 251] width 117 height 19
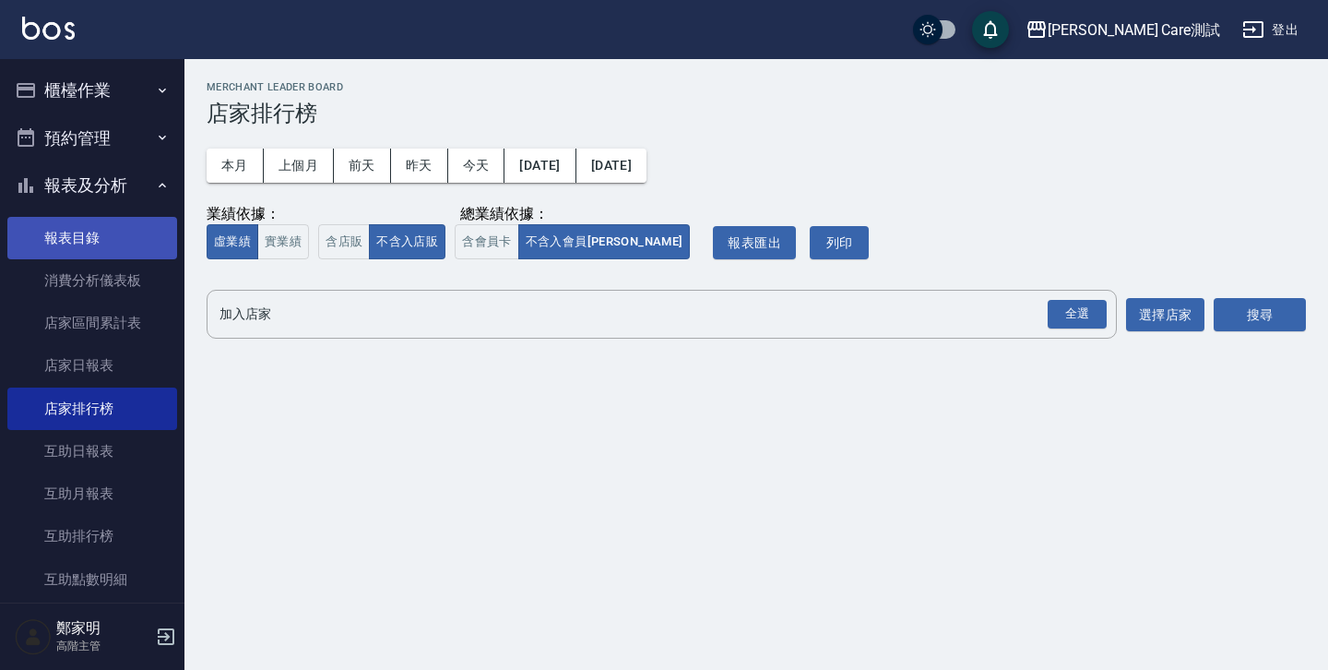
click at [94, 235] on link "報表目錄" at bounding box center [92, 238] width 170 height 42
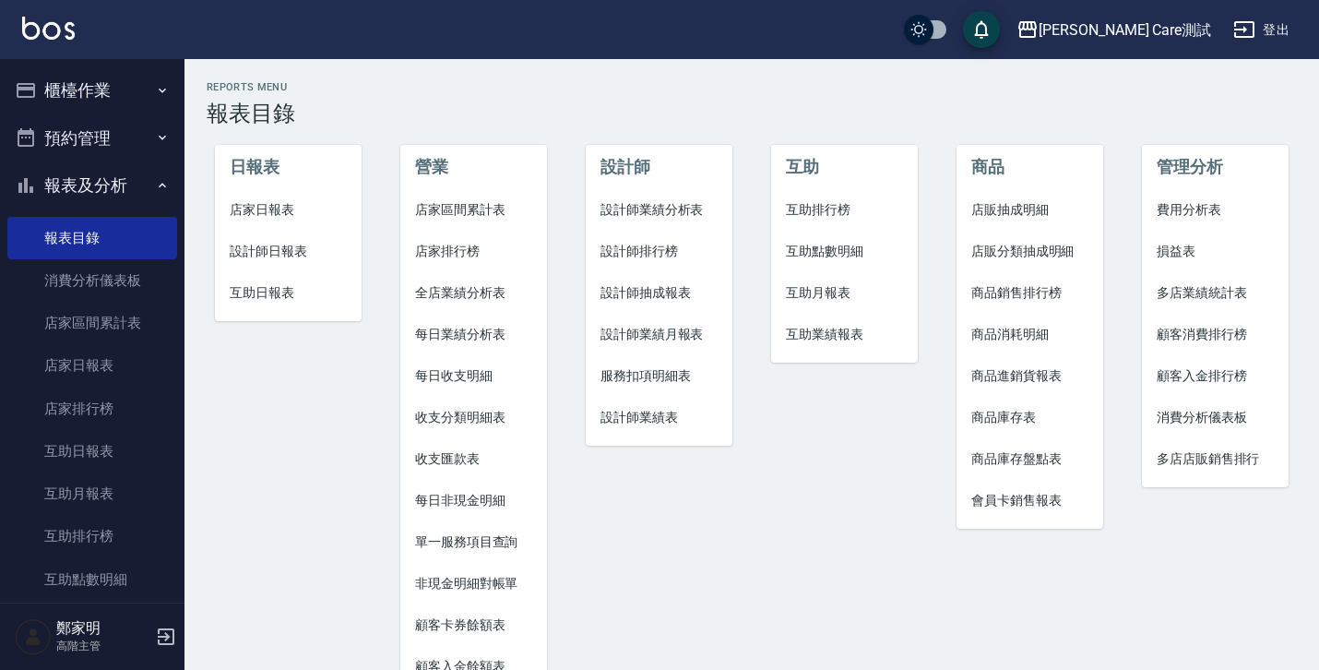
click at [133, 170] on button "報表及分析" at bounding box center [92, 185] width 170 height 48
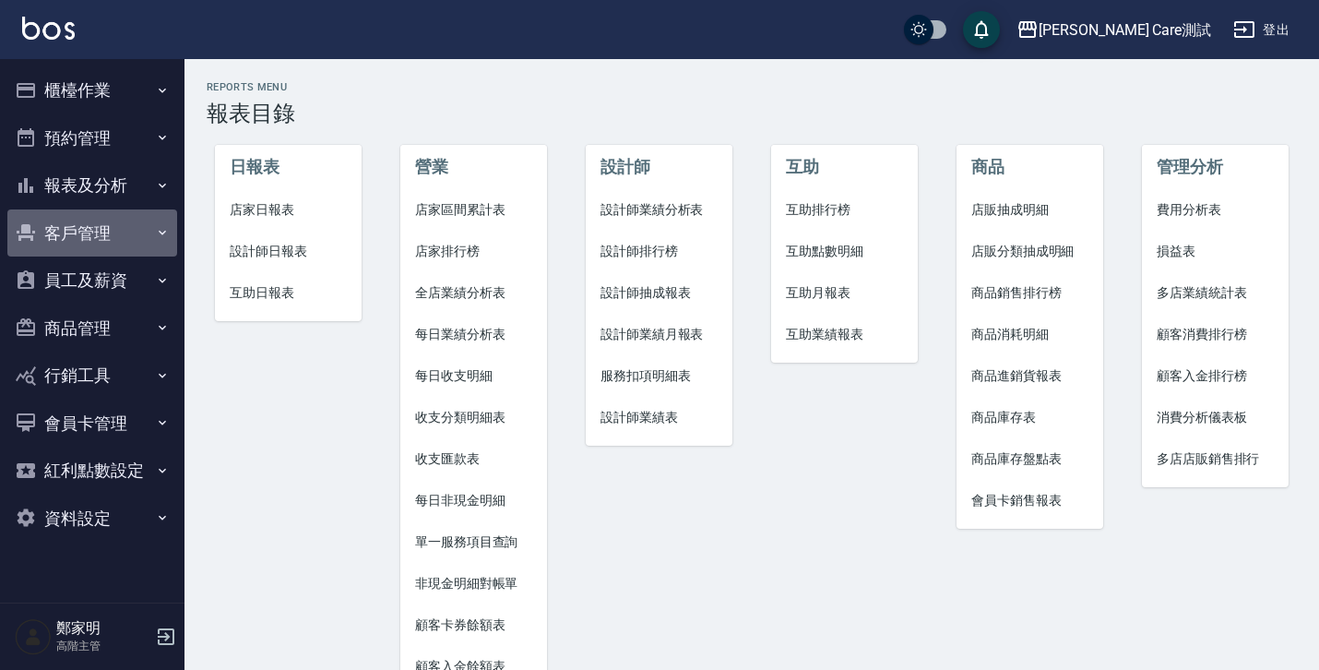
click at [119, 241] on button "客戶管理" at bounding box center [92, 233] width 170 height 48
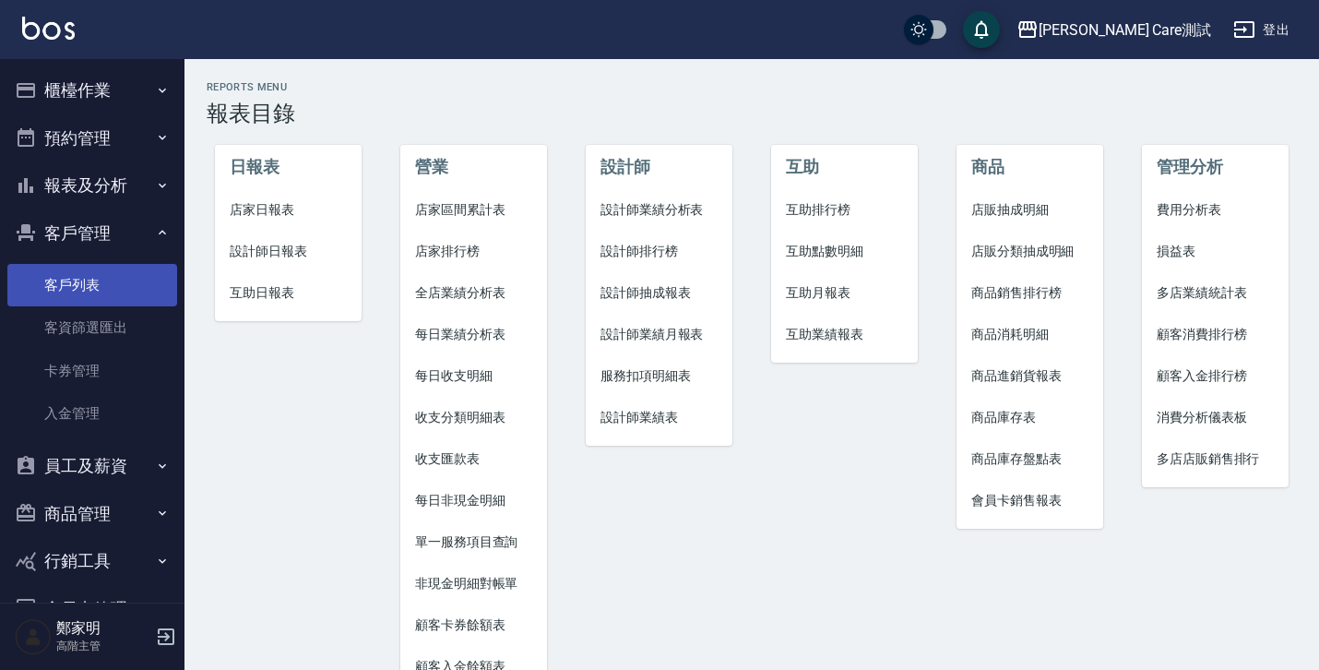
click at [104, 292] on link "客戶列表" at bounding box center [92, 285] width 170 height 42
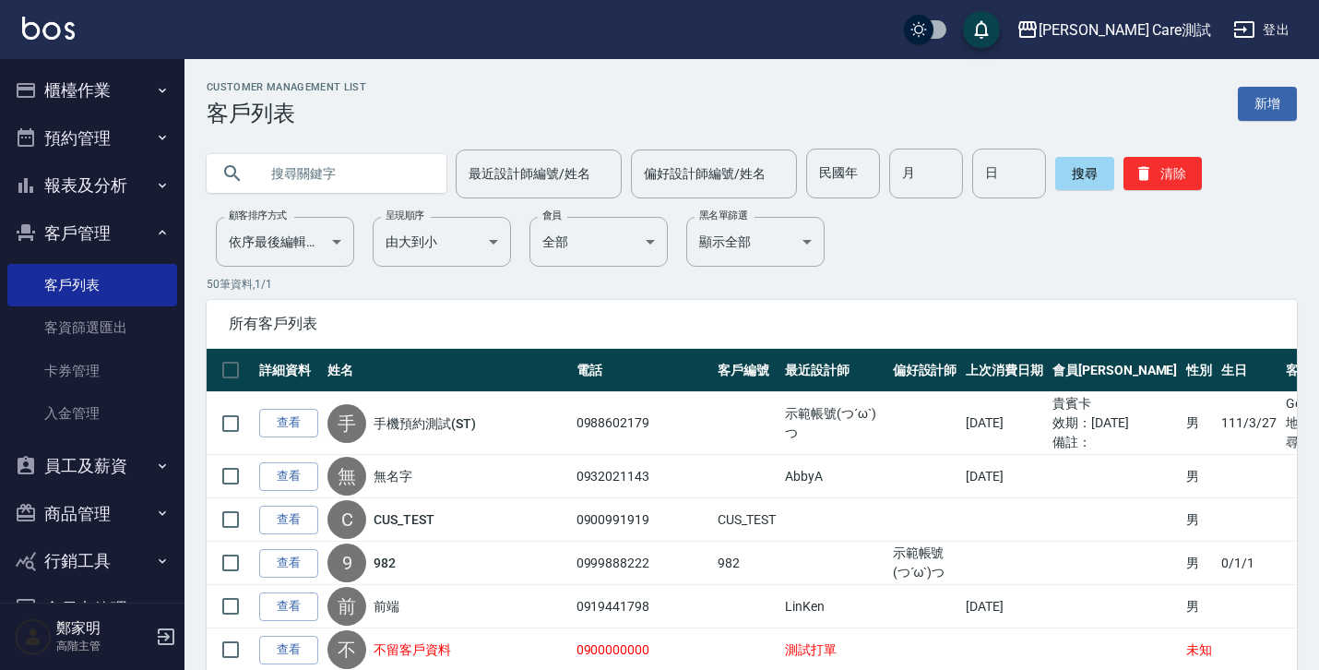
scroll to position [147, 0]
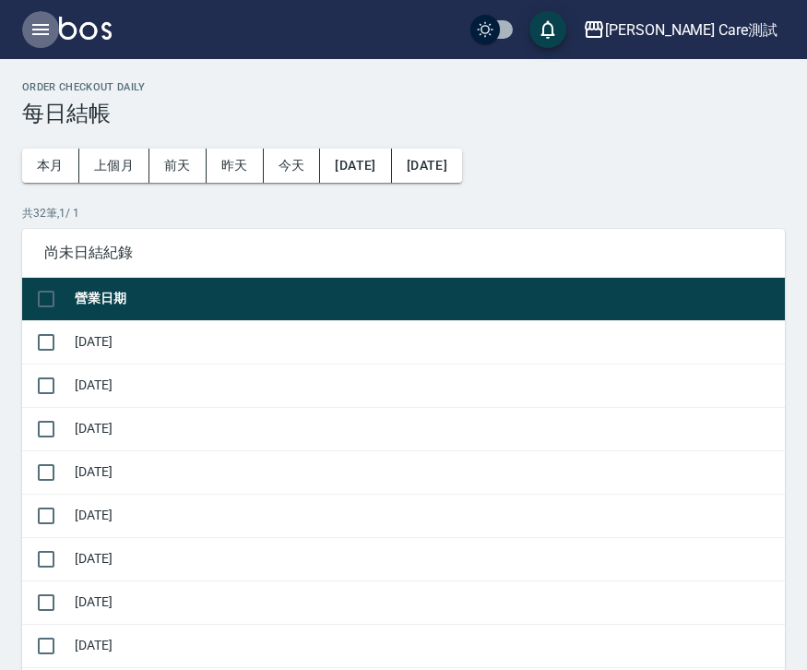
click at [32, 19] on icon "button" at bounding box center [41, 29] width 22 height 22
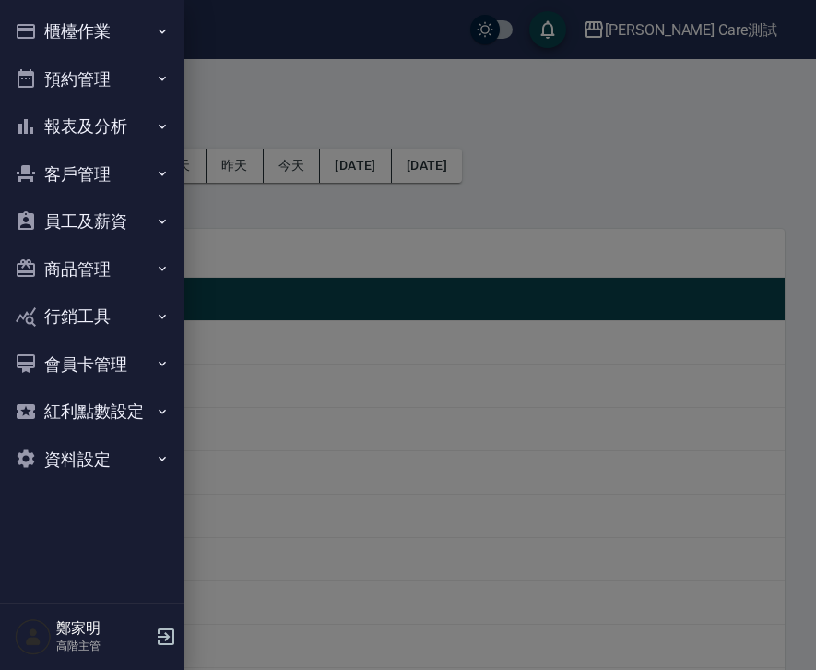
click at [150, 183] on button "客戶管理" at bounding box center [92, 174] width 170 height 48
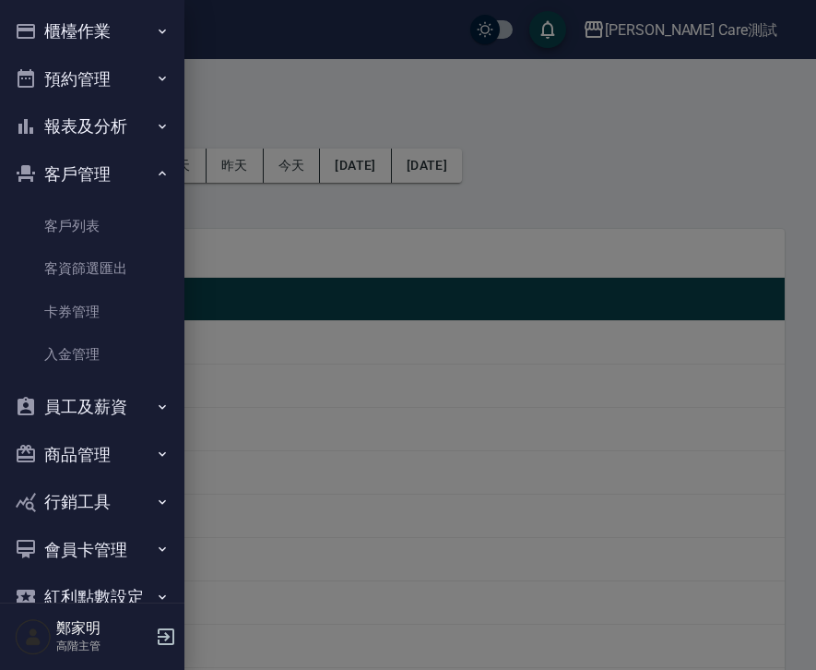
click at [155, 178] on icon "button" at bounding box center [162, 173] width 15 height 15
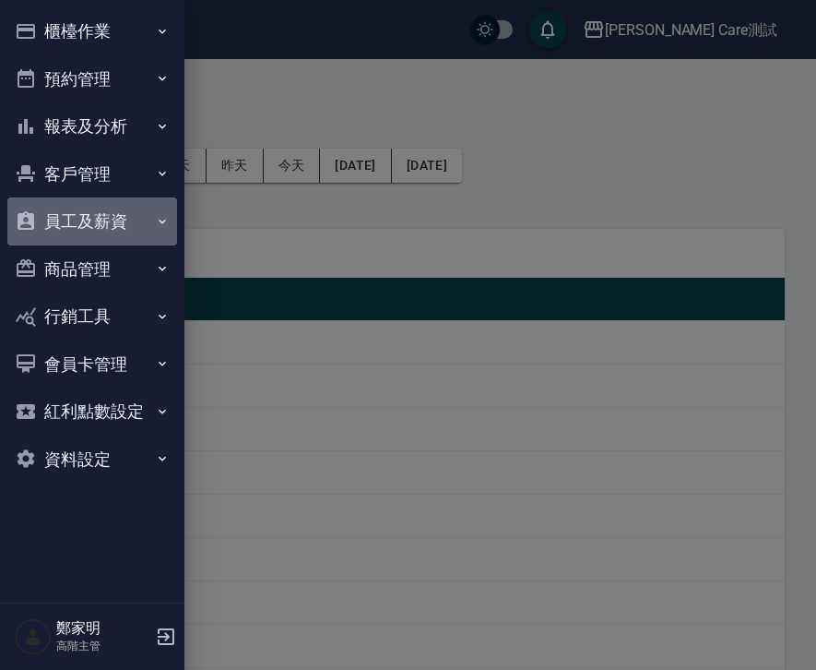
click at [152, 214] on button "員工及薪資" at bounding box center [92, 221] width 170 height 48
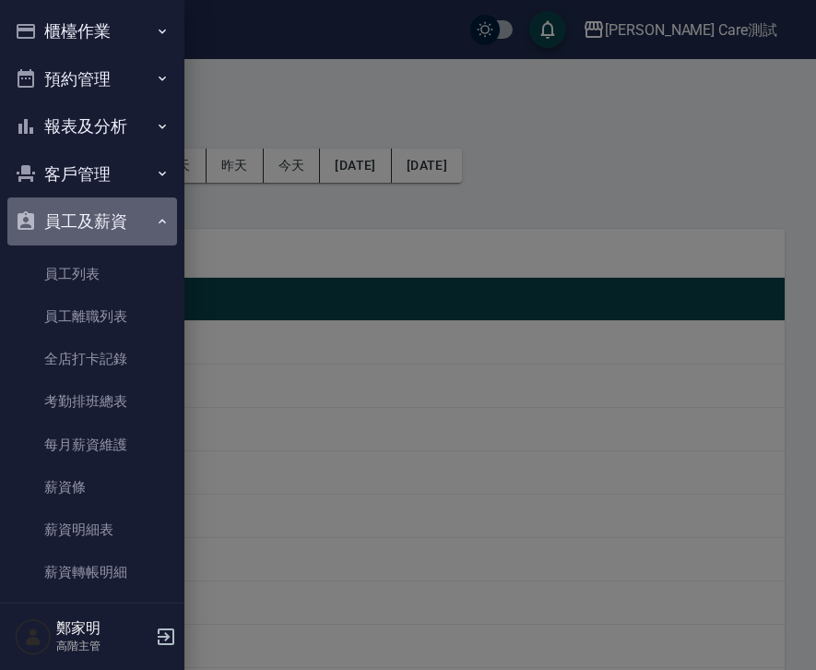
click at [155, 214] on icon "button" at bounding box center [162, 221] width 15 height 15
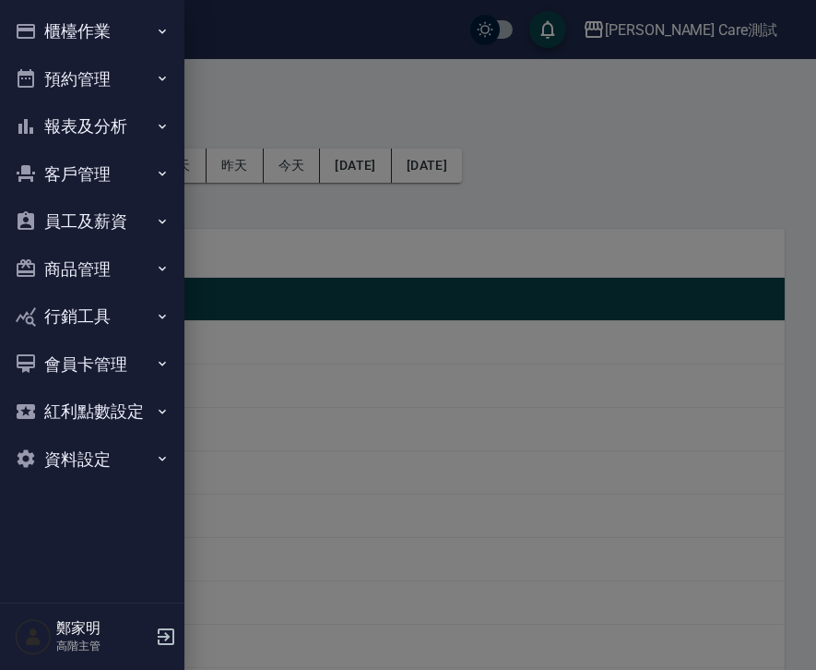
click at [149, 174] on button "客戶管理" at bounding box center [92, 174] width 170 height 48
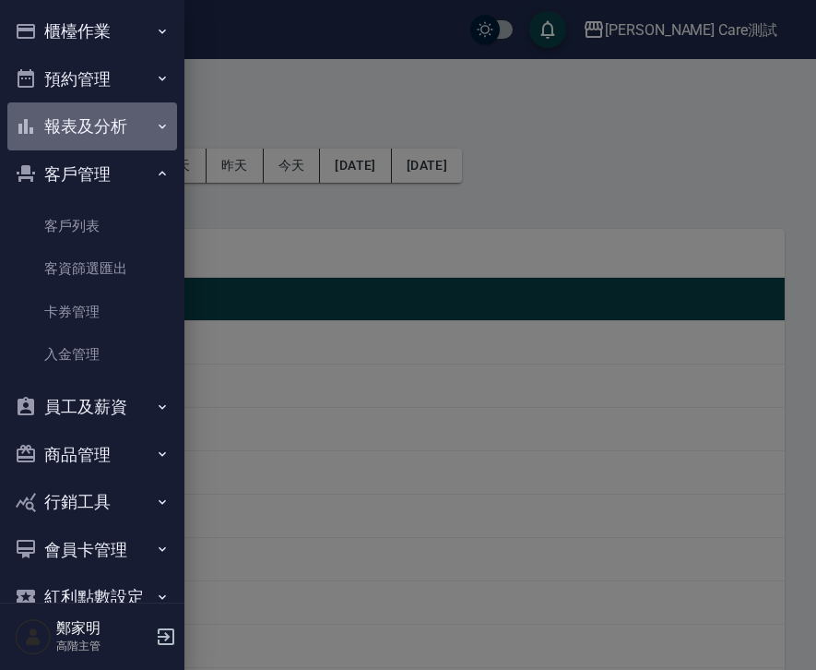
click at [151, 115] on button "報表及分析" at bounding box center [92, 126] width 170 height 48
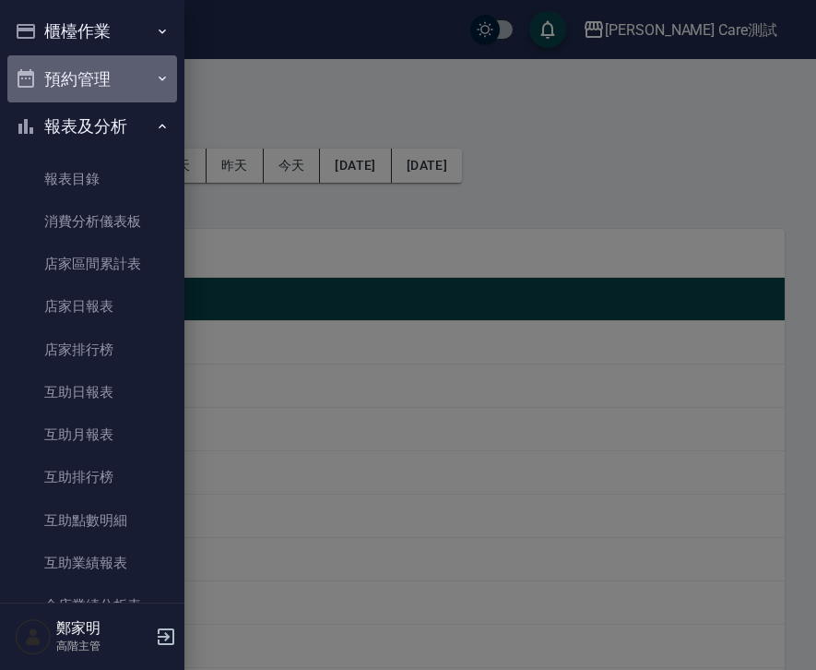
click at [149, 87] on button "預約管理" at bounding box center [92, 79] width 170 height 48
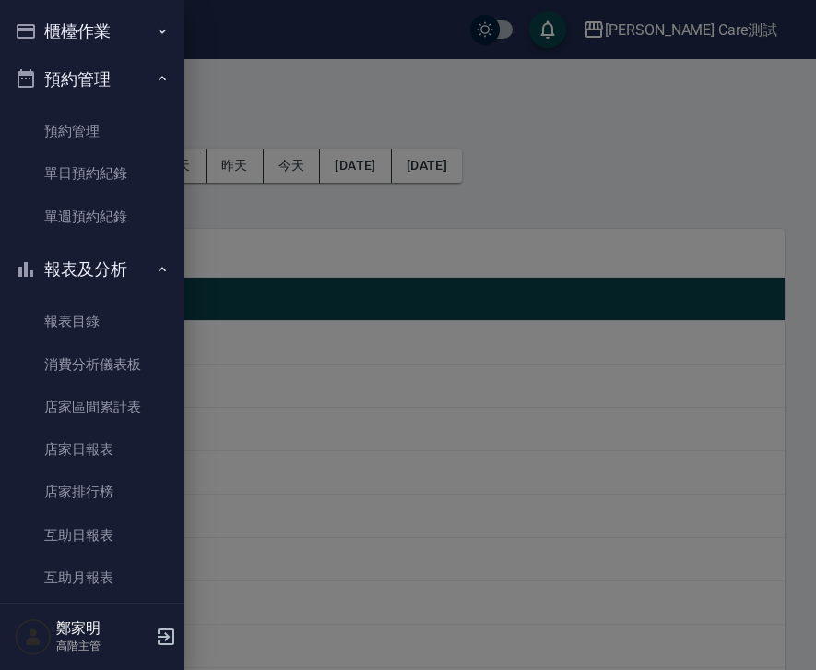
click at [155, 29] on icon "button" at bounding box center [162, 31] width 15 height 15
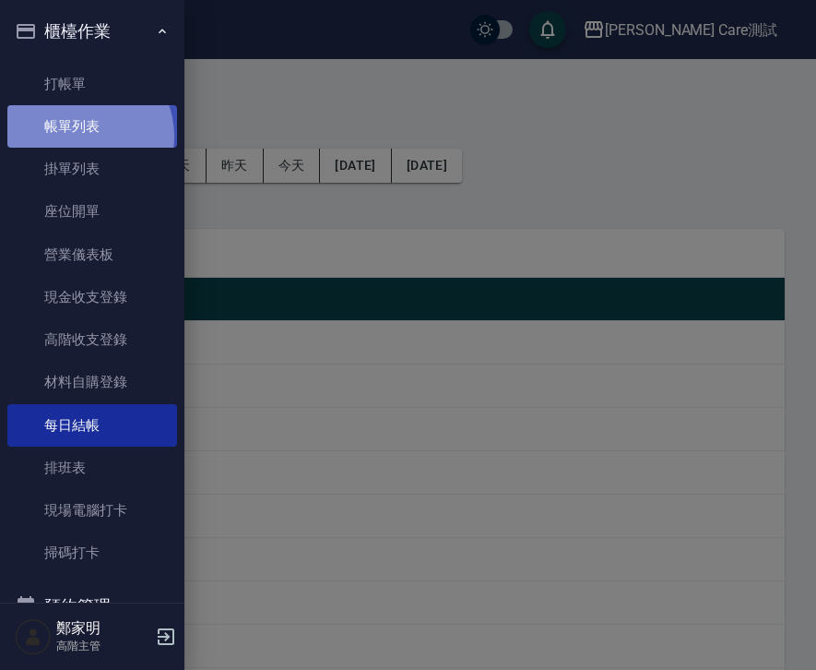
click at [77, 137] on link "帳單列表" at bounding box center [92, 126] width 170 height 42
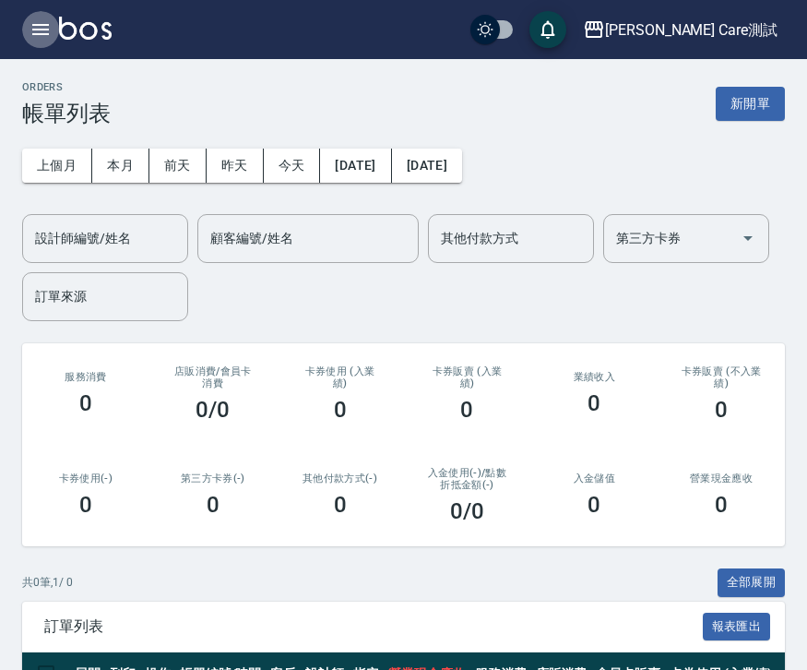
click at [36, 38] on icon "button" at bounding box center [41, 29] width 22 height 22
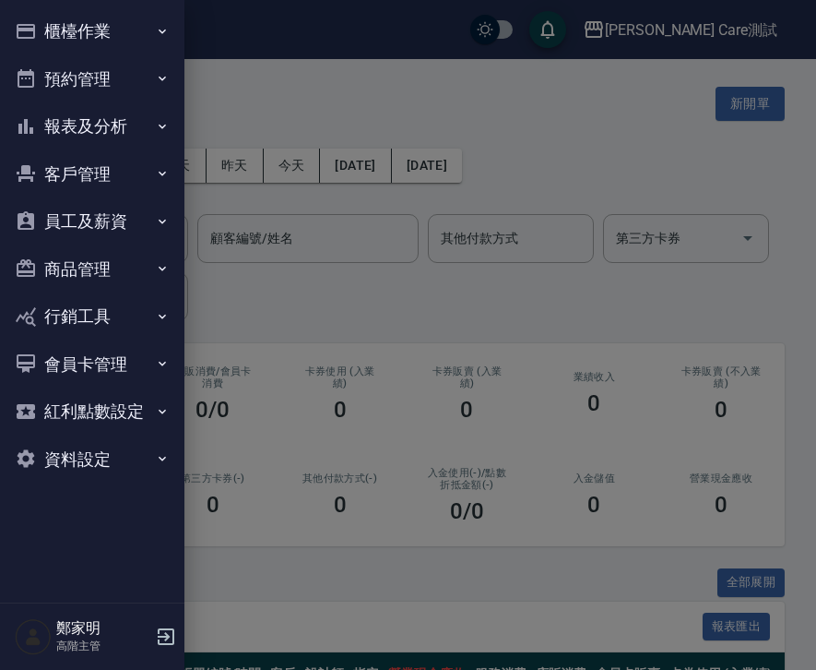
click at [106, 44] on button "櫃檯作業" at bounding box center [92, 31] width 170 height 48
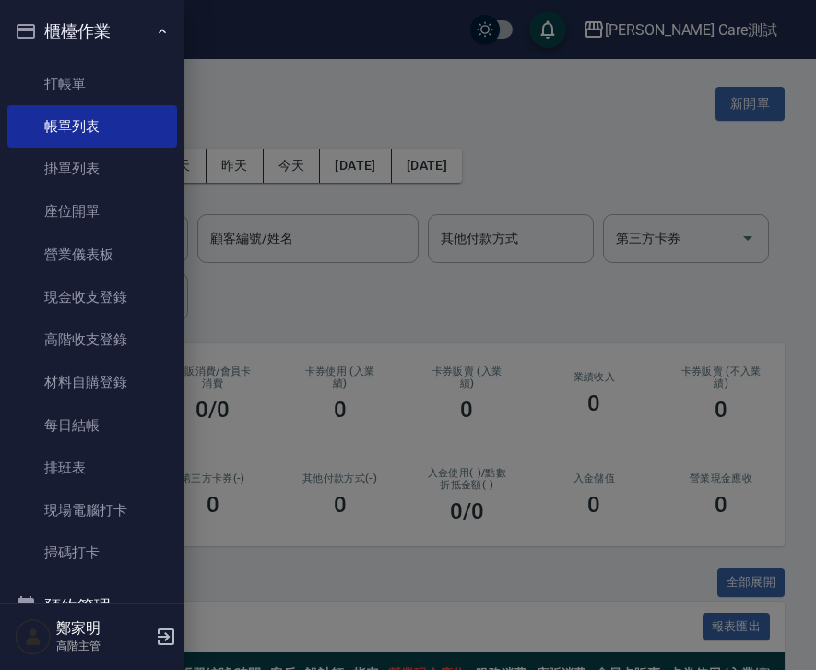
click at [106, 44] on button "櫃檯作業" at bounding box center [92, 31] width 170 height 48
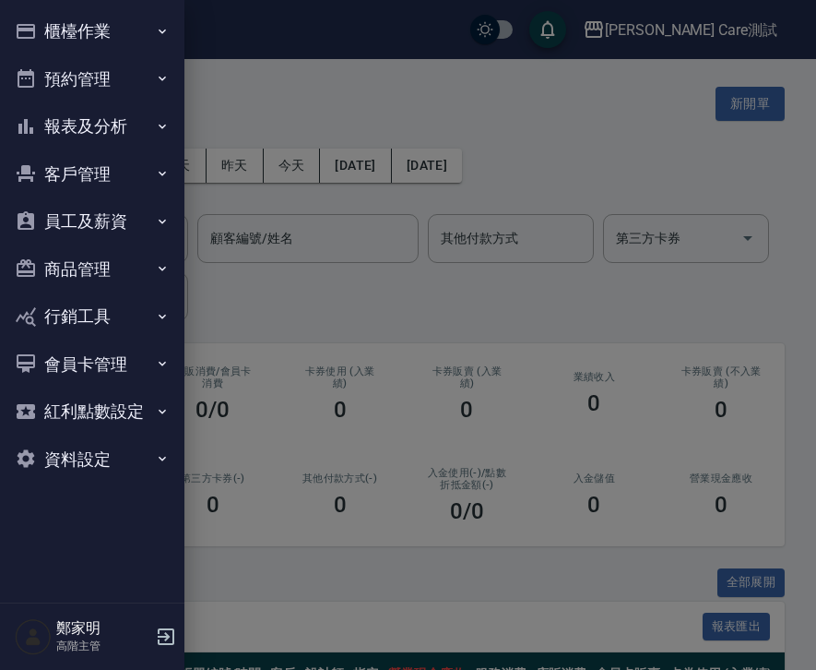
click at [343, 99] on div at bounding box center [408, 335] width 816 height 670
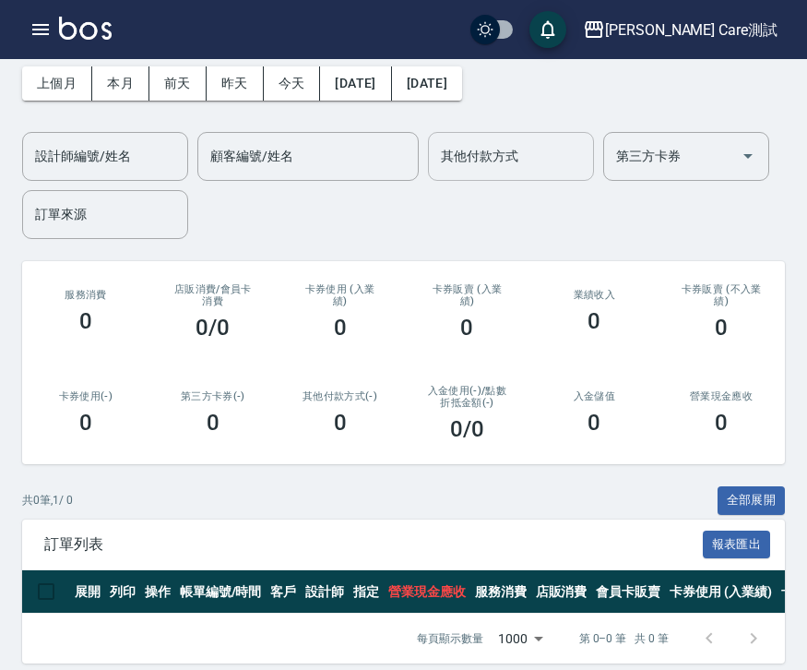
scroll to position [113, 0]
